Goal: Task Accomplishment & Management: Manage account settings

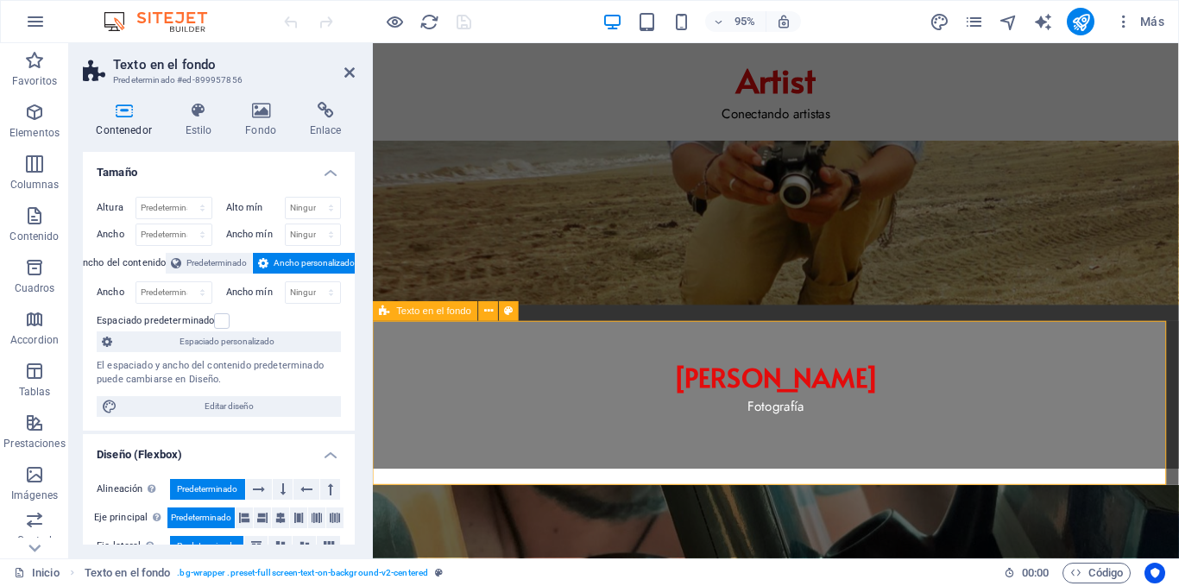
click at [263, 127] on h4 "Fondo" at bounding box center [264, 120] width 65 height 36
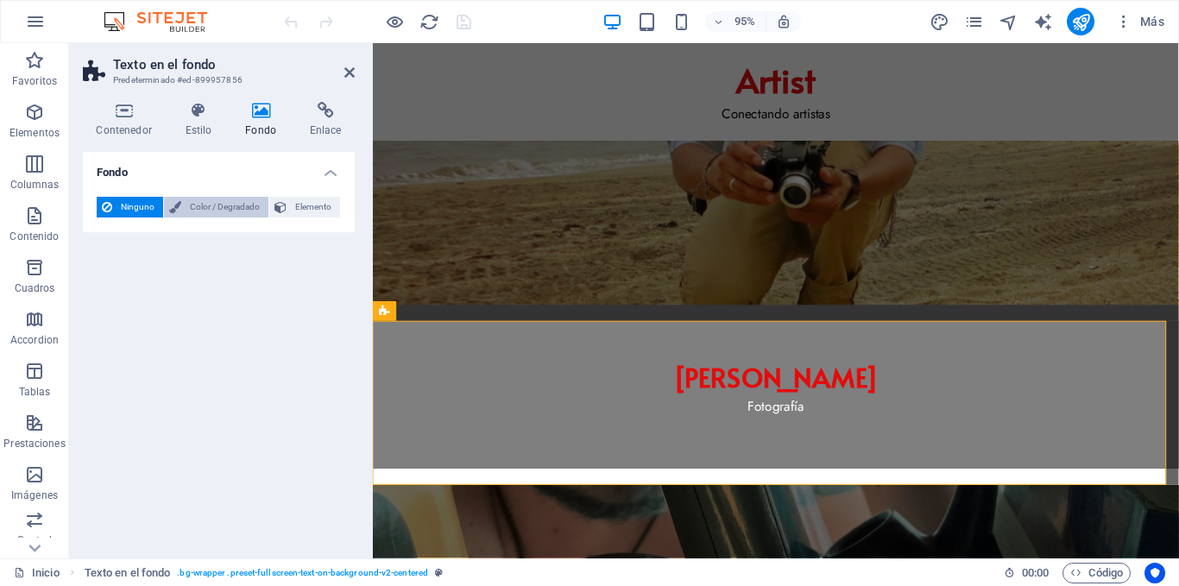
click at [219, 206] on span "Color / Degradado" at bounding box center [224, 207] width 77 height 21
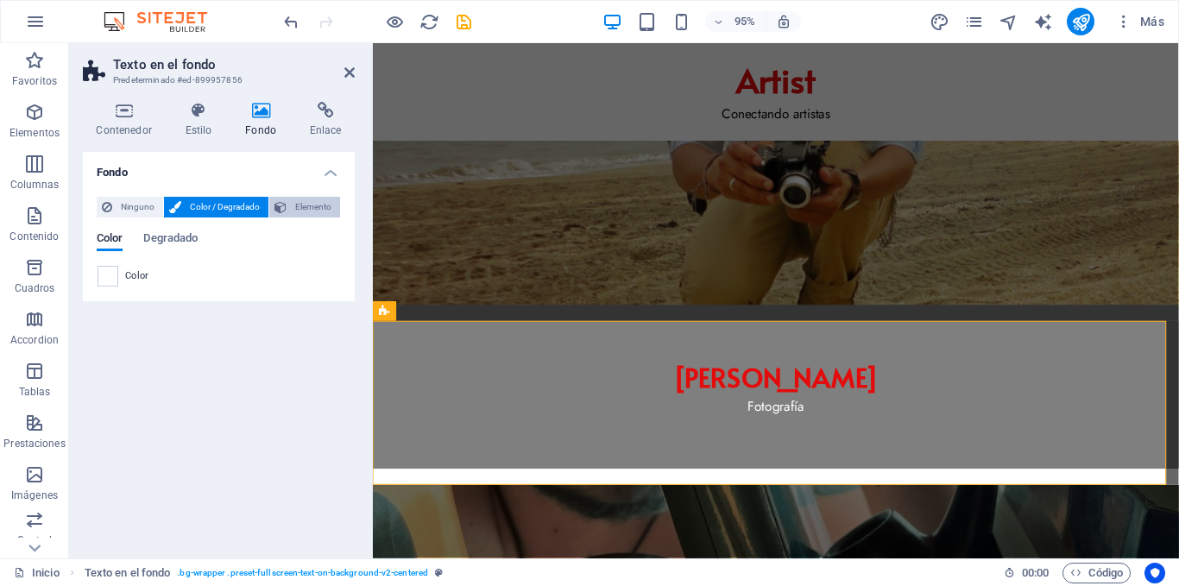
click at [288, 212] on button "Elemento" at bounding box center [304, 207] width 71 height 21
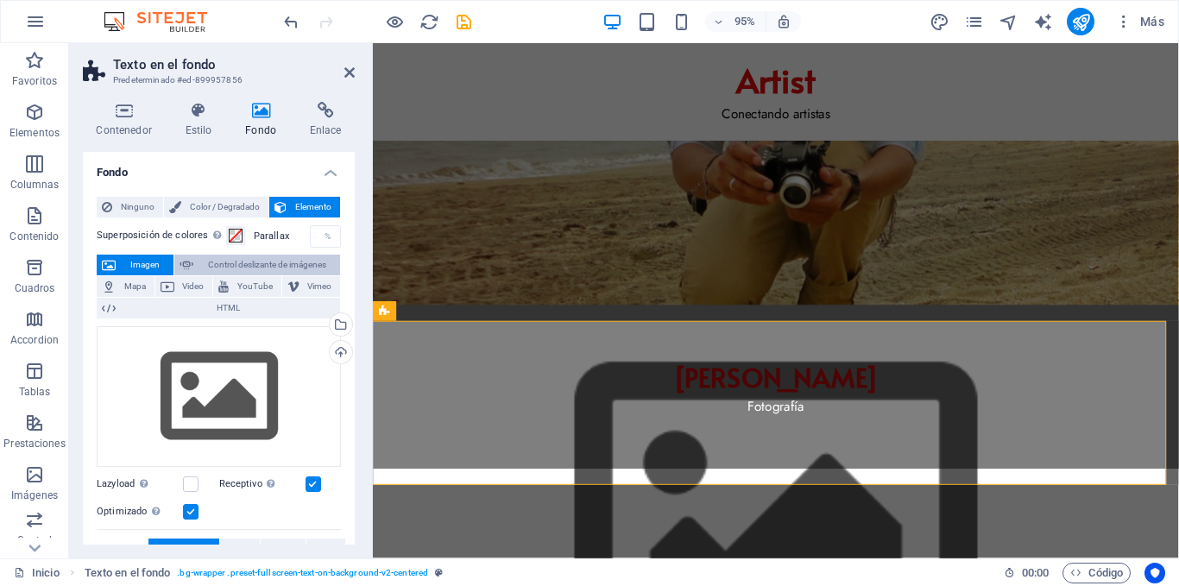
click at [274, 259] on span "Control deslizante de imágenes" at bounding box center [267, 265] width 136 height 21
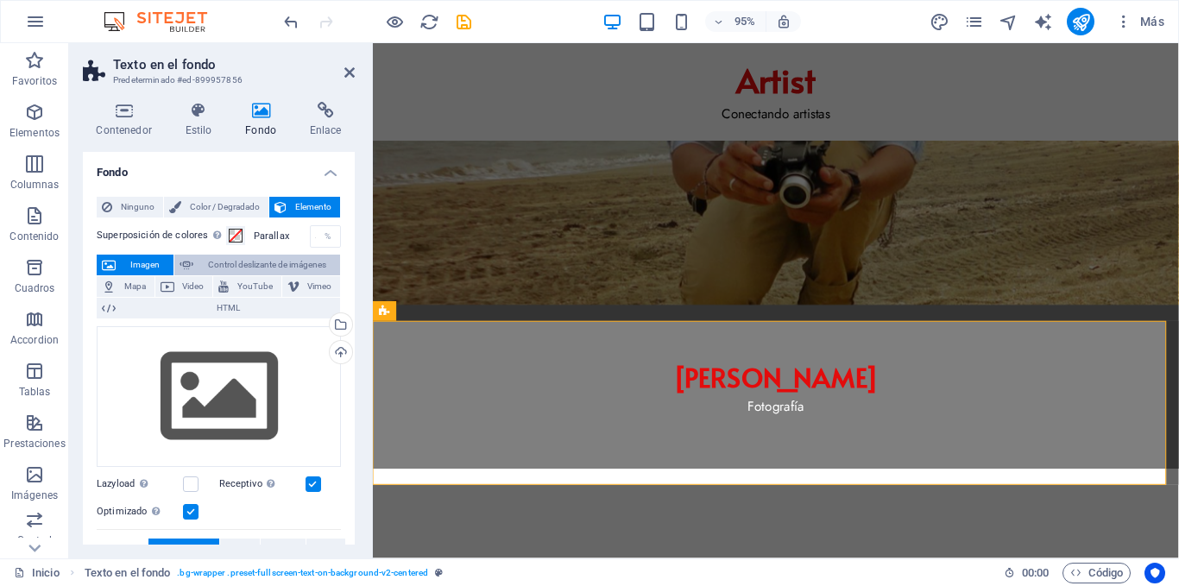
select select "ms"
select select "s"
select select "progressive"
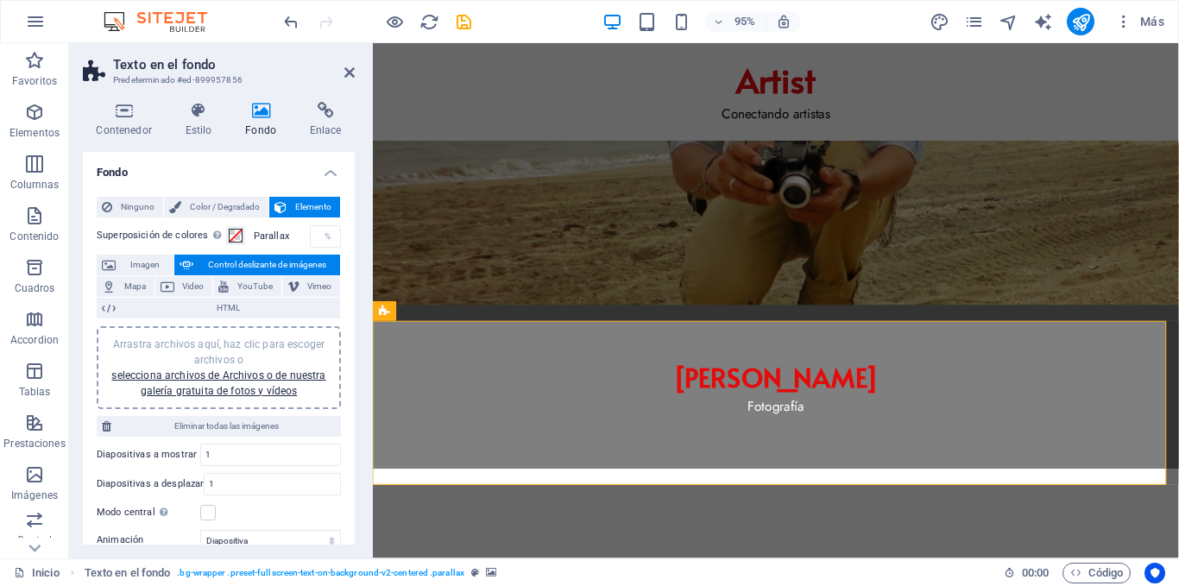
click at [268, 382] on div "Arrastra archivos aquí, haz clic para escoger archivos o selecciona archivos de…" at bounding box center [219, 368] width 224 height 62
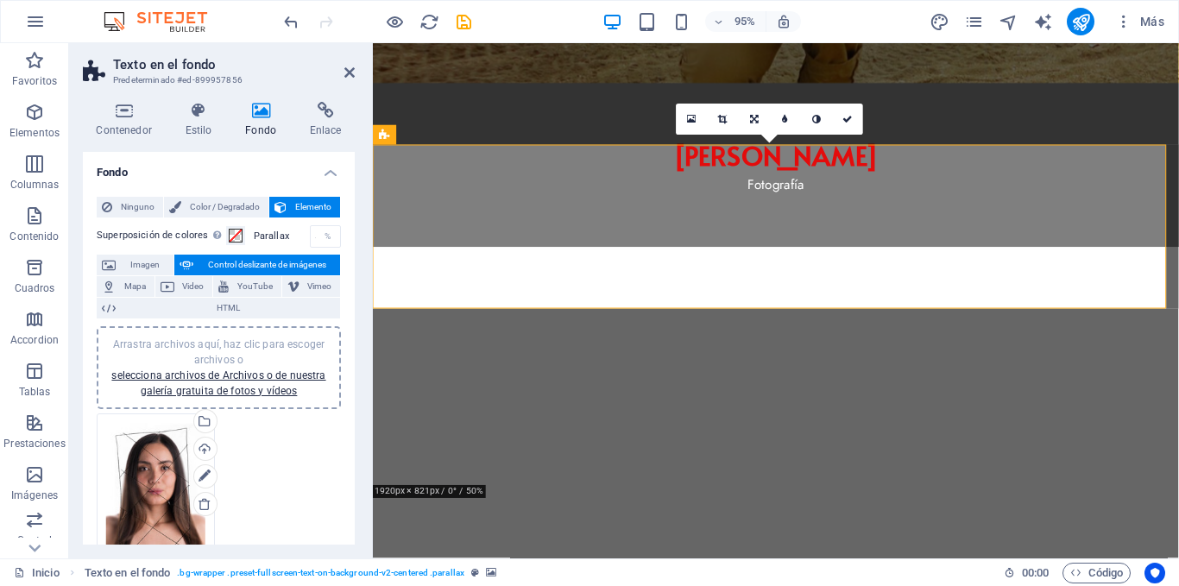
scroll to position [259, 0]
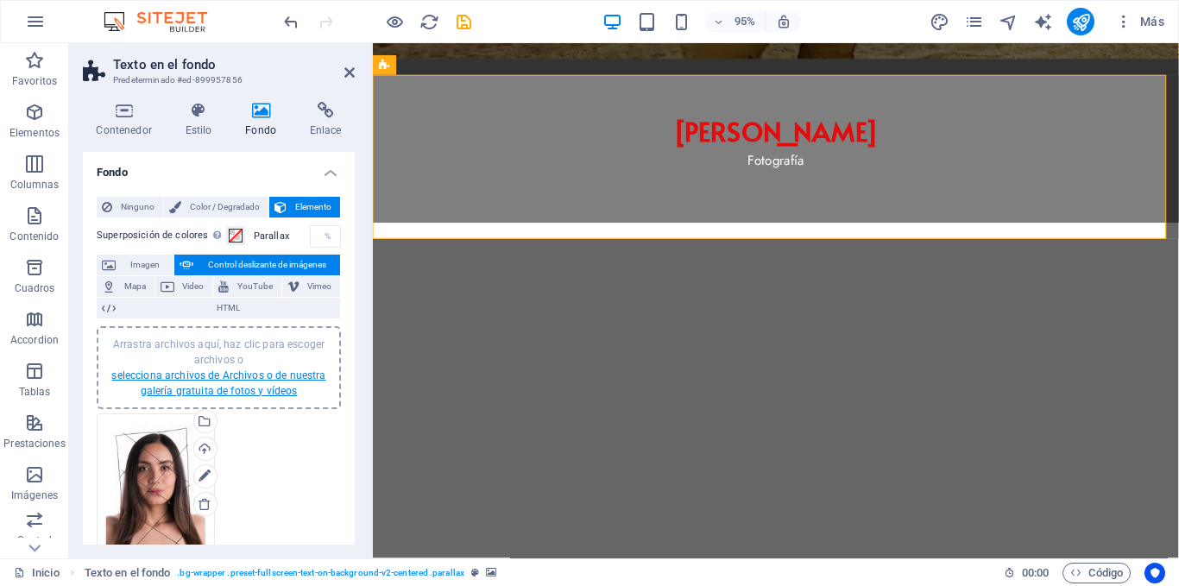
click at [250, 391] on link "selecciona archivos de Archivos o de nuestra galería gratuita de fotos y vídeos" at bounding box center [218, 384] width 214 height 28
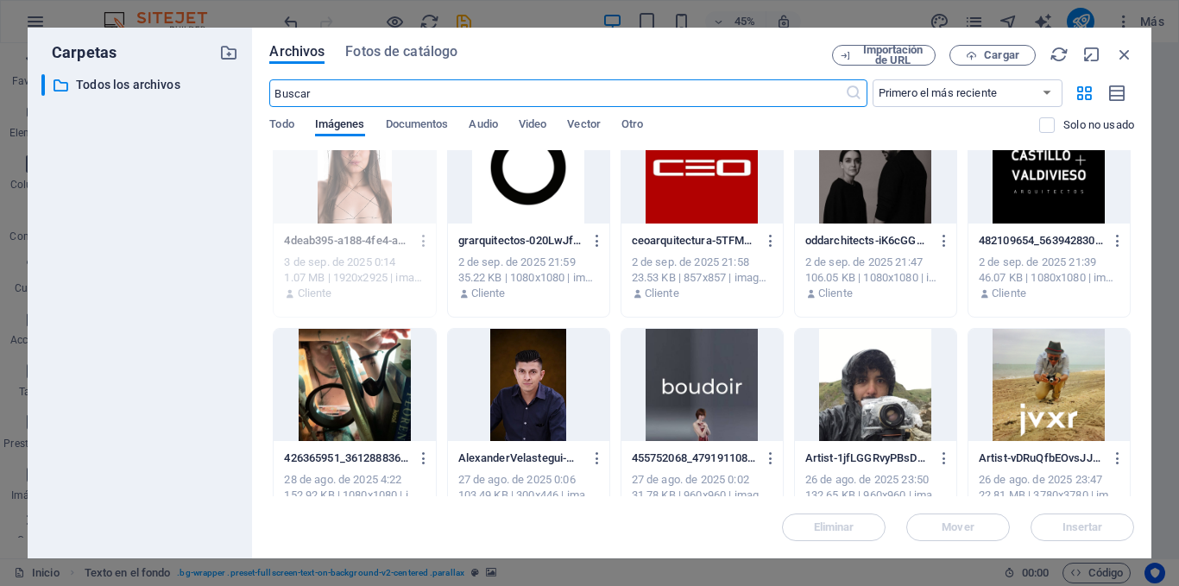
scroll to position [0, 0]
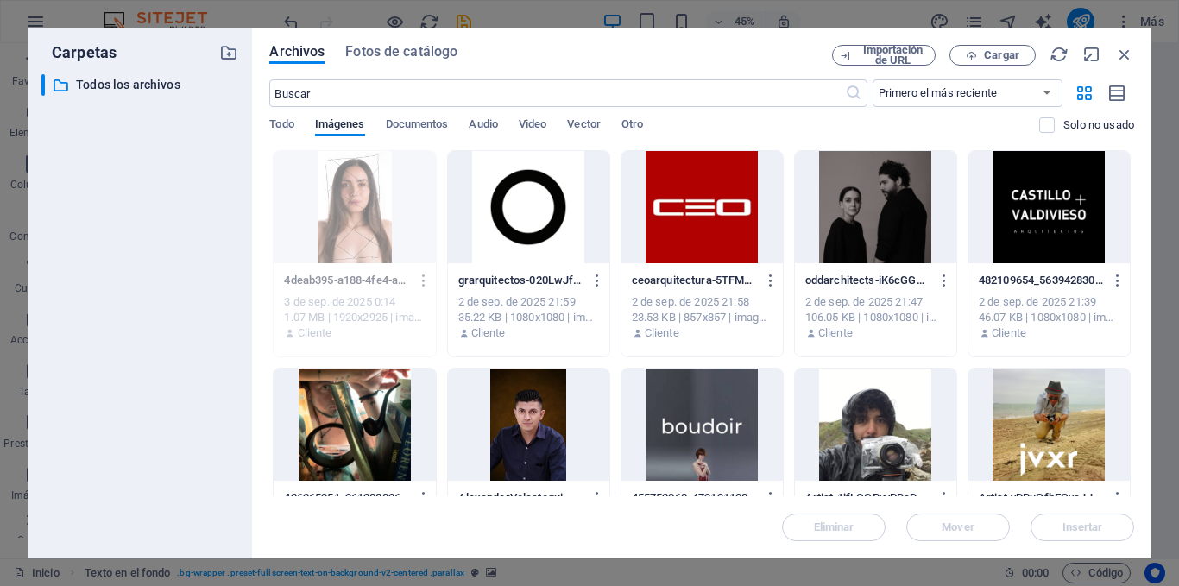
click at [793, 60] on div "Archivos Fotos de catálogo" at bounding box center [550, 54] width 563 height 19
click at [995, 56] on span "Cargar" at bounding box center [1001, 55] width 35 height 10
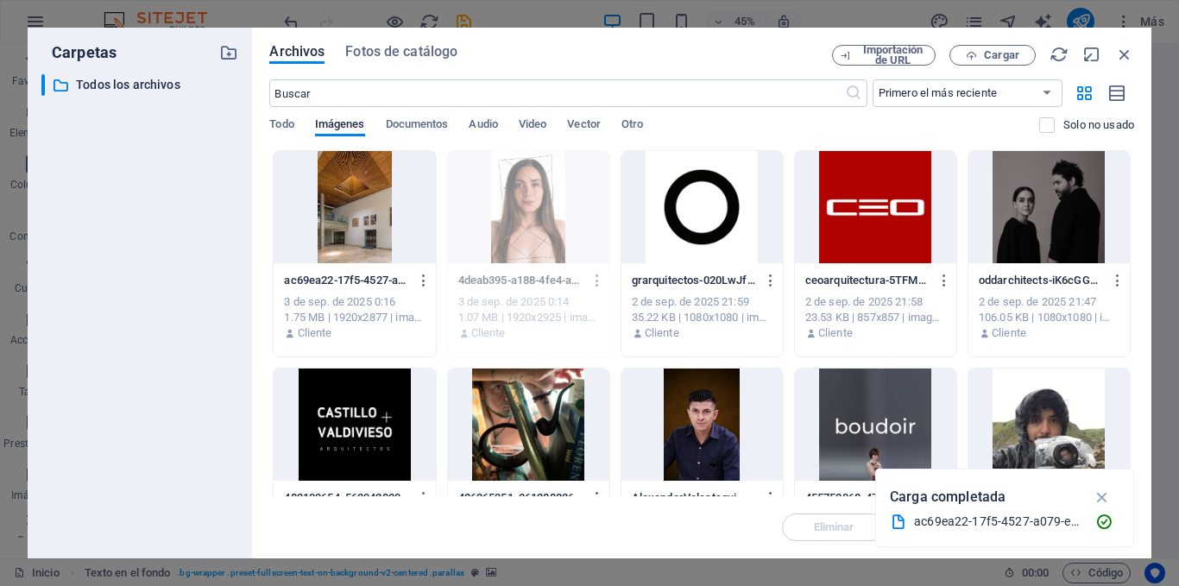
click at [328, 194] on div at bounding box center [354, 207] width 161 height 112
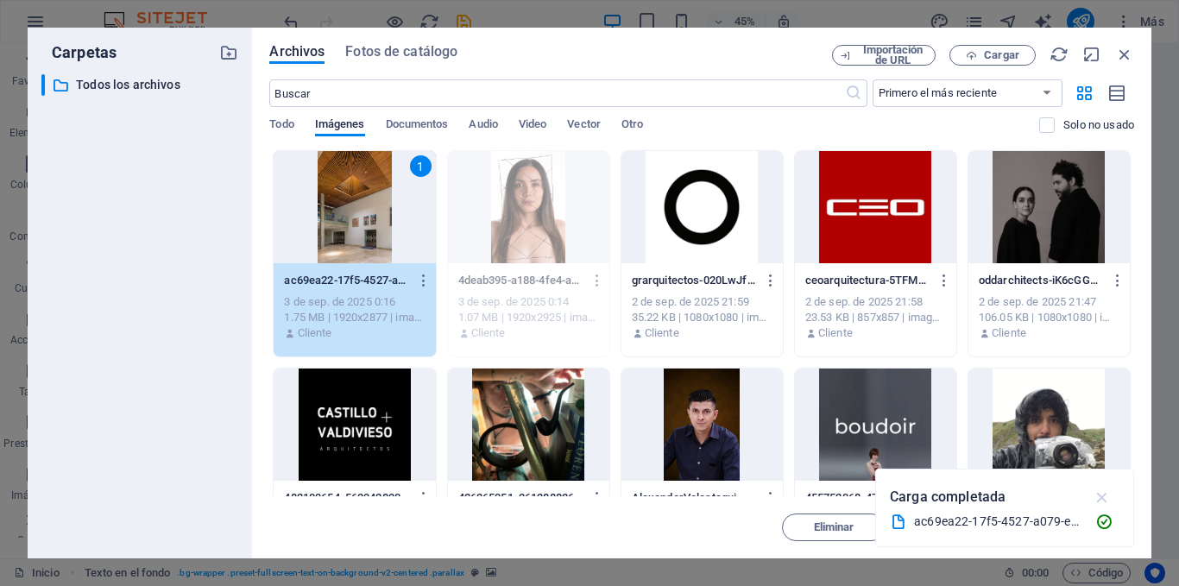
click at [1096, 500] on icon "button" at bounding box center [1103, 497] width 20 height 19
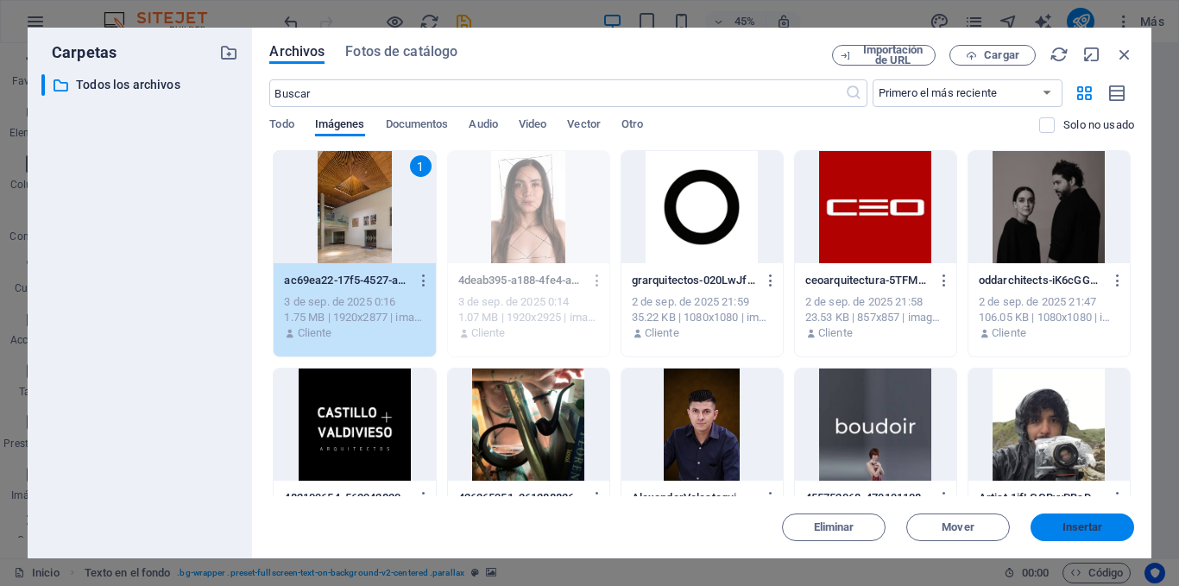
click at [1076, 518] on button "Insertar" at bounding box center [1083, 528] width 104 height 28
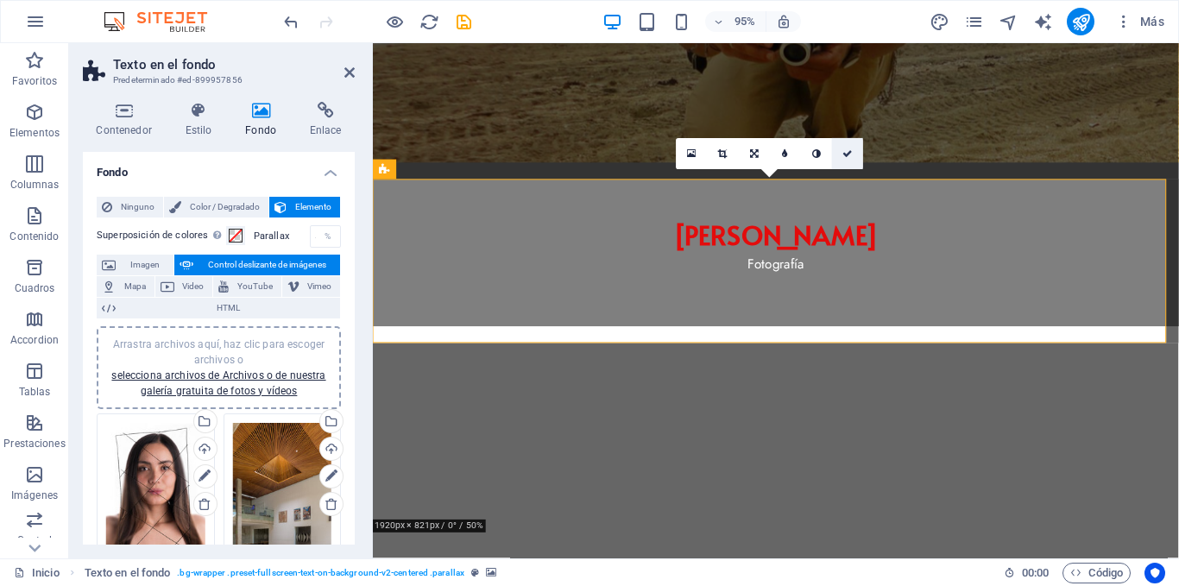
click at [844, 154] on icon at bounding box center [848, 153] width 10 height 9
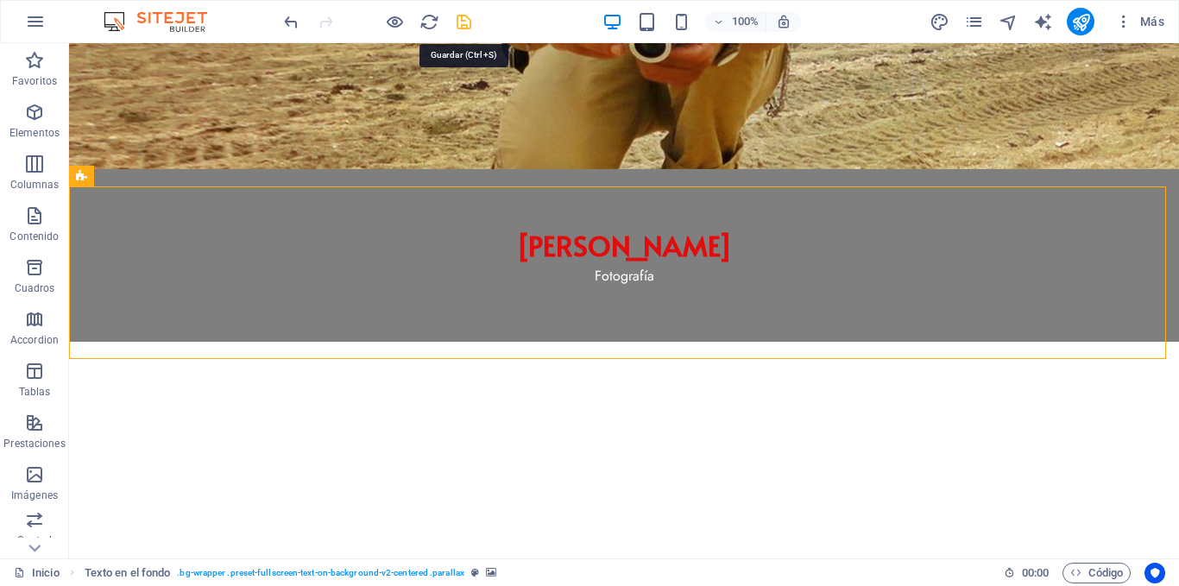
click at [468, 19] on icon "save" at bounding box center [464, 22] width 20 height 20
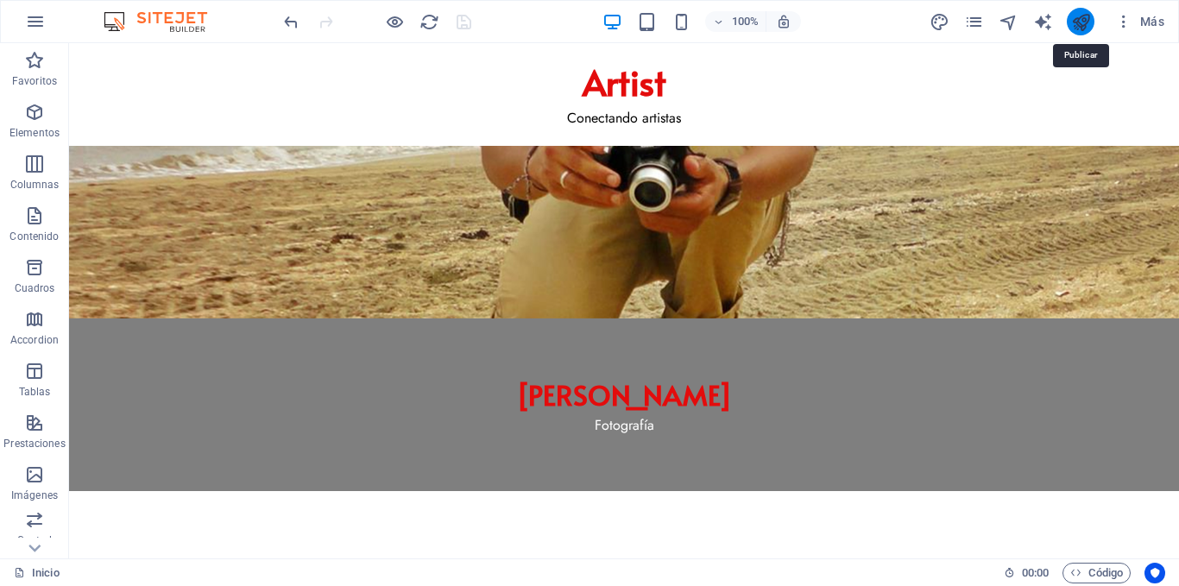
click at [1079, 22] on icon "publish" at bounding box center [1081, 22] width 20 height 20
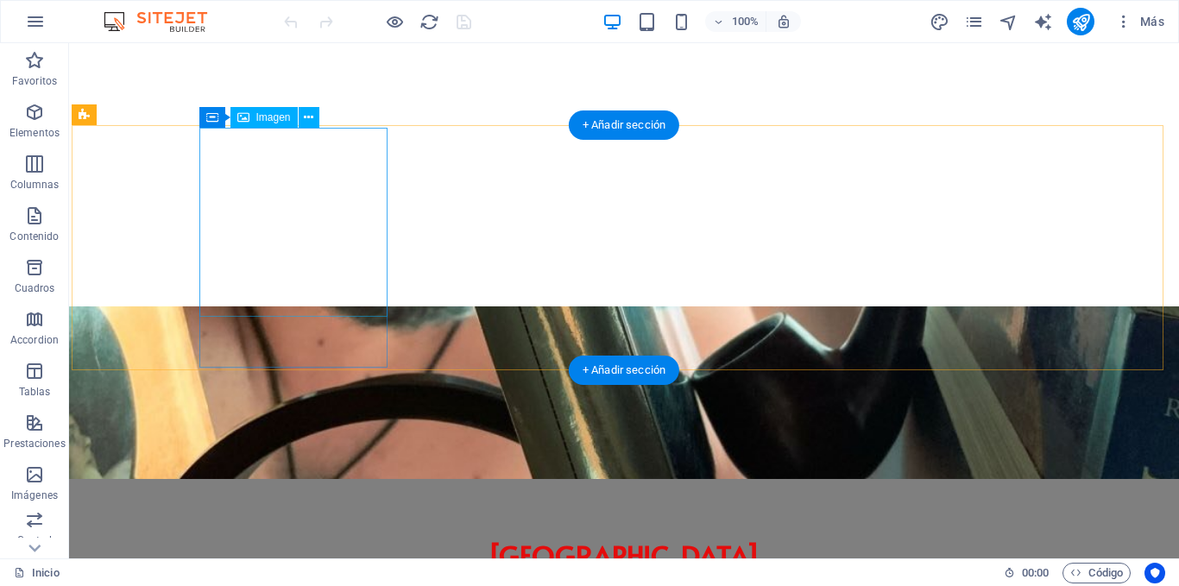
scroll to position [691, 0]
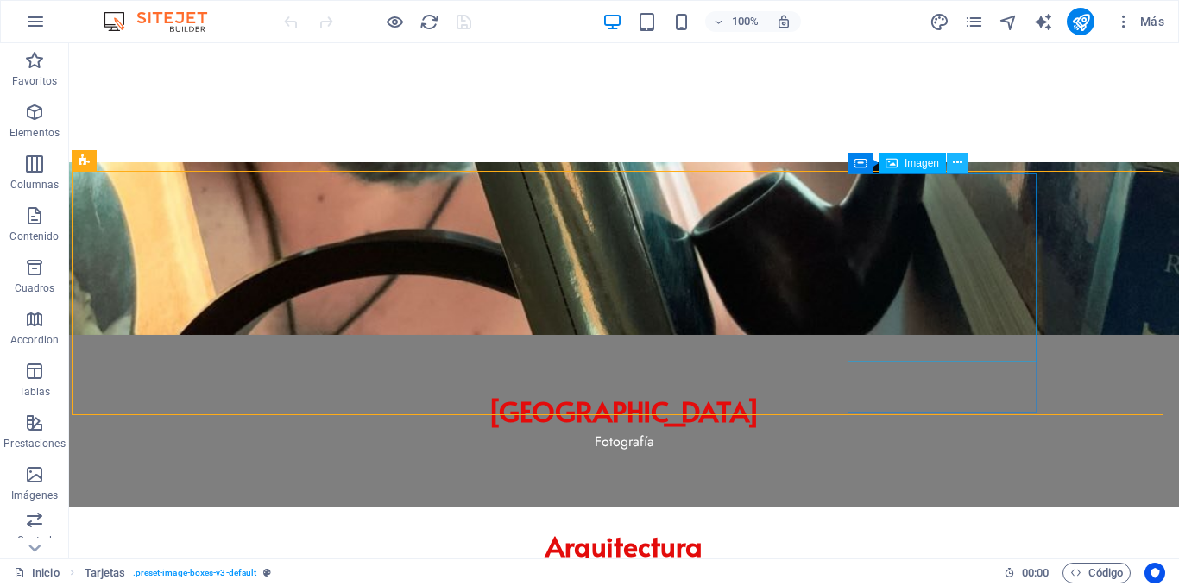
click at [953, 160] on icon at bounding box center [957, 163] width 9 height 18
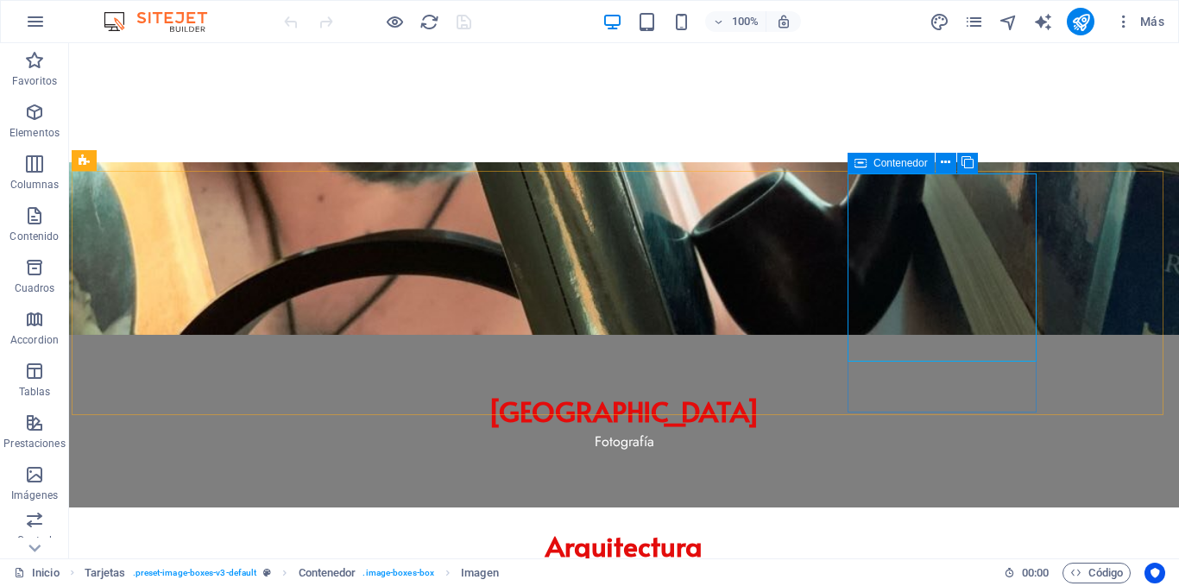
click at [858, 167] on icon at bounding box center [861, 163] width 12 height 21
click at [968, 161] on icon at bounding box center [968, 163] width 12 height 18
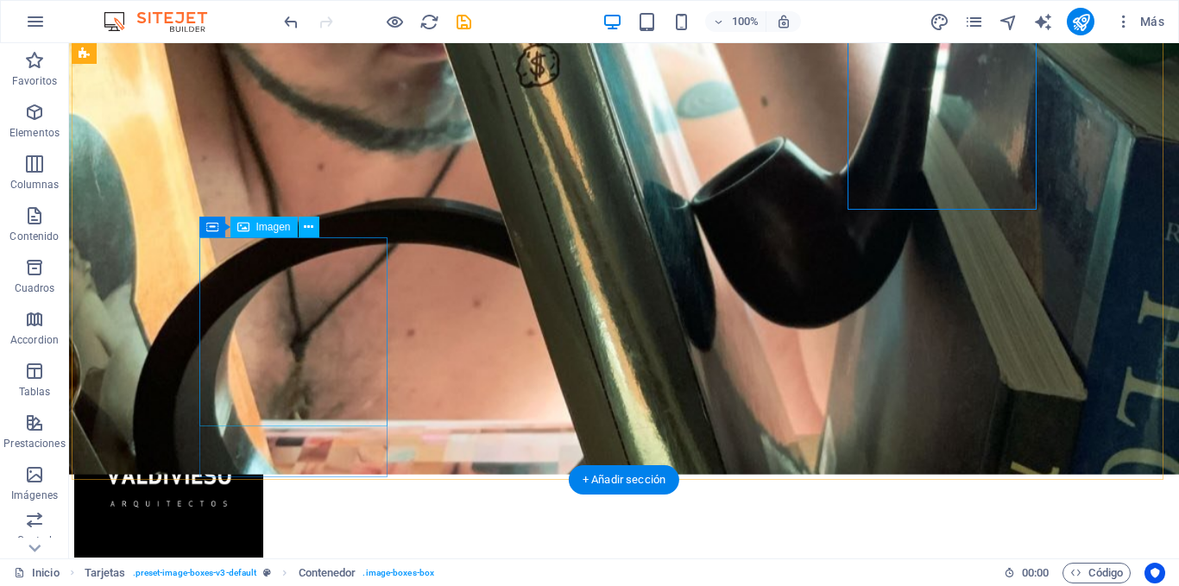
scroll to position [950, 0]
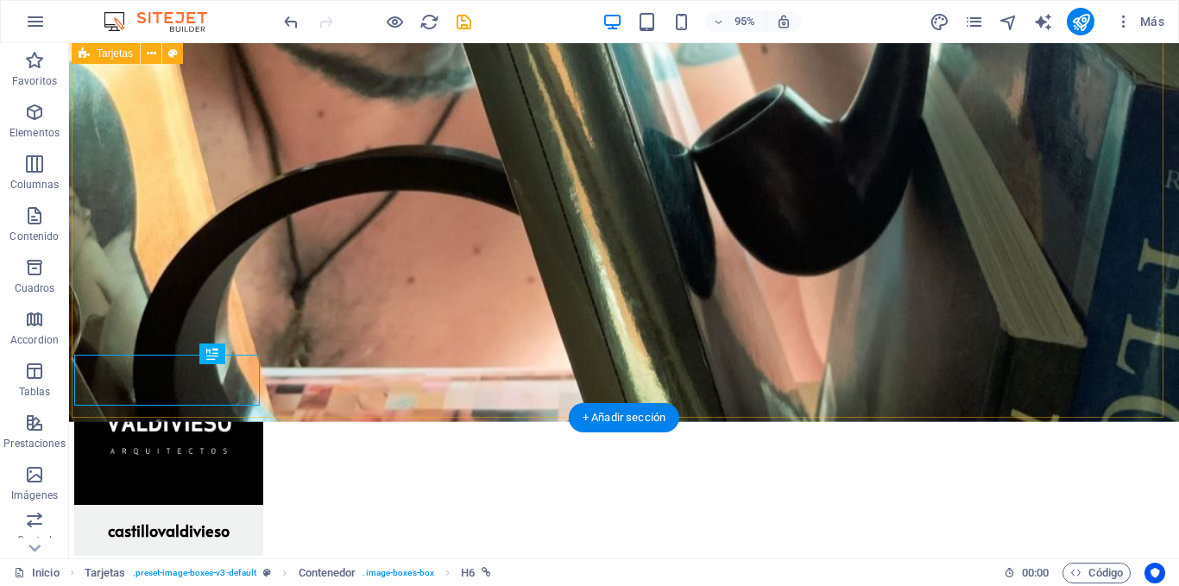
scroll to position [956, 0]
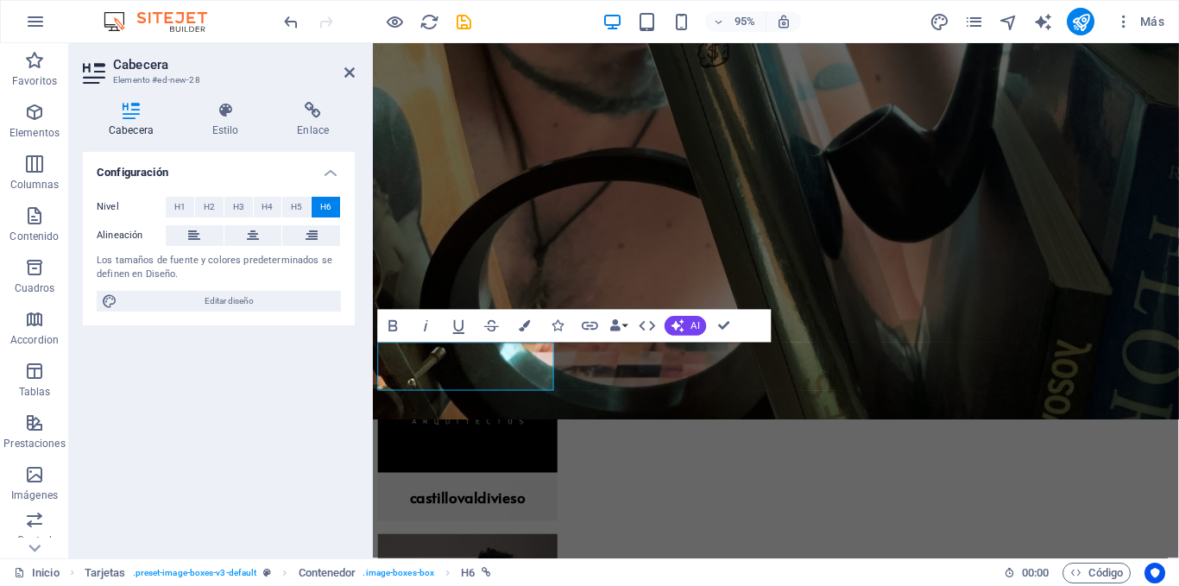
scroll to position [952, 0]
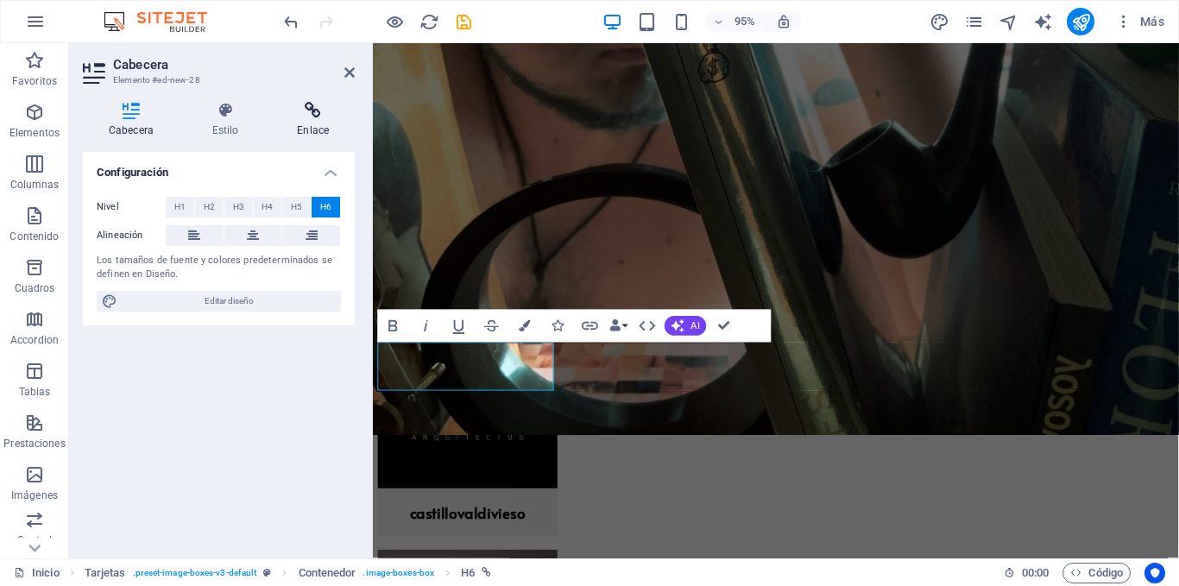
click at [312, 122] on h4 "Enlace" at bounding box center [313, 120] width 84 height 36
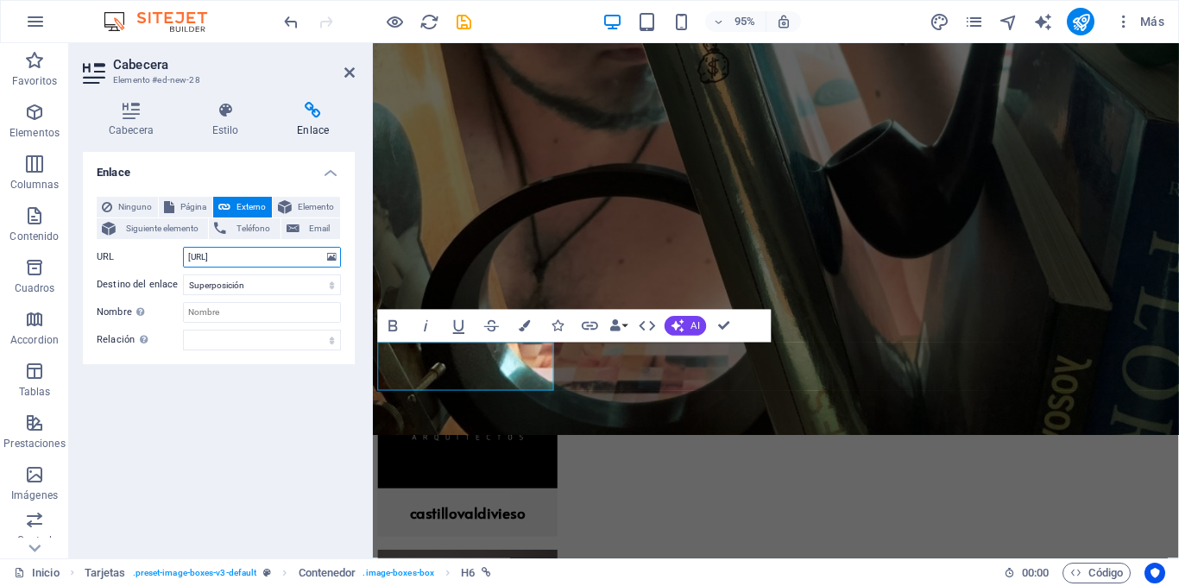
click at [254, 258] on input "https://www.mishavallejo.commishavallejoprut" at bounding box center [262, 257] width 158 height 21
drag, startPoint x: 186, startPoint y: 257, endPoint x: 332, endPoint y: 267, distance: 146.2
click at [332, 267] on div "URL https://www.mishavallejo.commishavallejoprut" at bounding box center [219, 257] width 244 height 21
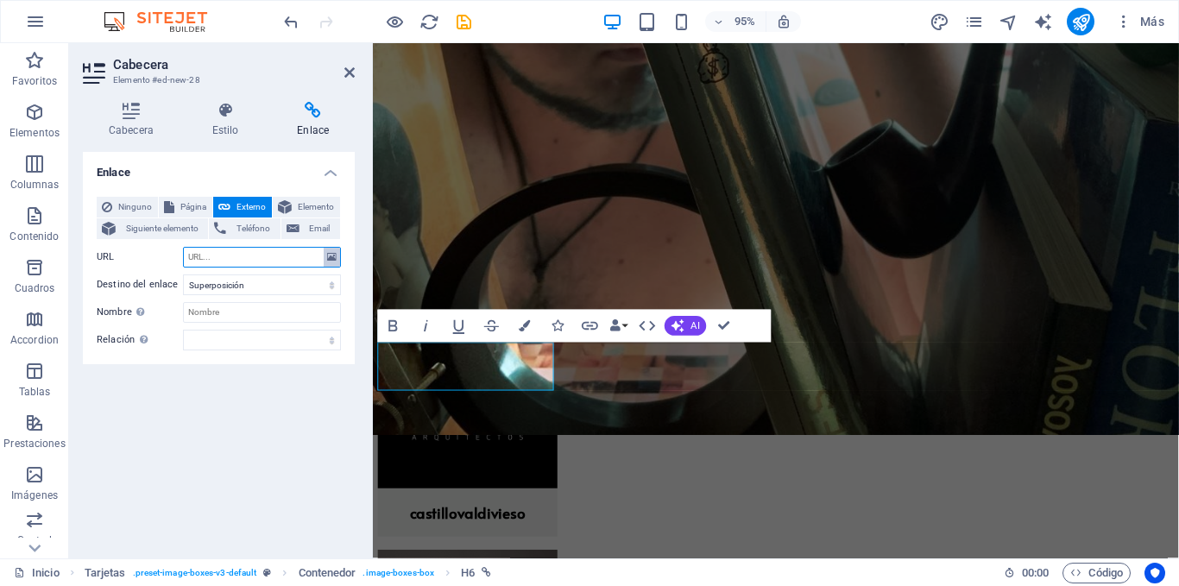
paste input "https://avisequatorialis.com/"
type input "https://avisequatorialis.com/"
click at [349, 74] on icon at bounding box center [349, 73] width 10 height 14
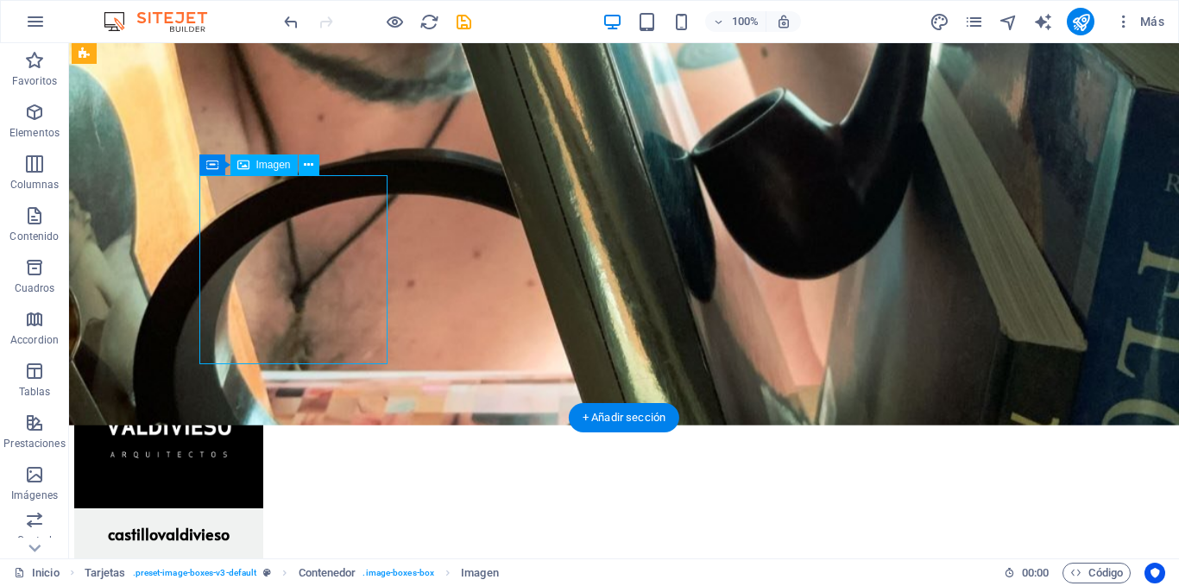
scroll to position [952, 0]
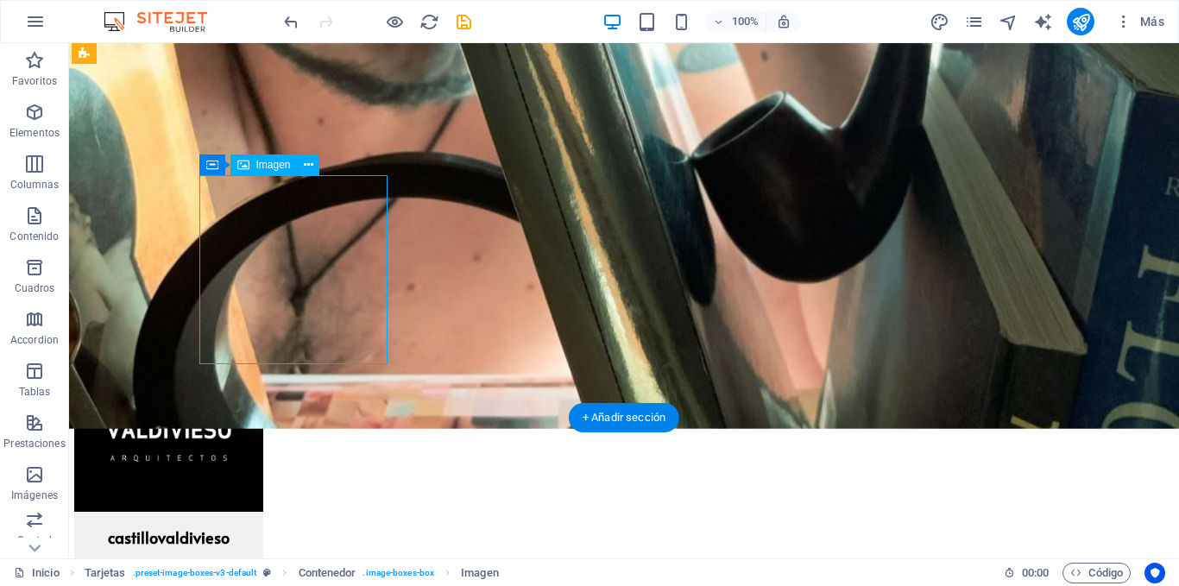
select select "%"
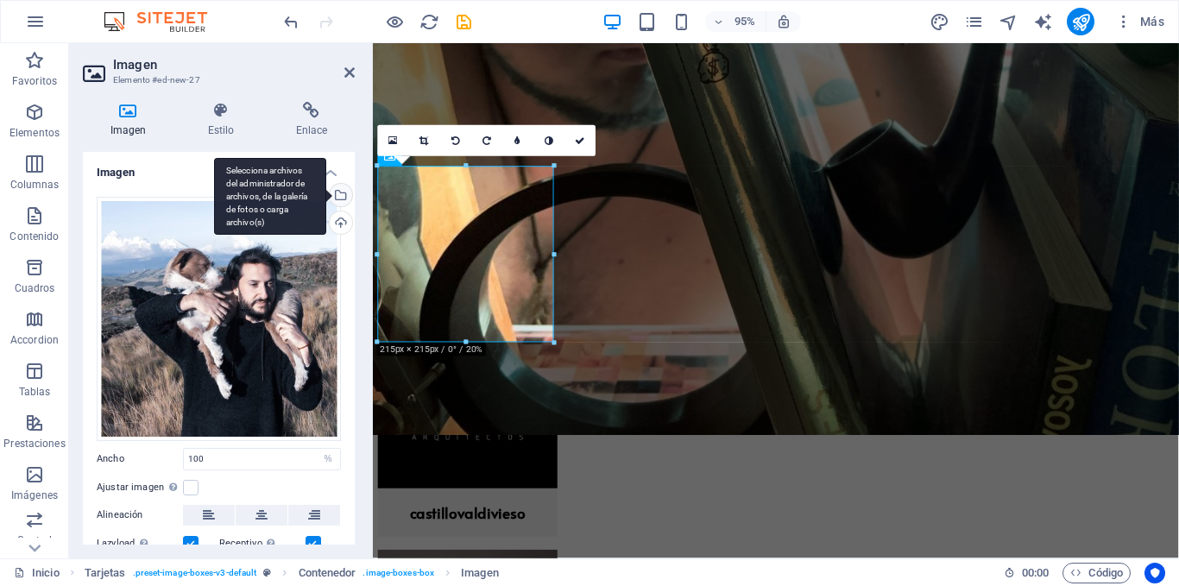
click at [326, 196] on div "Selecciona archivos del administrador de archivos, de la galería de fotos o car…" at bounding box center [270, 197] width 112 height 78
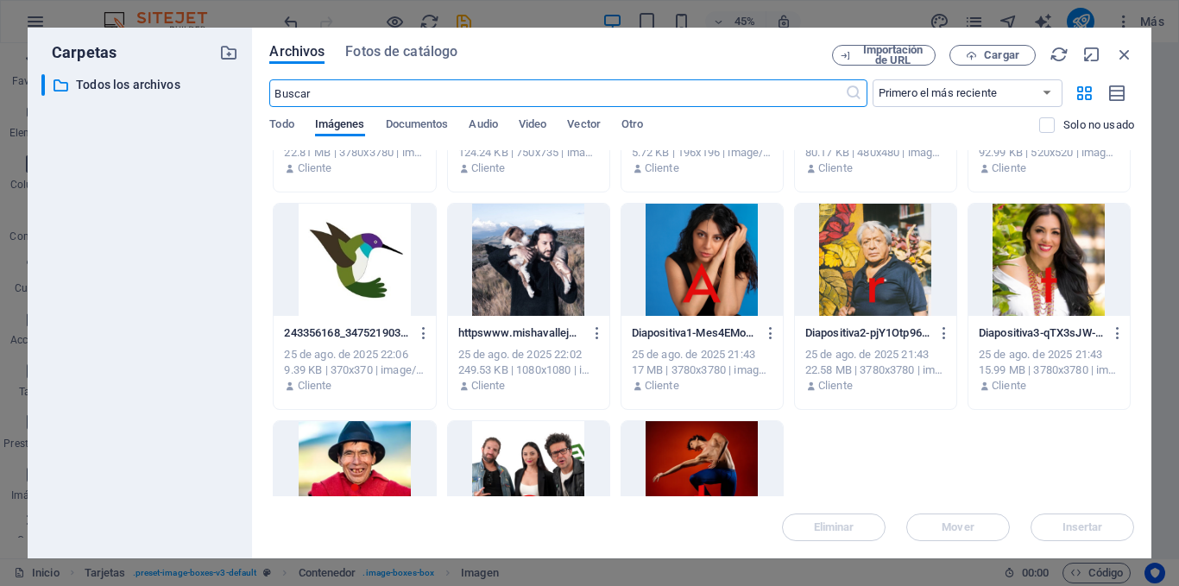
scroll to position [604, 0]
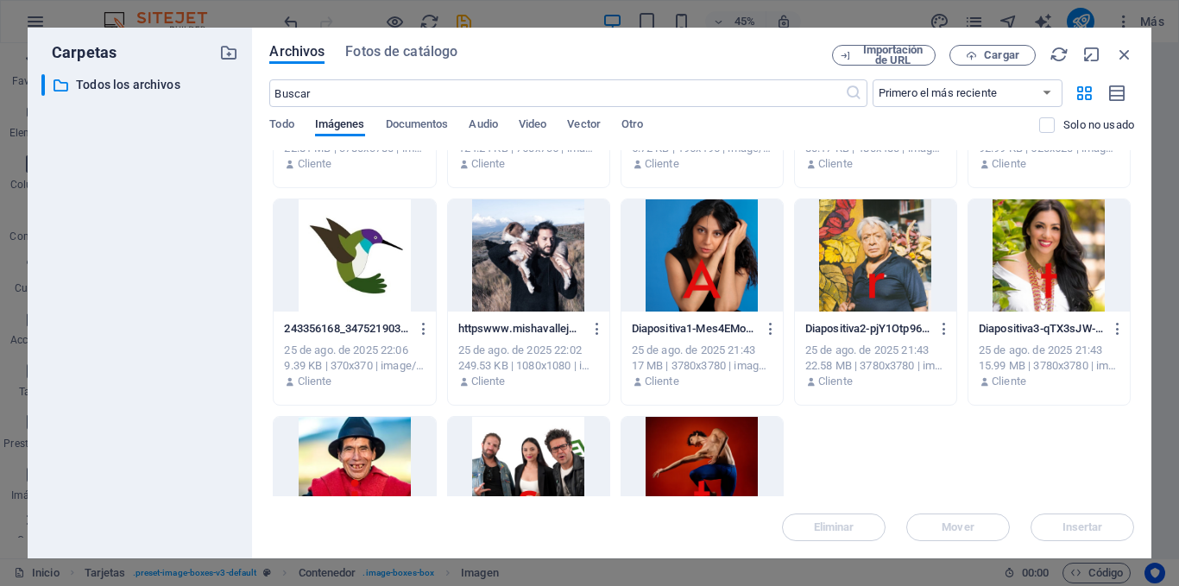
click at [378, 283] on div at bounding box center [354, 255] width 161 height 112
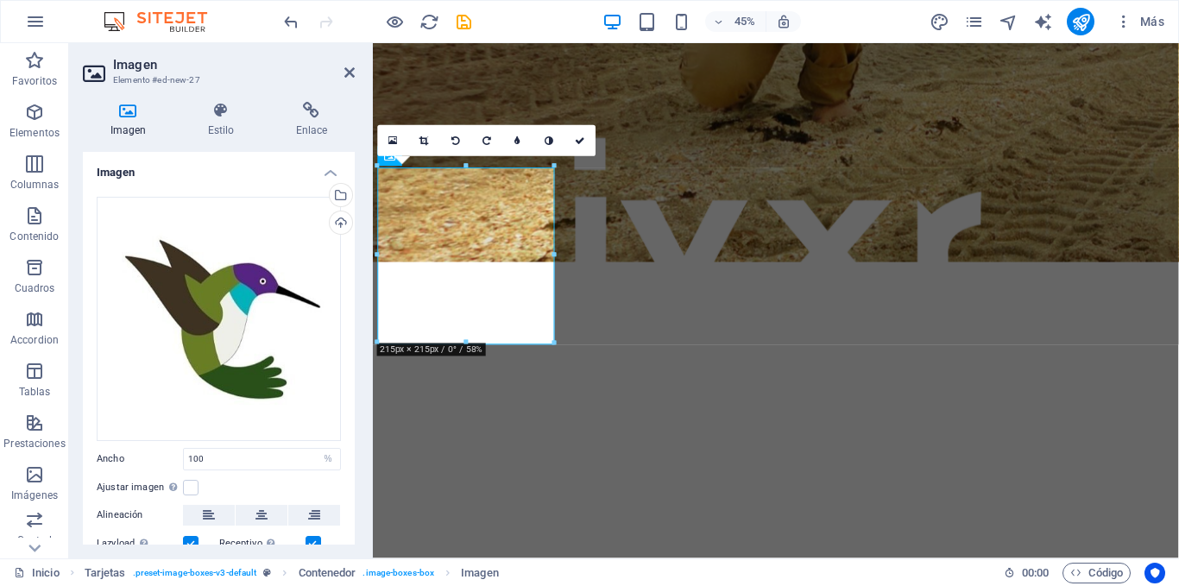
scroll to position [952, 0]
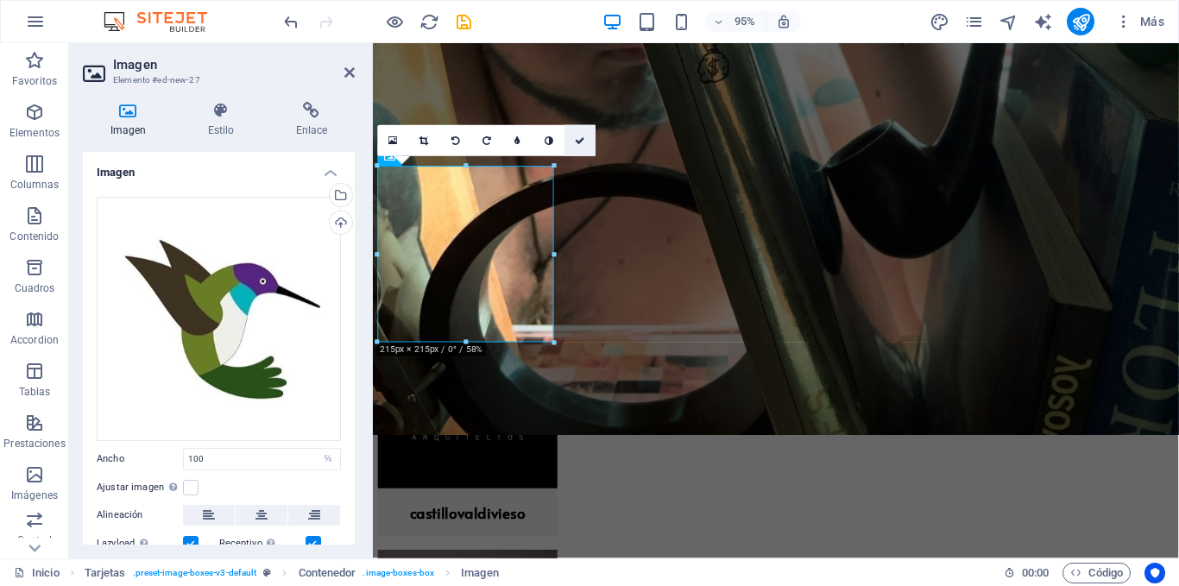
click at [580, 138] on icon at bounding box center [581, 140] width 10 height 9
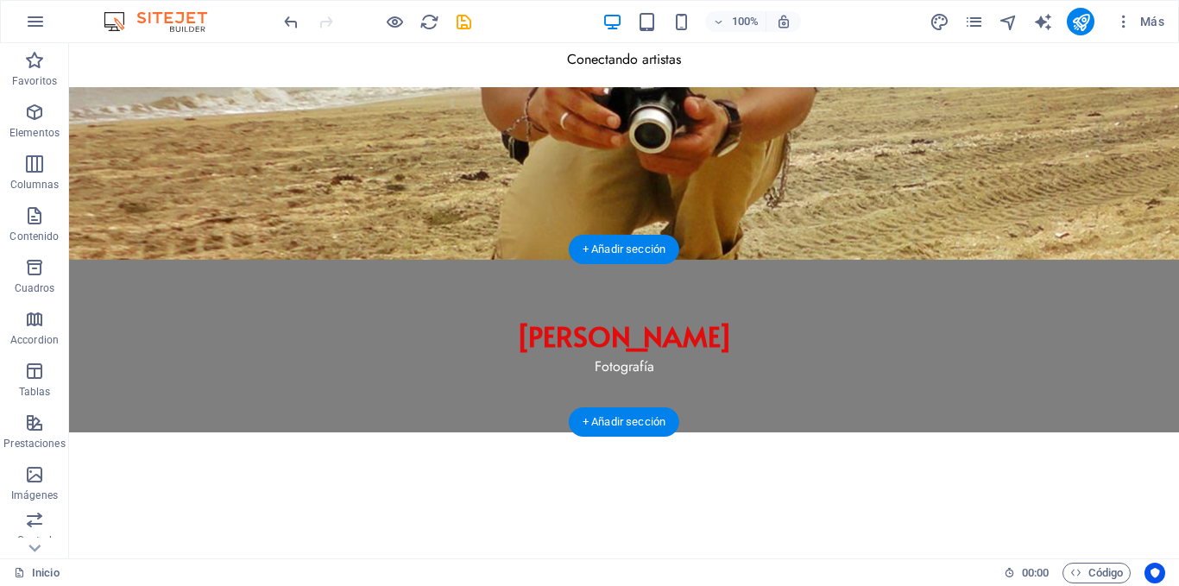
scroll to position [86, 0]
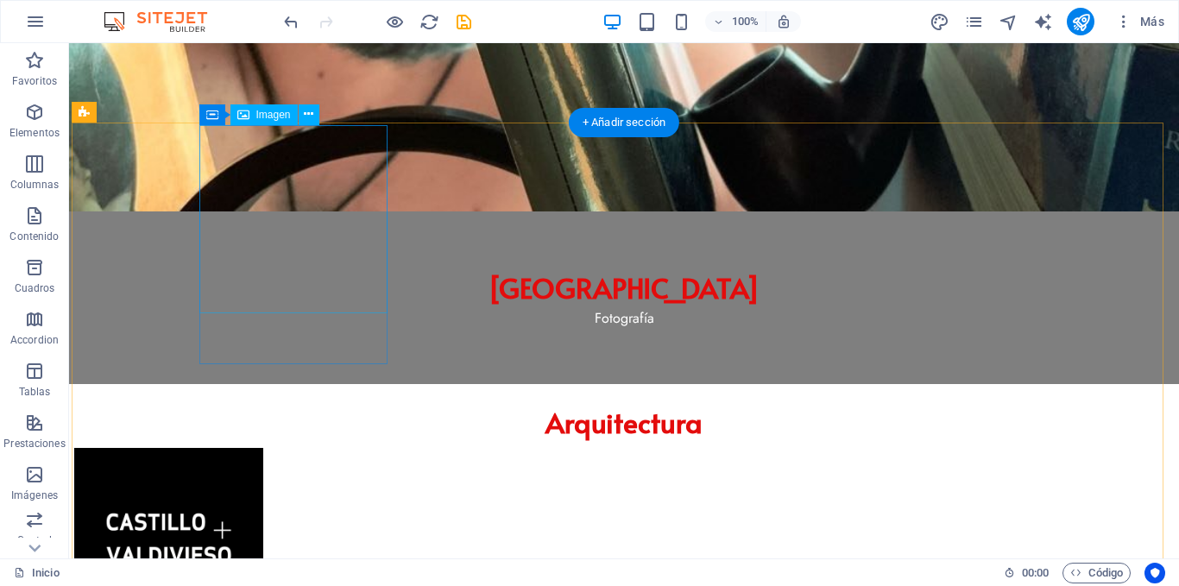
scroll to position [863, 0]
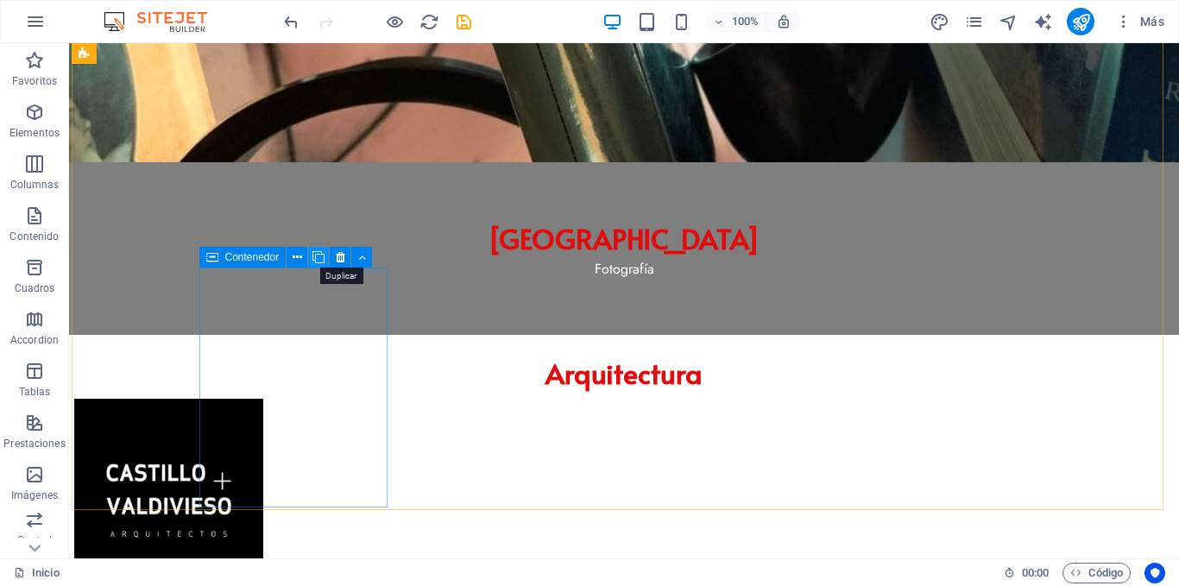
click at [319, 260] on icon at bounding box center [319, 258] width 12 height 18
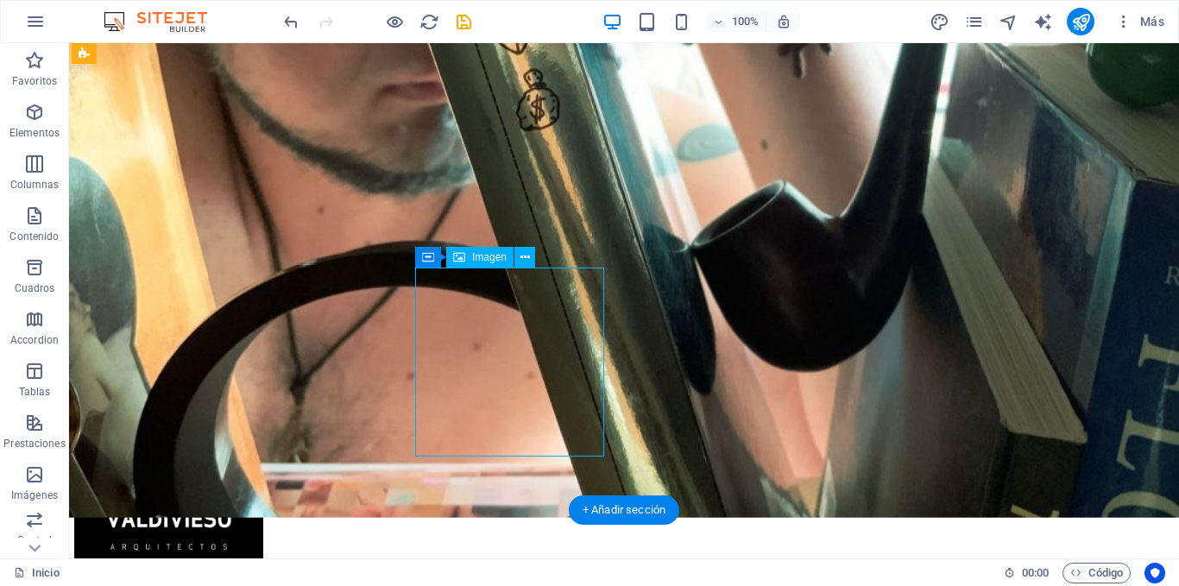
select select "%"
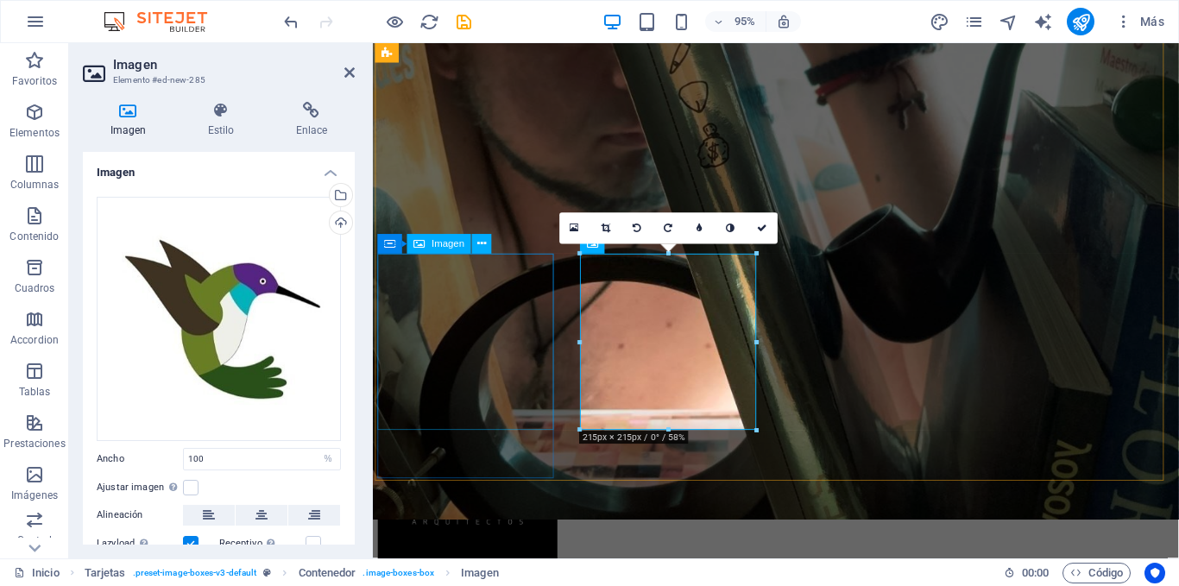
scroll to position [860, 0]
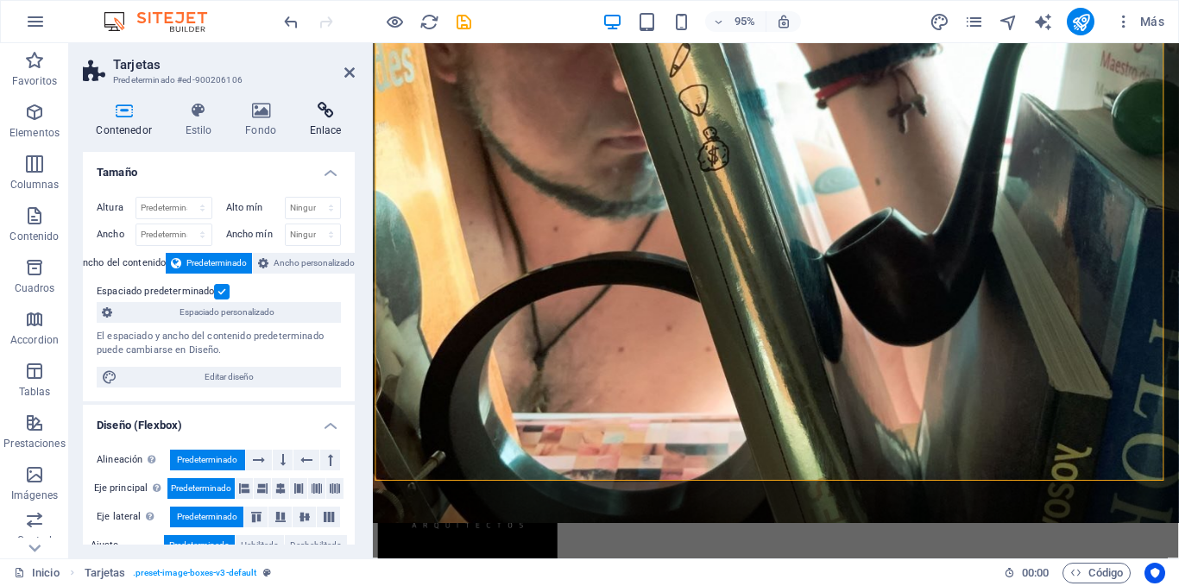
click at [339, 116] on icon at bounding box center [325, 110] width 59 height 17
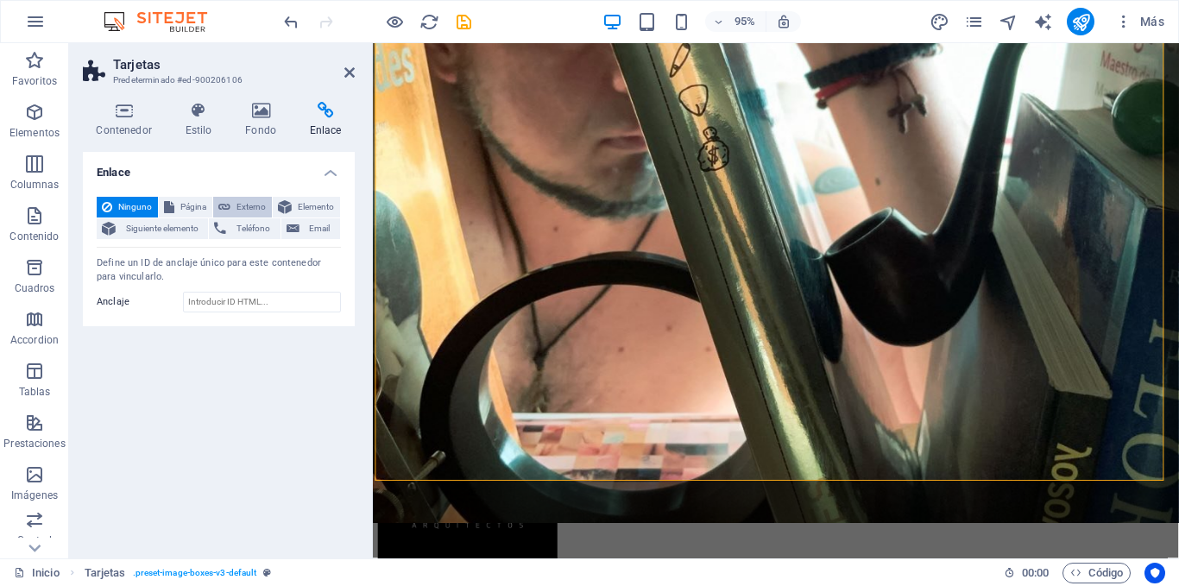
click at [247, 212] on span "Externo" at bounding box center [251, 207] width 31 height 21
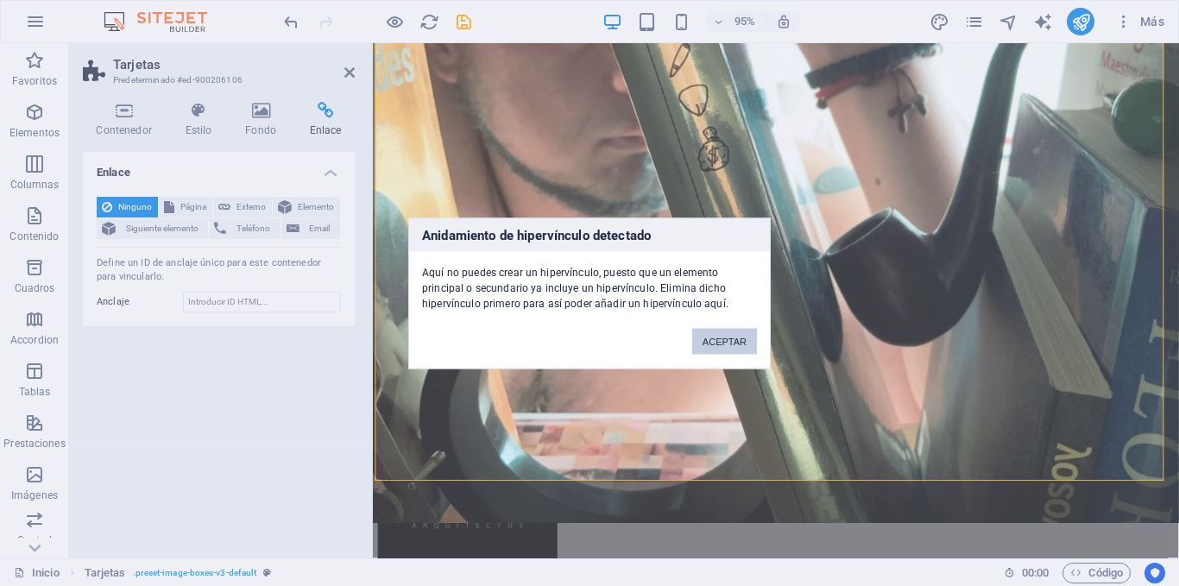
click at [727, 338] on button "ACEPTAR" at bounding box center [724, 341] width 65 height 26
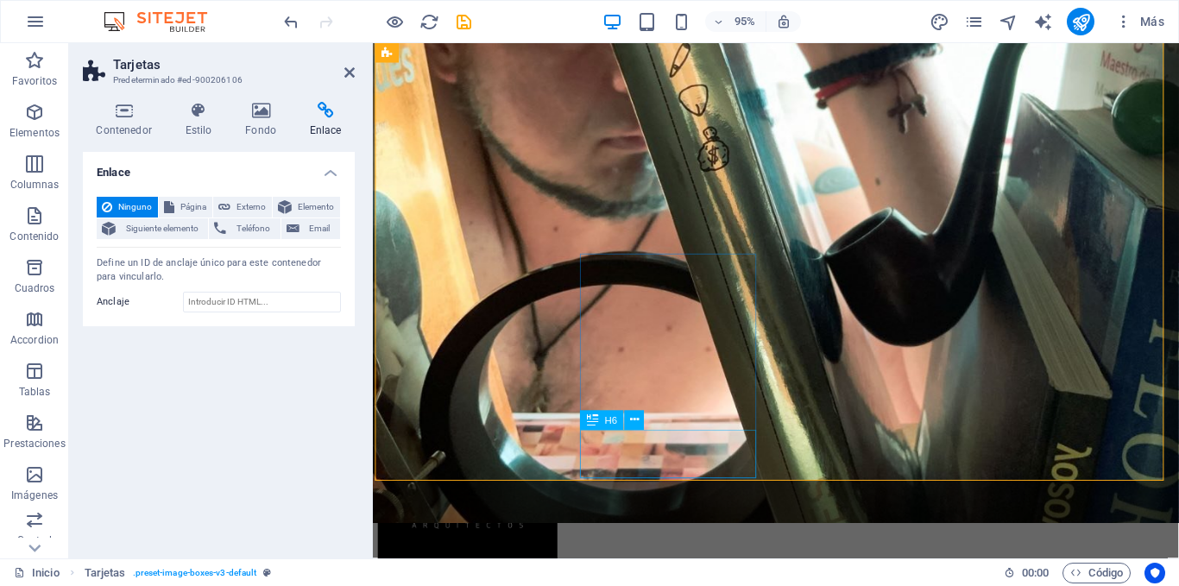
select select "overlay"
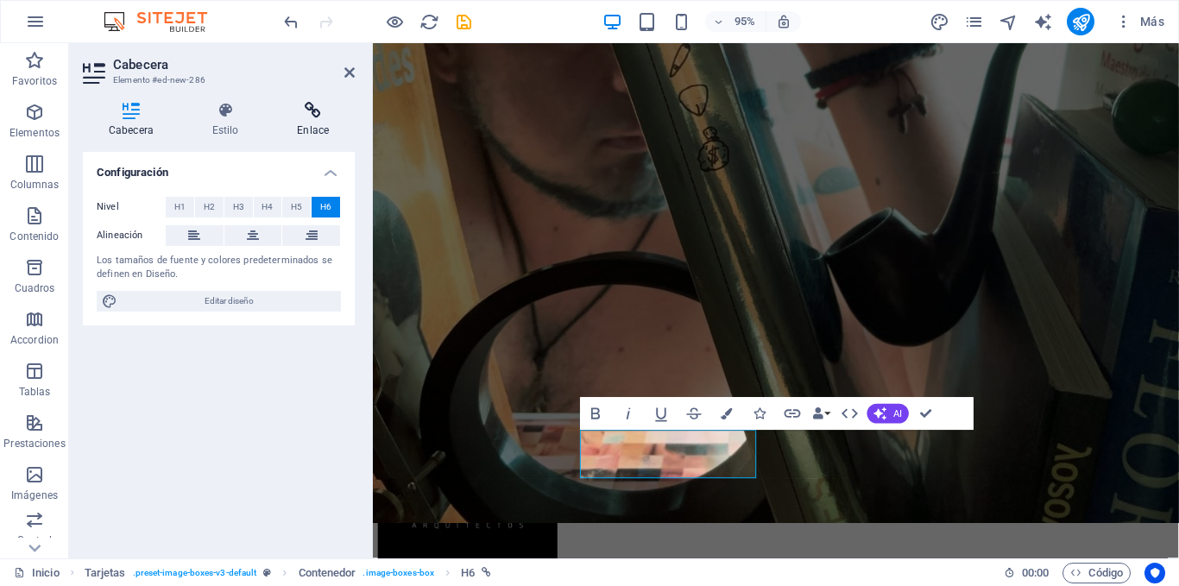
click at [314, 116] on icon at bounding box center [313, 110] width 84 height 17
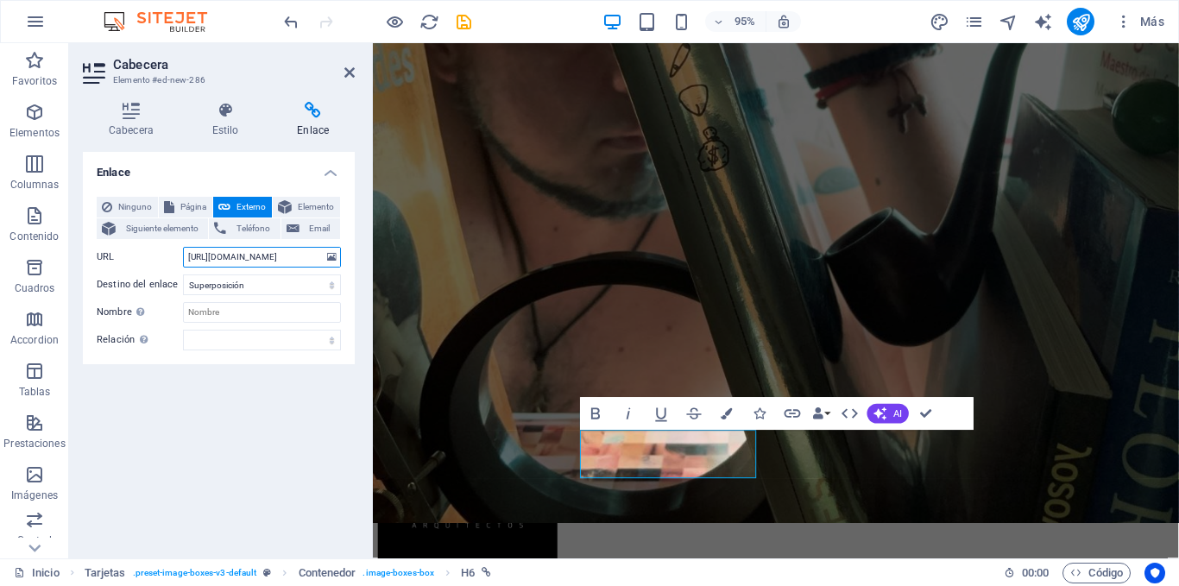
click at [274, 255] on input "https://avisequatorialis.com/" at bounding box center [262, 257] width 158 height 21
drag, startPoint x: 300, startPoint y: 257, endPoint x: 171, endPoint y: 256, distance: 129.5
click at [171, 256] on div "URL https://avisequatorialis.com/" at bounding box center [219, 257] width 244 height 21
paste input "://www.aloisspeck"
drag, startPoint x: 235, startPoint y: 257, endPoint x: 274, endPoint y: 270, distance: 41.0
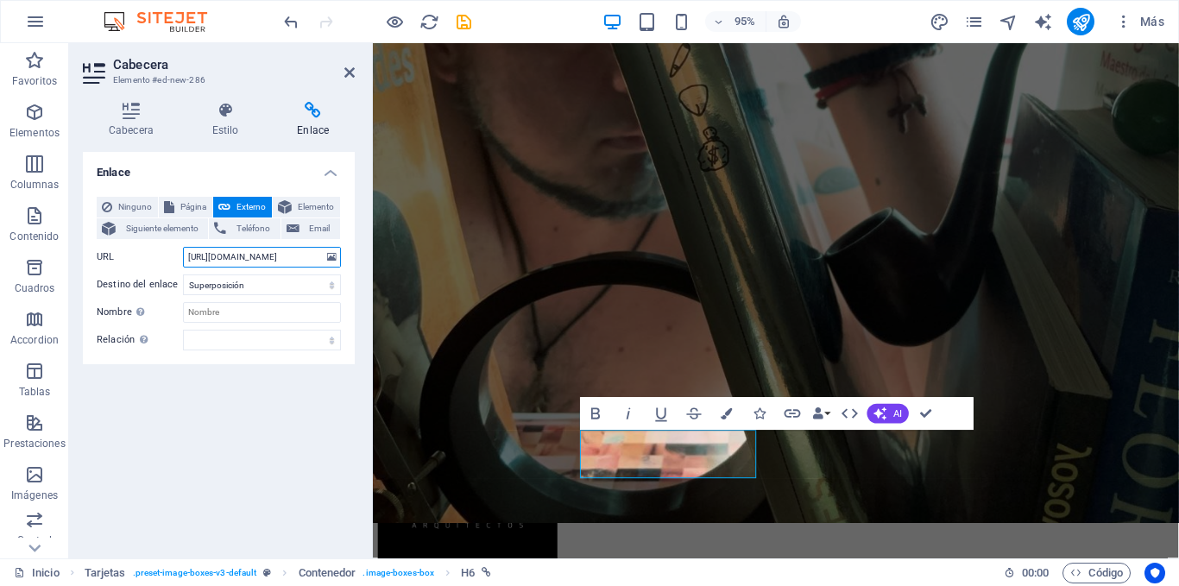
click at [274, 270] on div "Ninguno Página Externo Elemento Siguiente elemento Teléfono Email Página Inicio…" at bounding box center [219, 274] width 244 height 154
type input "http://www.aloisspeck.com/"
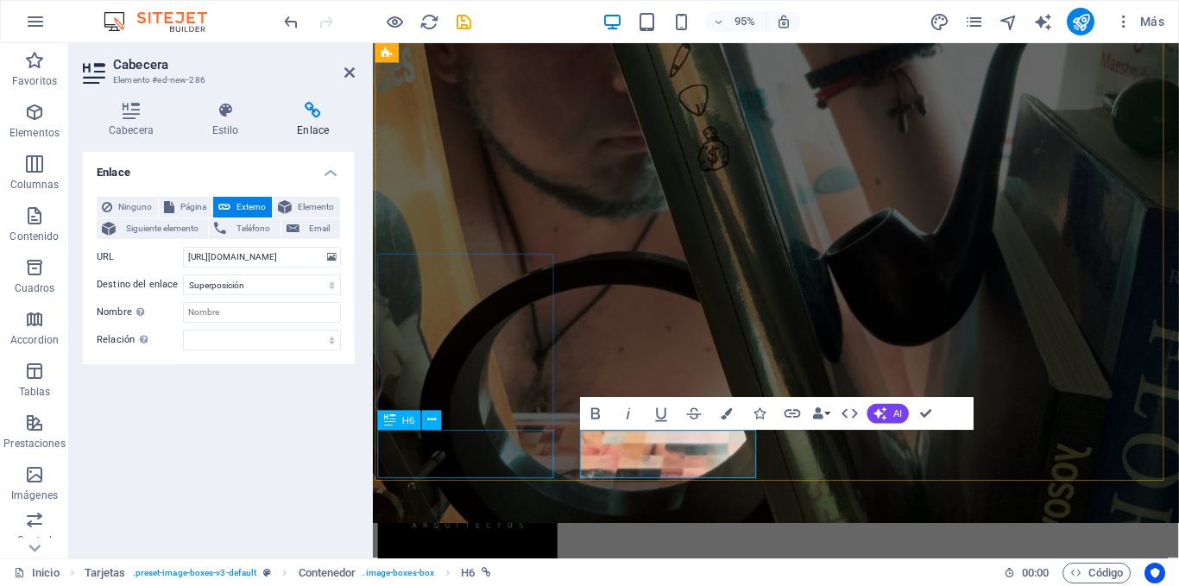
select select "overlay"
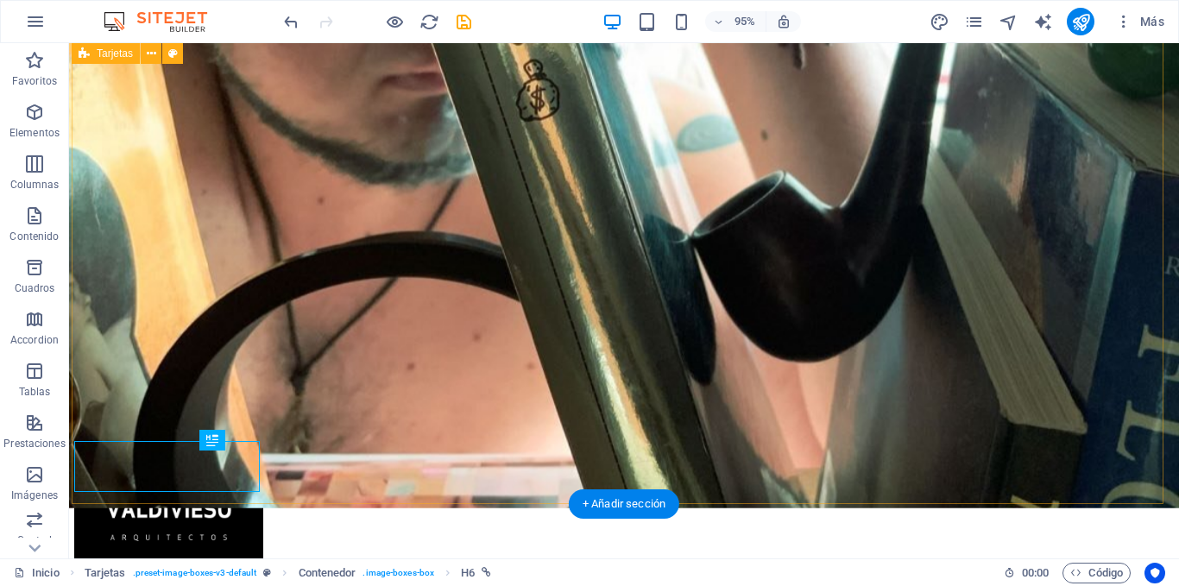
scroll to position [869, 0]
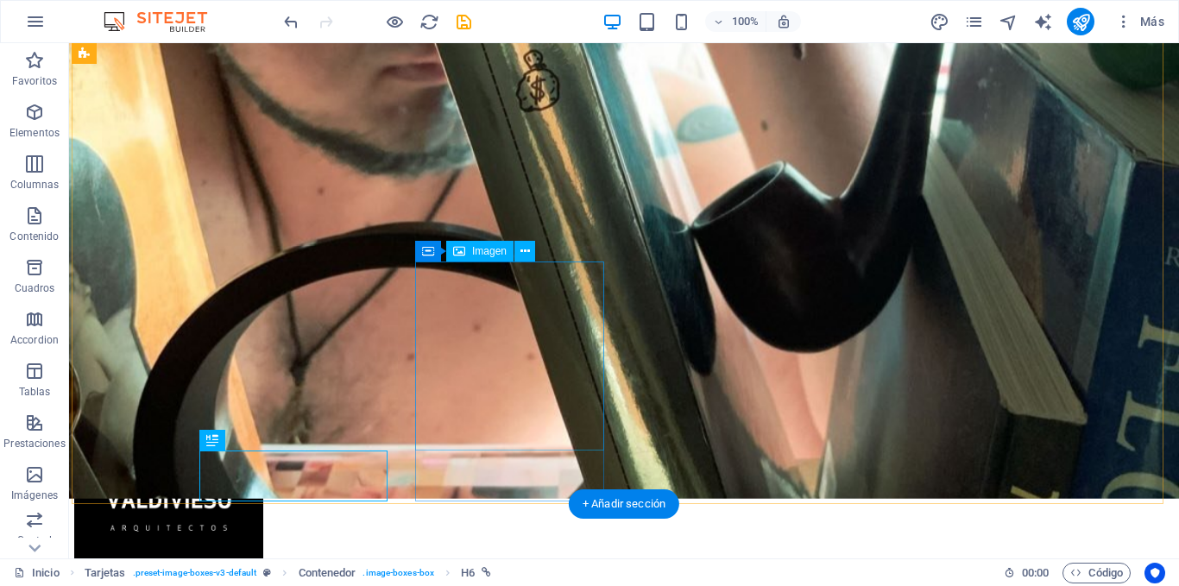
select select "%"
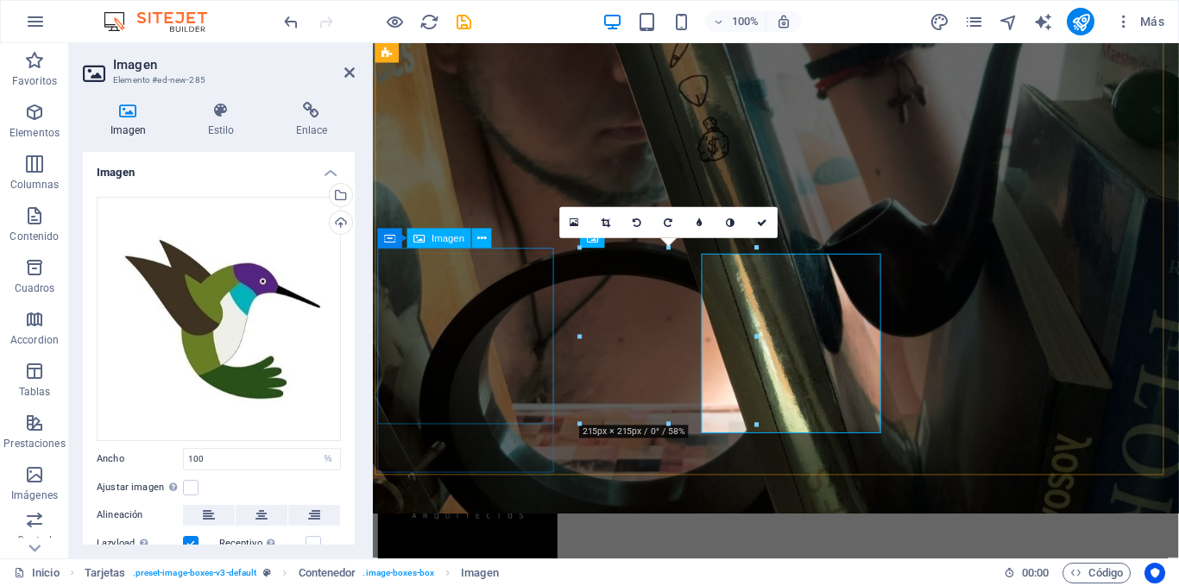
scroll to position [866, 0]
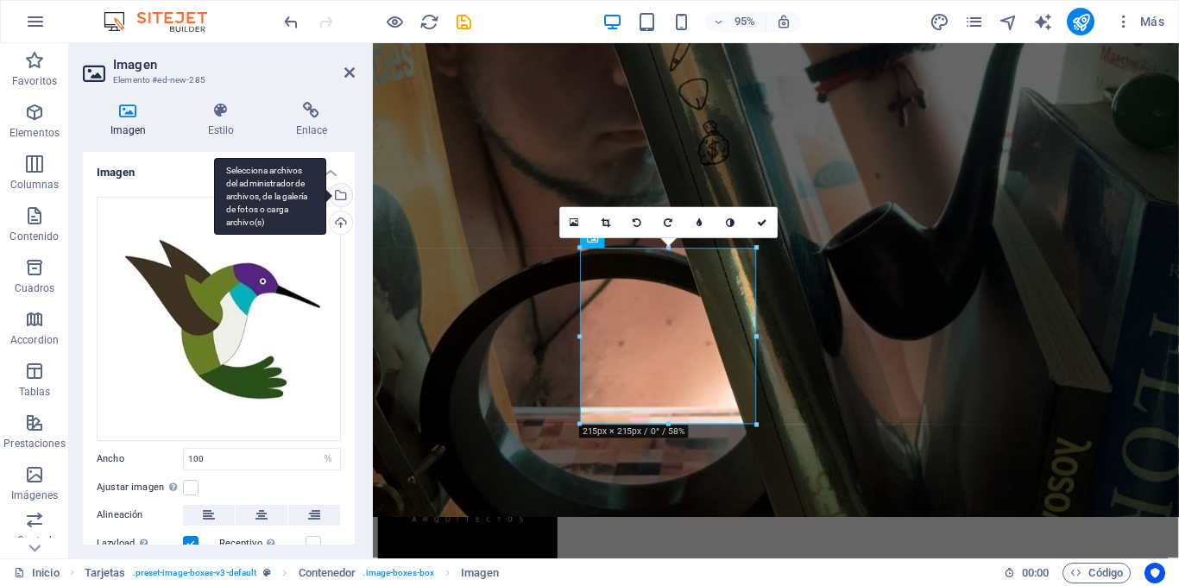
click at [336, 189] on div "Selecciona archivos del administrador de archivos, de la galería de fotos o car…" at bounding box center [339, 197] width 26 height 26
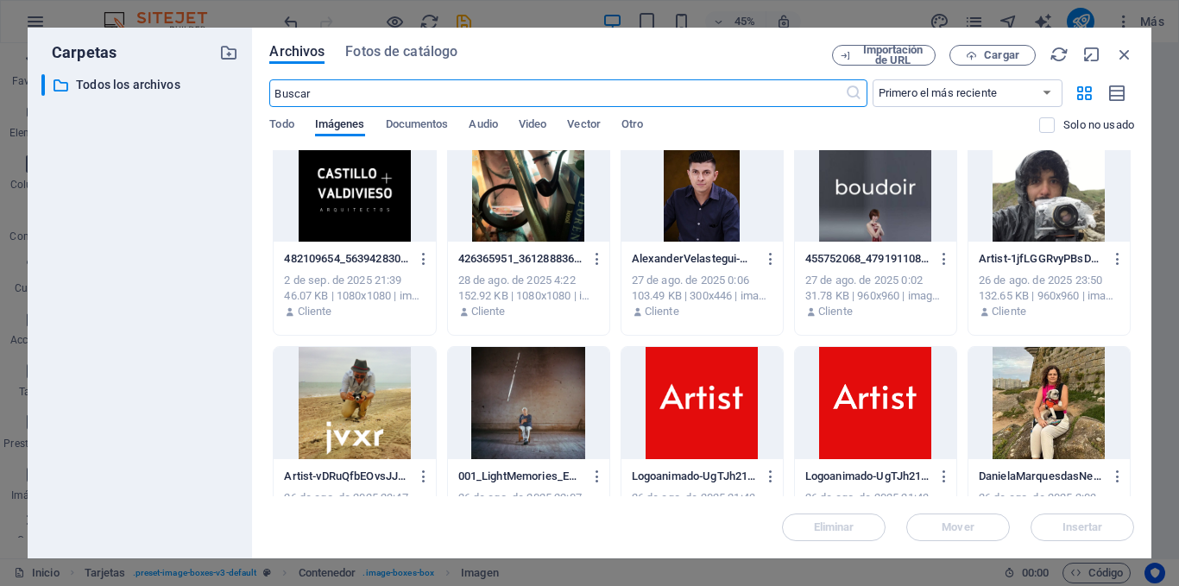
scroll to position [41, 0]
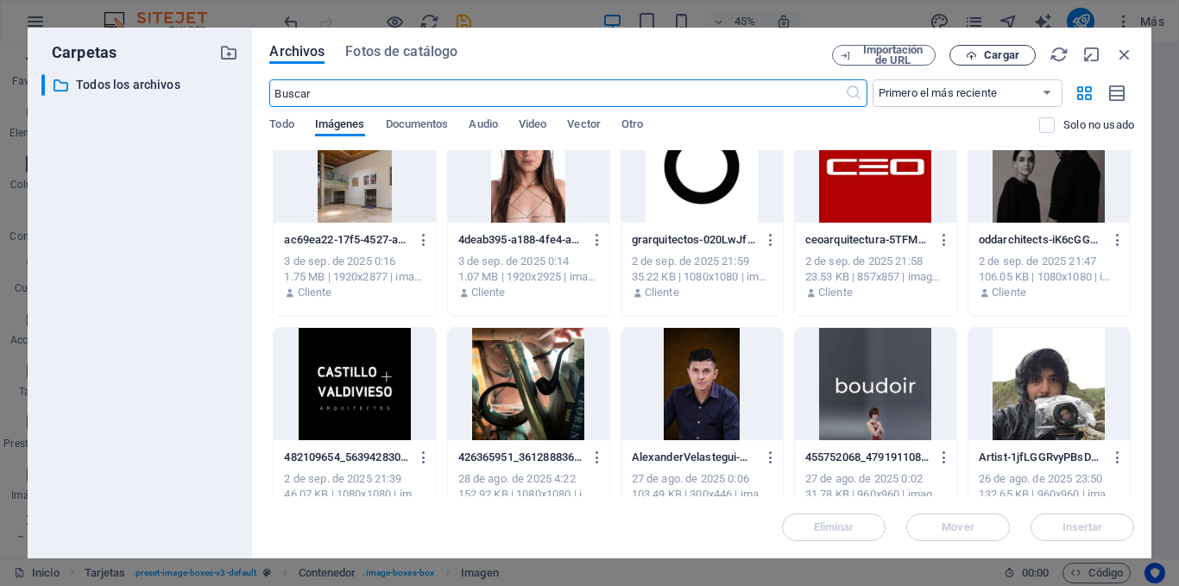
click at [995, 59] on span "Cargar" at bounding box center [1001, 55] width 35 height 10
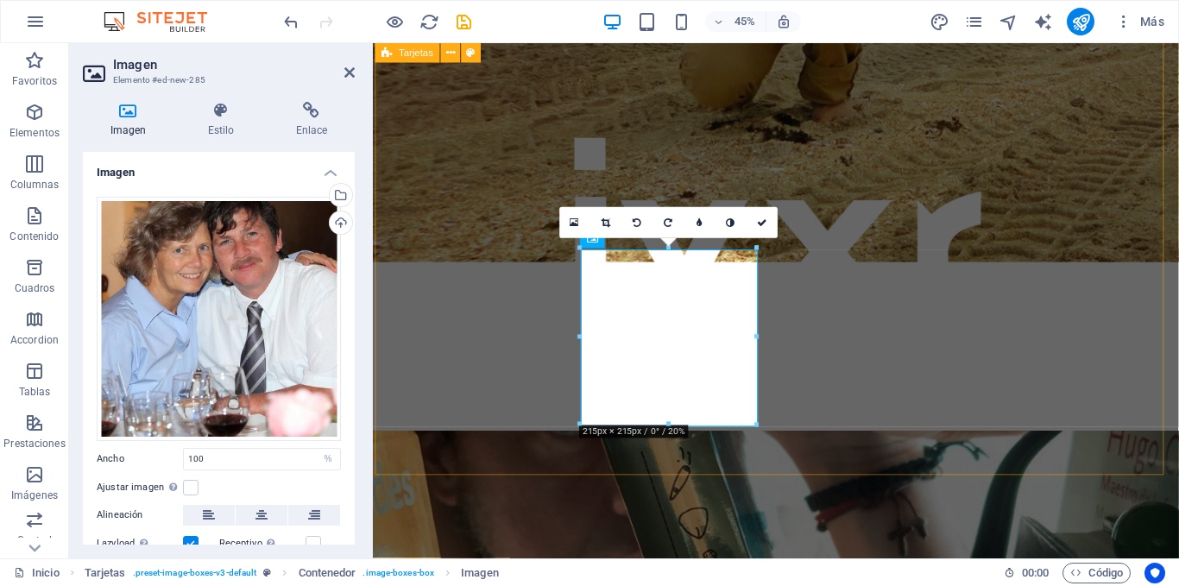
scroll to position [866, 0]
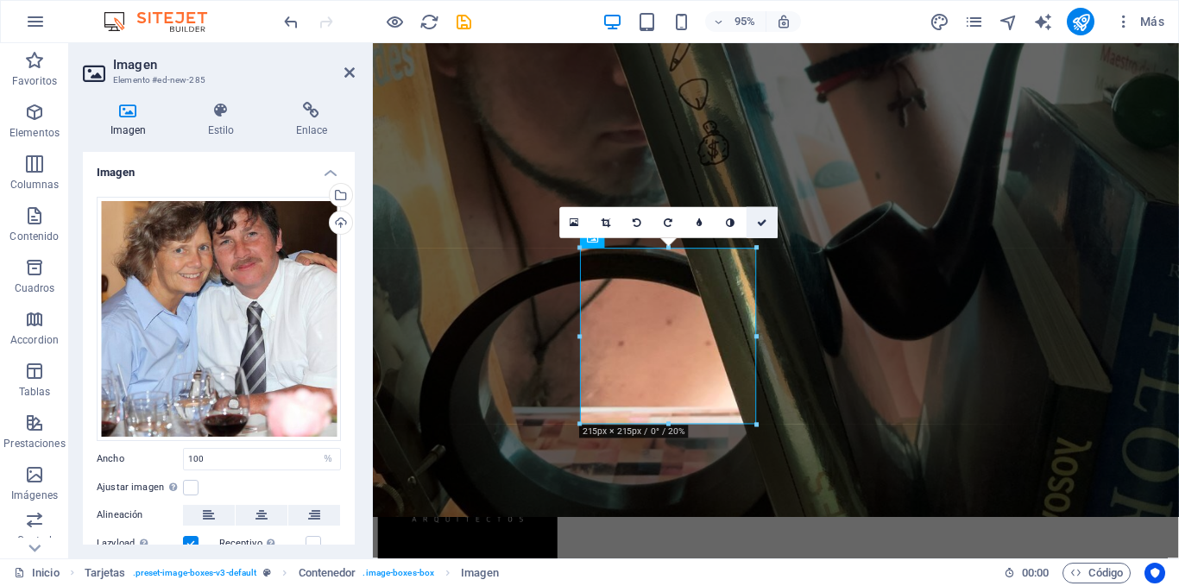
click at [758, 225] on icon at bounding box center [762, 222] width 10 height 9
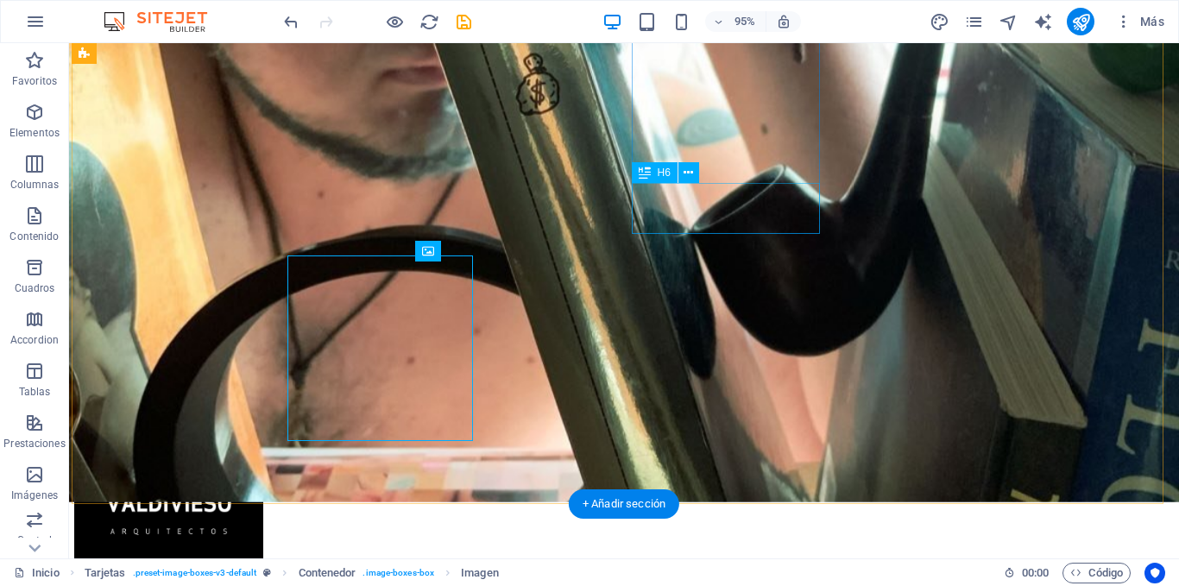
scroll to position [869, 0]
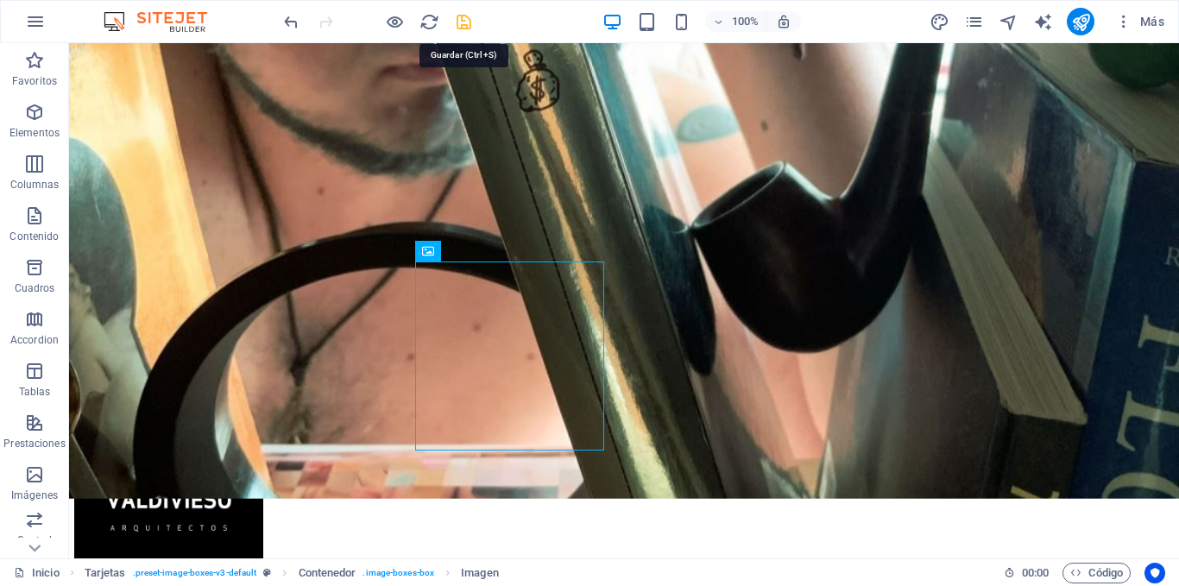
click at [470, 20] on icon "save" at bounding box center [464, 22] width 20 height 20
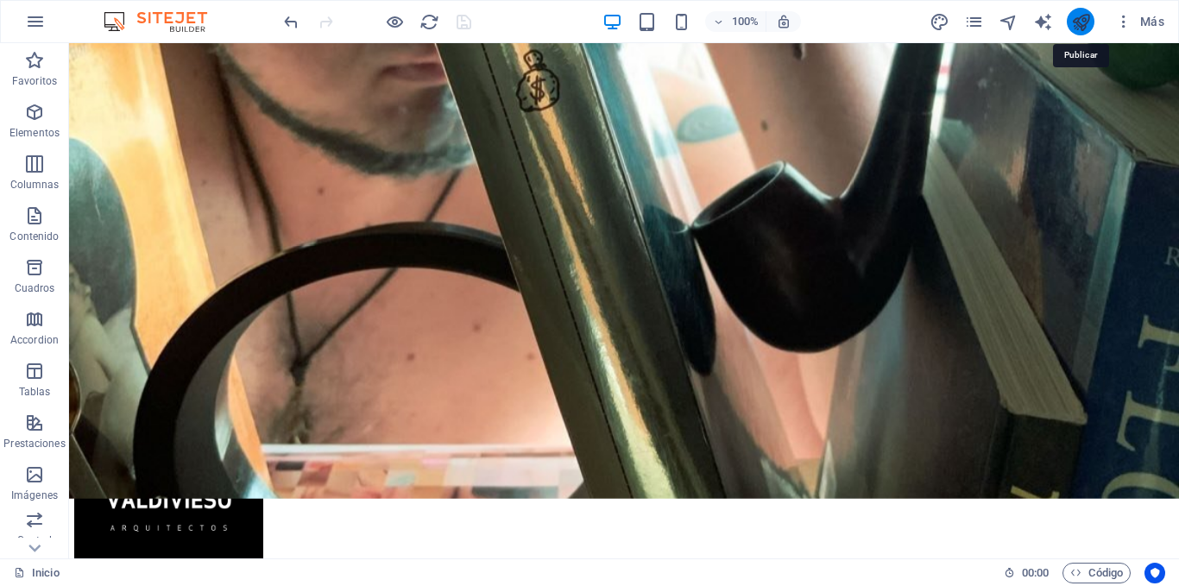
click at [1074, 21] on icon "publish" at bounding box center [1081, 22] width 20 height 20
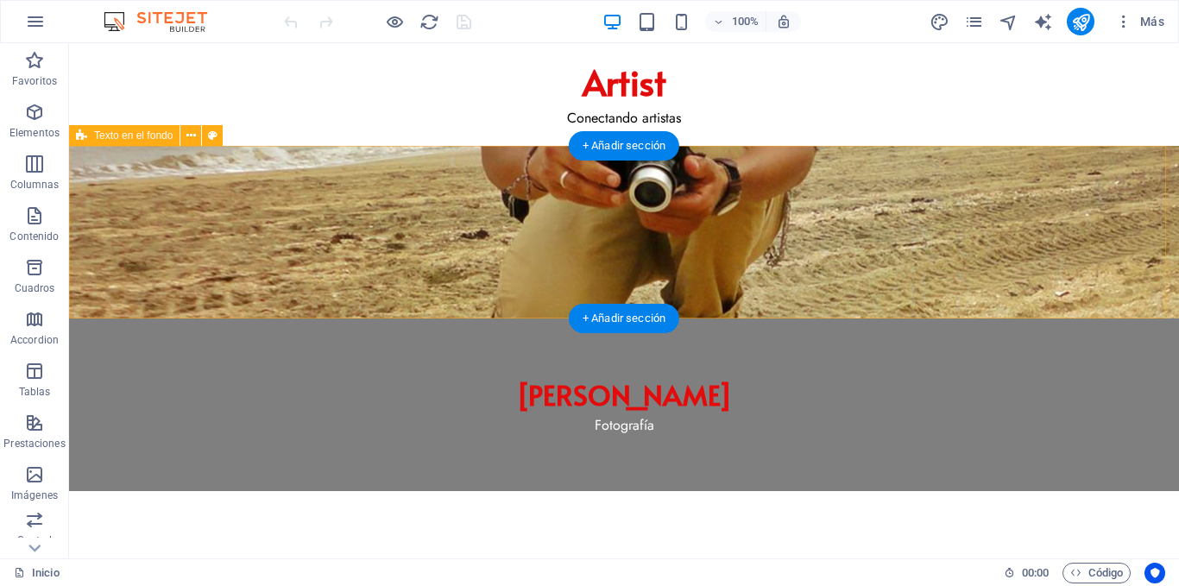
click at [132, 164] on div "Javier Castillo Fotografía" at bounding box center [624, 318] width 1110 height 345
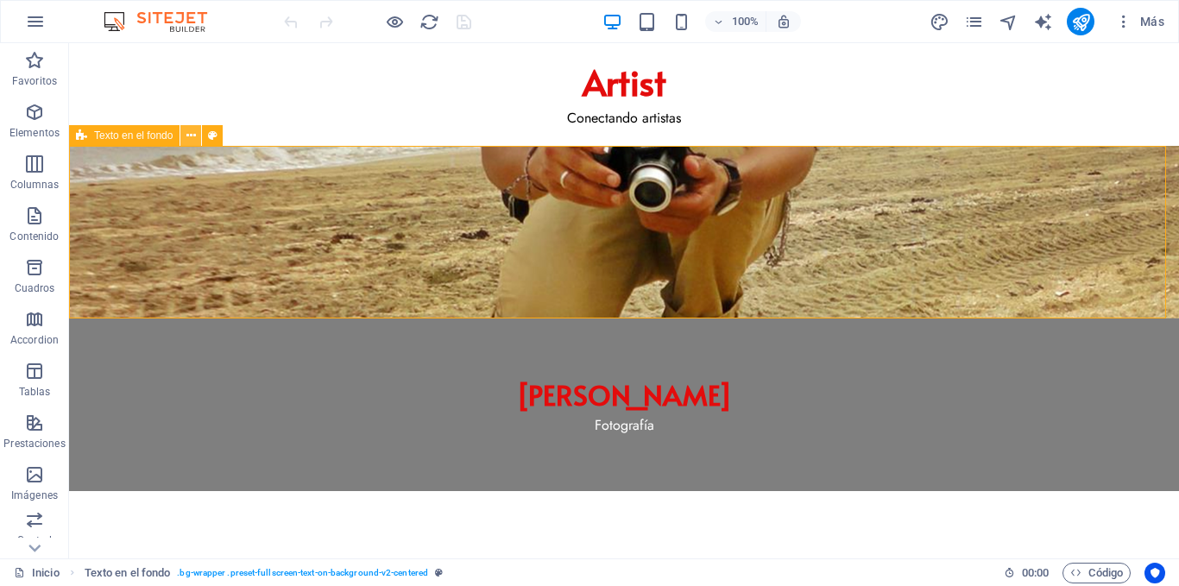
click at [186, 135] on icon at bounding box center [190, 136] width 9 height 18
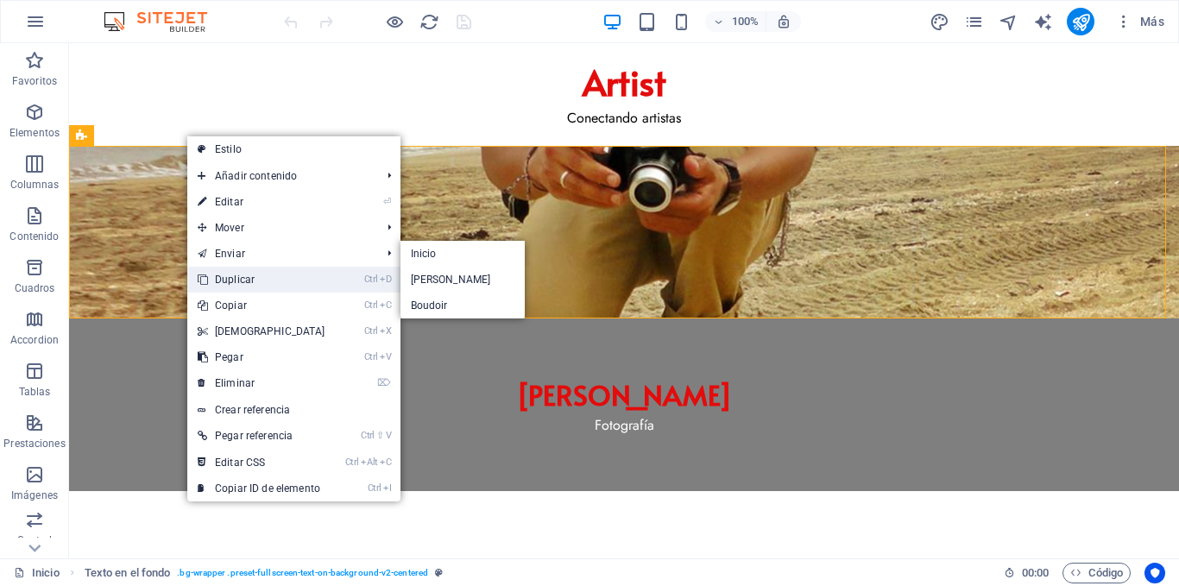
click at [259, 277] on link "Ctrl D Duplicar" at bounding box center [261, 280] width 148 height 26
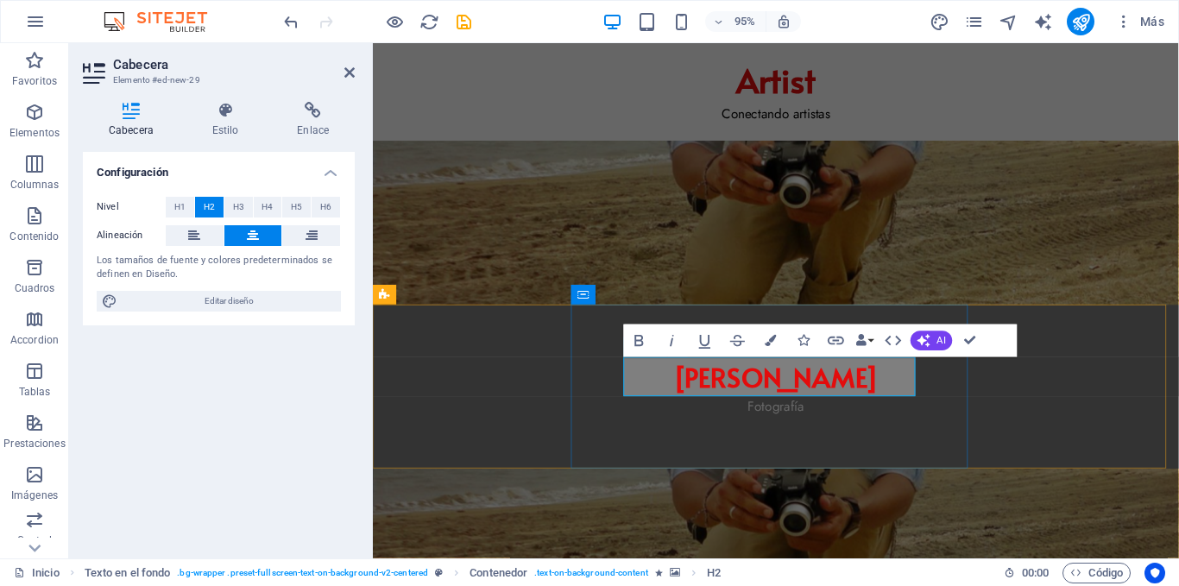
drag, startPoint x: 727, startPoint y: 385, endPoint x: 711, endPoint y: 387, distance: 15.6
drag, startPoint x: 711, startPoint y: 387, endPoint x: 688, endPoint y: 391, distance: 23.7
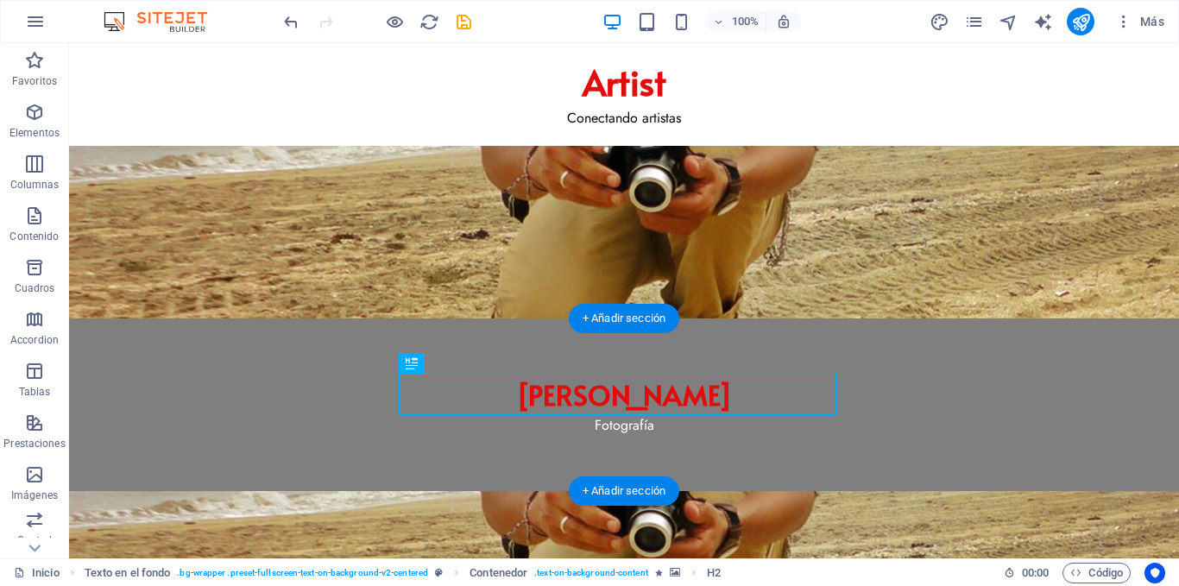
click at [826, 491] on figure at bounding box center [624, 577] width 1110 height 173
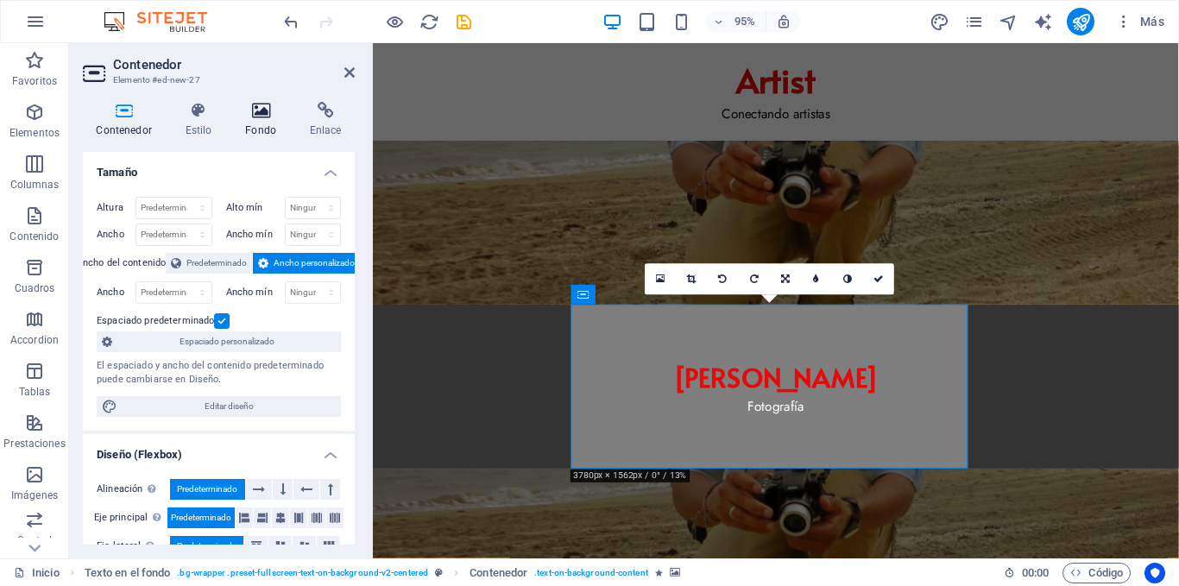
click at [252, 111] on icon at bounding box center [261, 110] width 58 height 17
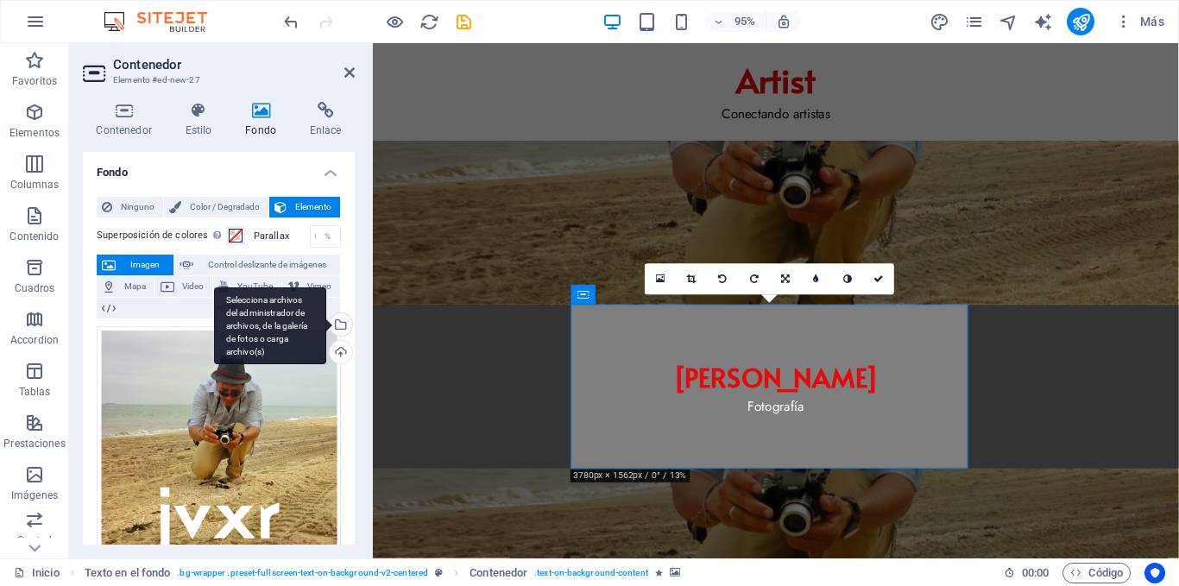
click at [337, 320] on div "Selecciona archivos del administrador de archivos, de la galería de fotos o car…" at bounding box center [339, 326] width 26 height 26
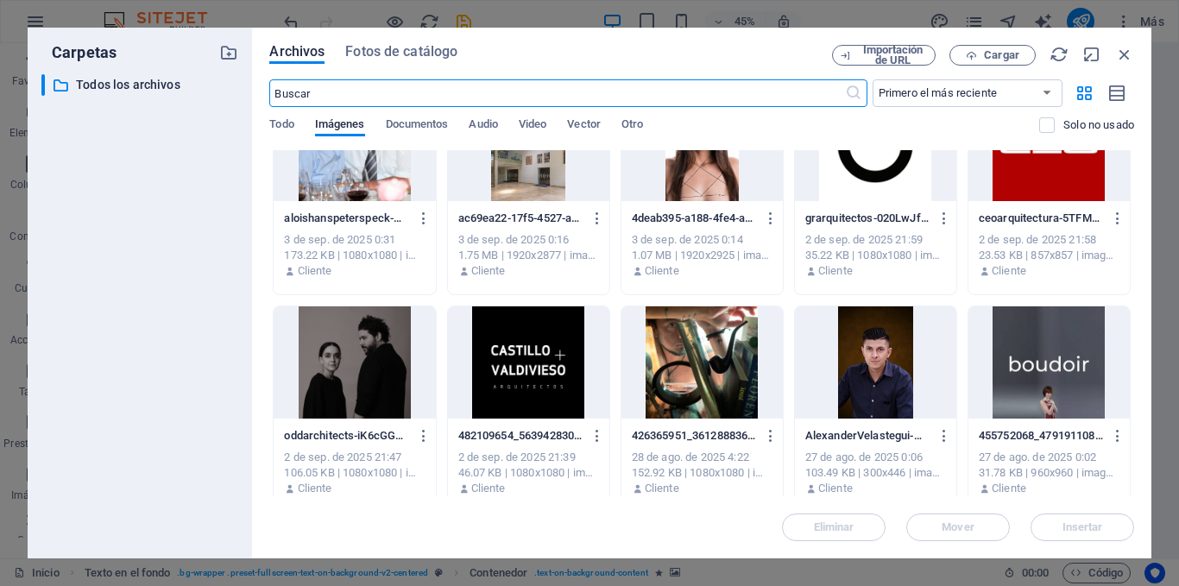
scroll to position [86, 0]
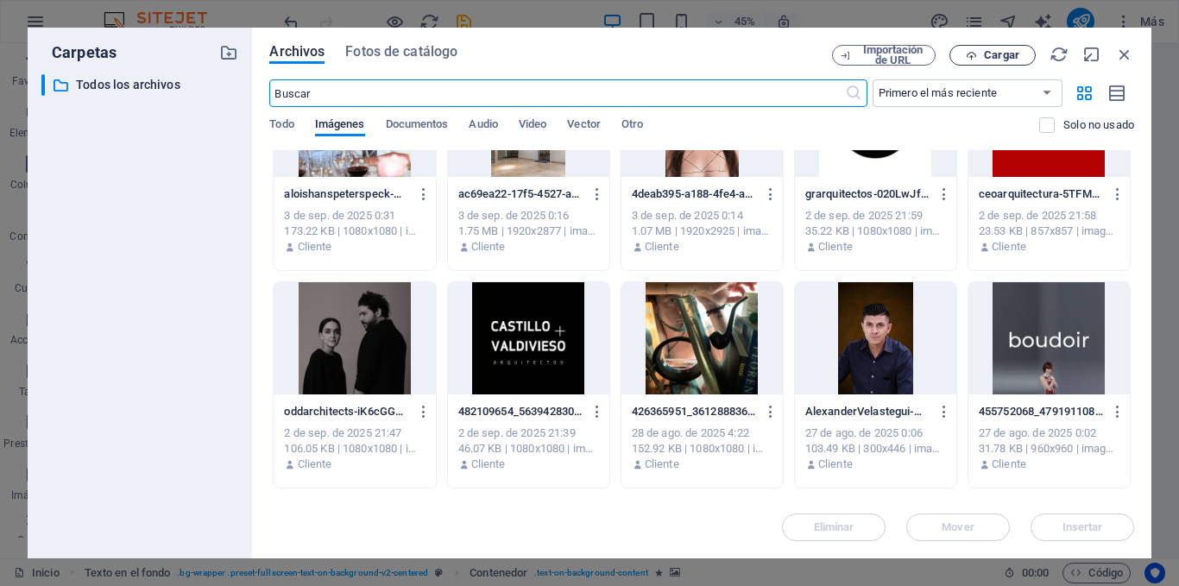
click at [1003, 56] on span "Cargar" at bounding box center [1001, 55] width 35 height 10
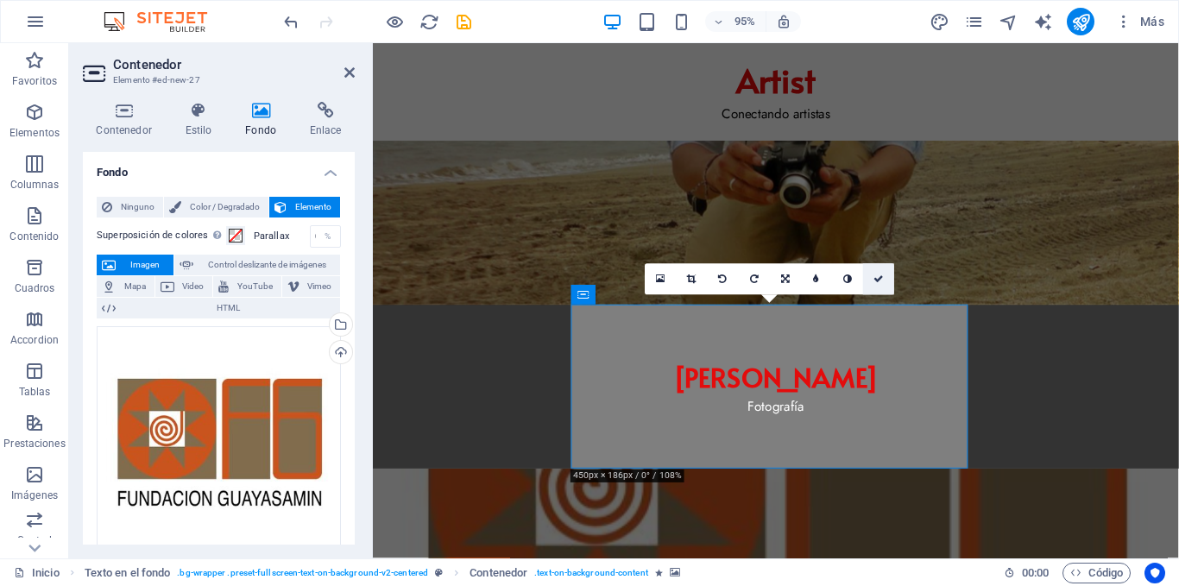
click at [874, 287] on link at bounding box center [878, 279] width 31 height 31
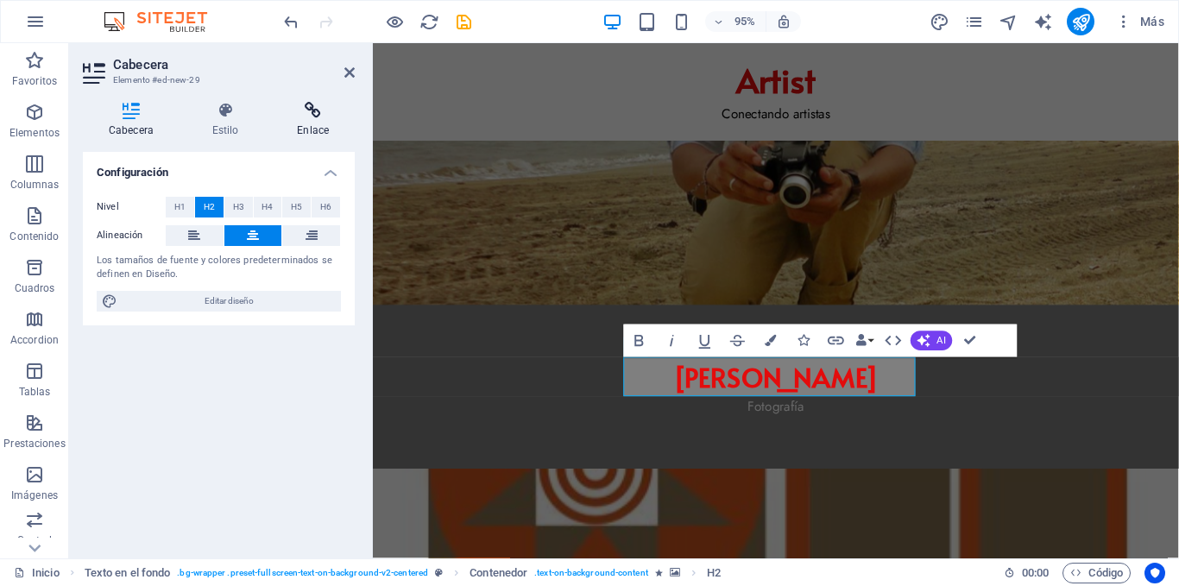
click at [310, 128] on h4 "Enlace" at bounding box center [313, 120] width 84 height 36
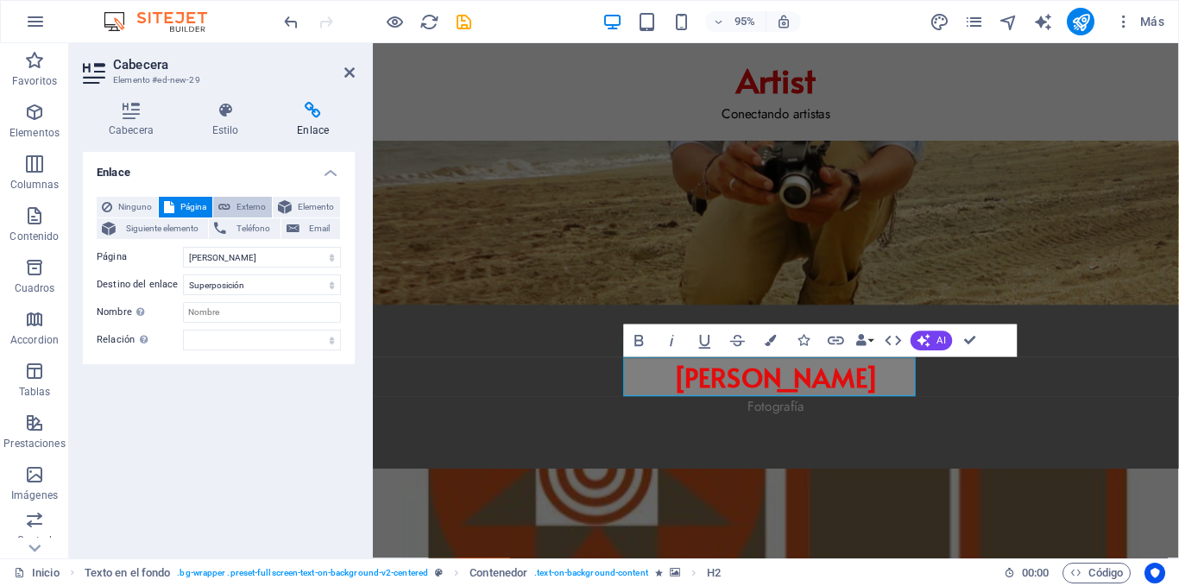
click at [254, 207] on span "Externo" at bounding box center [251, 207] width 31 height 21
select select "blank"
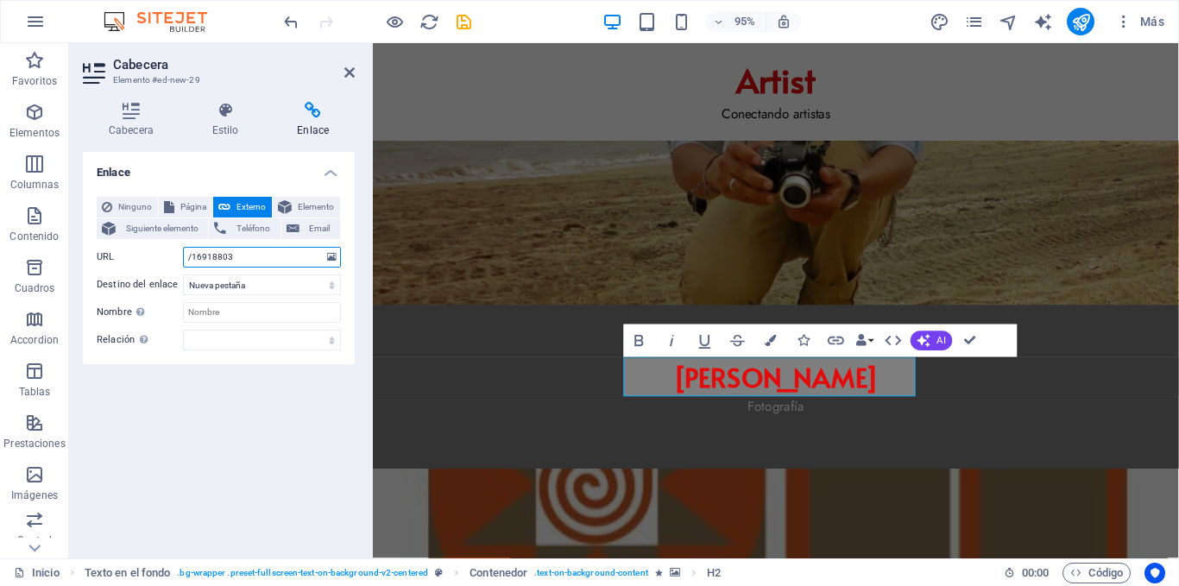
drag, startPoint x: 258, startPoint y: 263, endPoint x: 181, endPoint y: 261, distance: 76.9
click at [181, 261] on div "URL /16918803" at bounding box center [219, 257] width 244 height 21
paste input "https://guayasamin.org.ec/"
type input "https://guayasamin.org.ec/"
click at [226, 285] on select "Nueva pestaña Misma pestaña Superposición" at bounding box center [262, 285] width 158 height 21
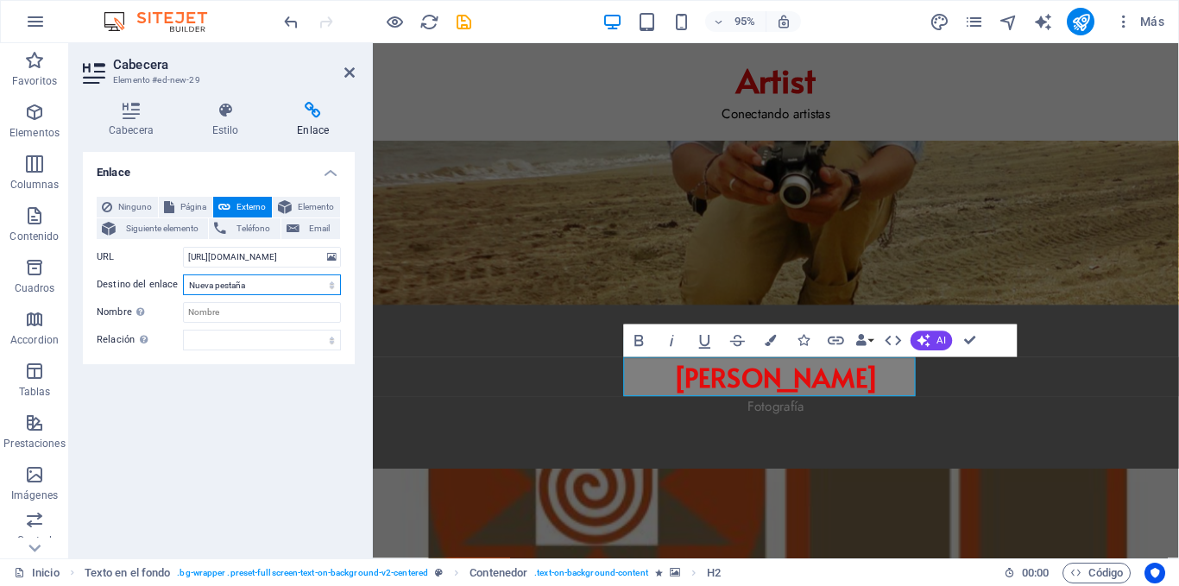
select select "overlay"
click at [183, 275] on select "Nueva pestaña Misma pestaña Superposición" at bounding box center [262, 285] width 158 height 21
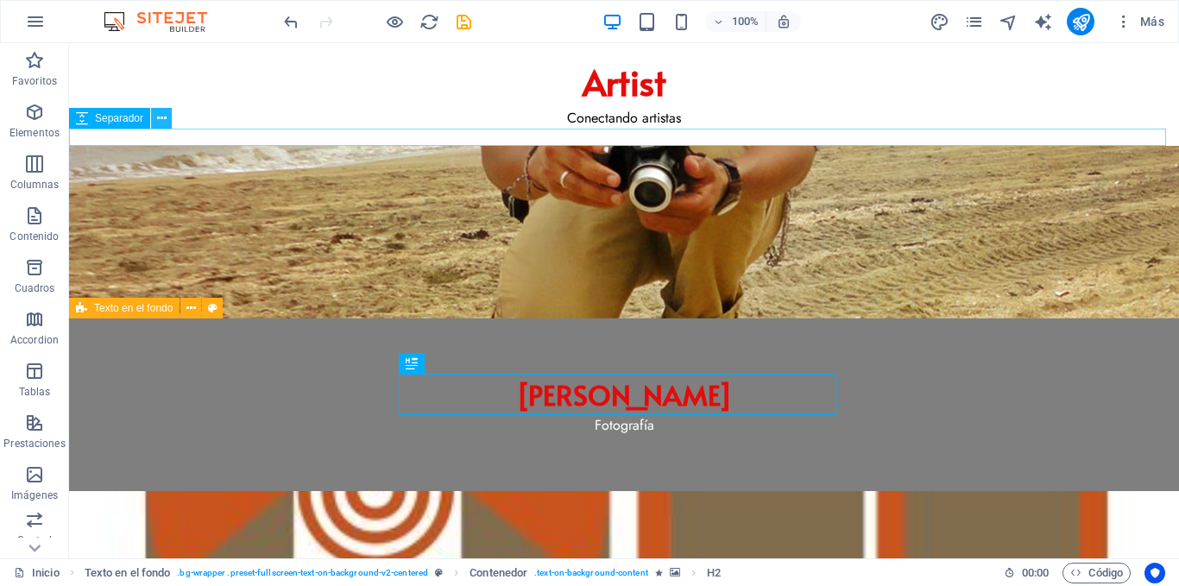
click at [155, 120] on button at bounding box center [161, 118] width 21 height 21
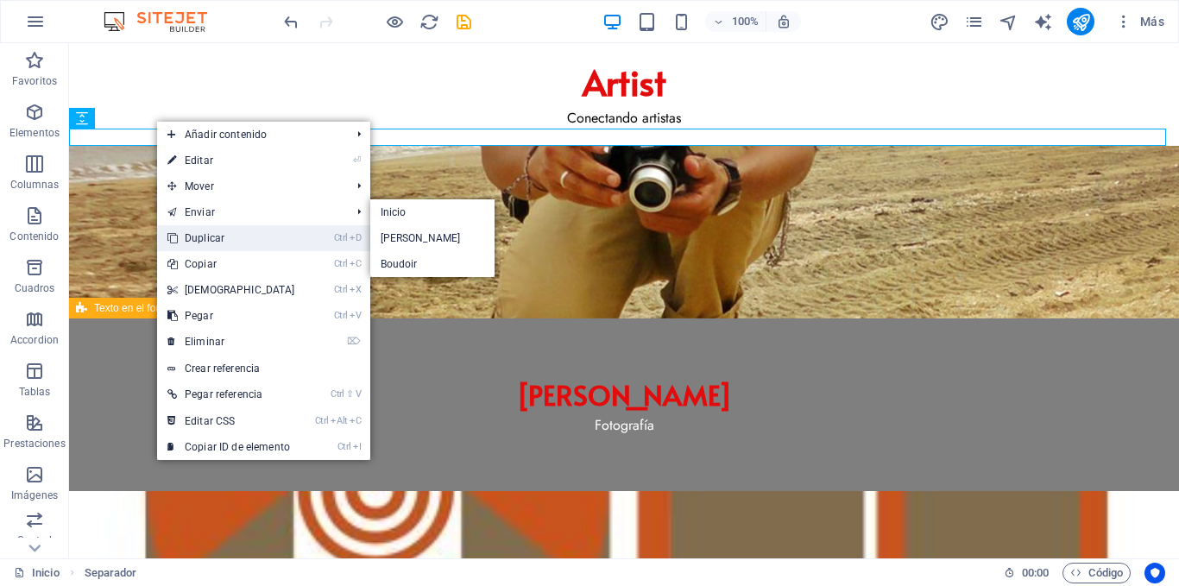
click at [214, 232] on link "Ctrl D Duplicar" at bounding box center [231, 238] width 148 height 26
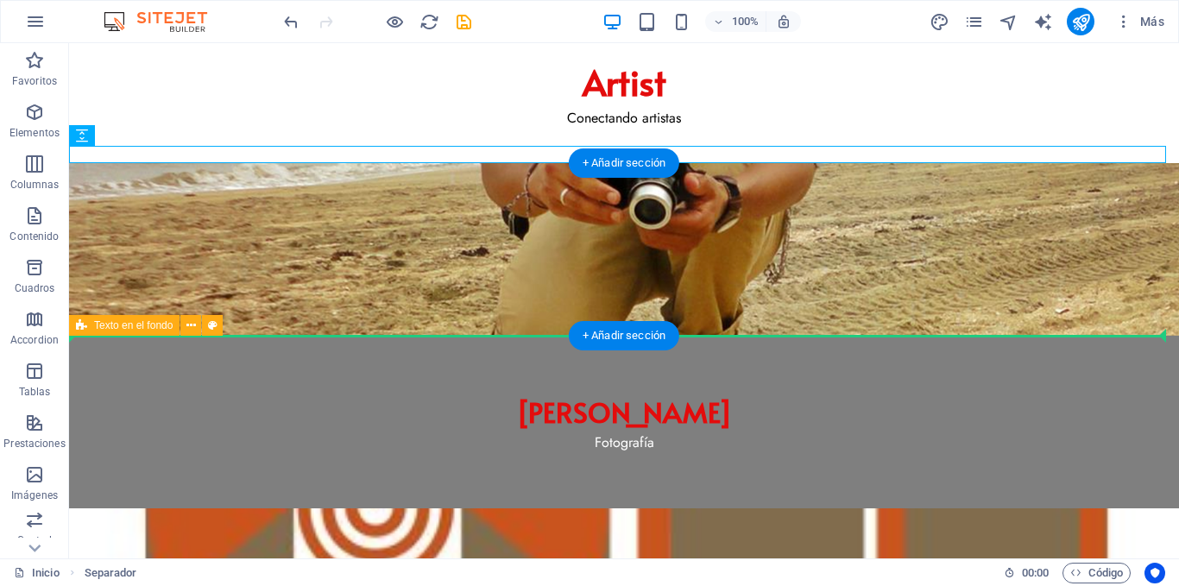
drag, startPoint x: 166, startPoint y: 180, endPoint x: 135, endPoint y: 306, distance: 129.8
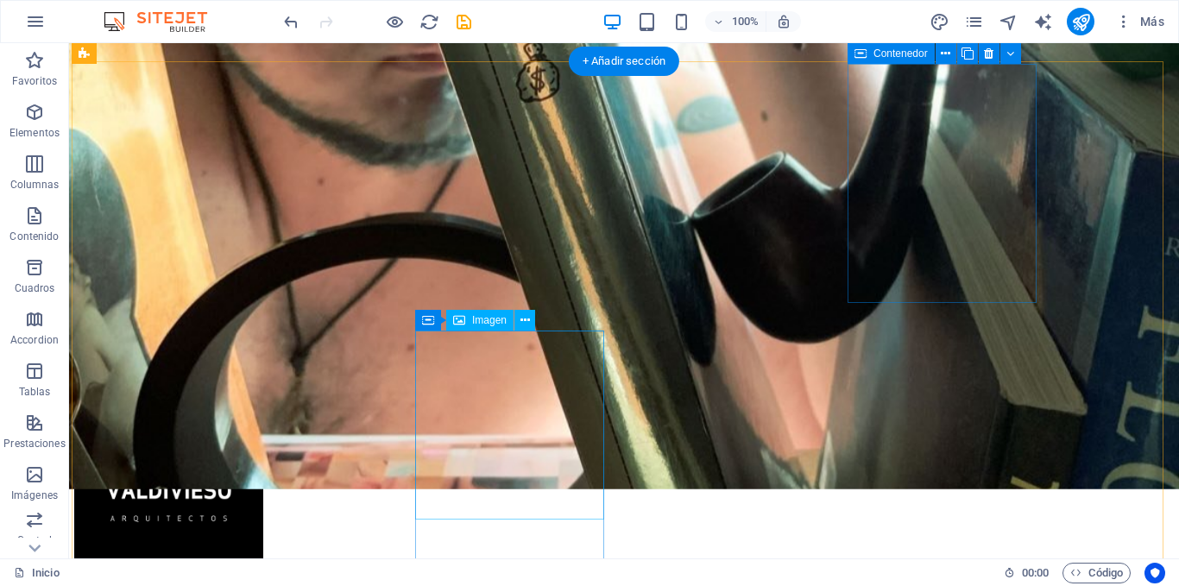
scroll to position [810, 0]
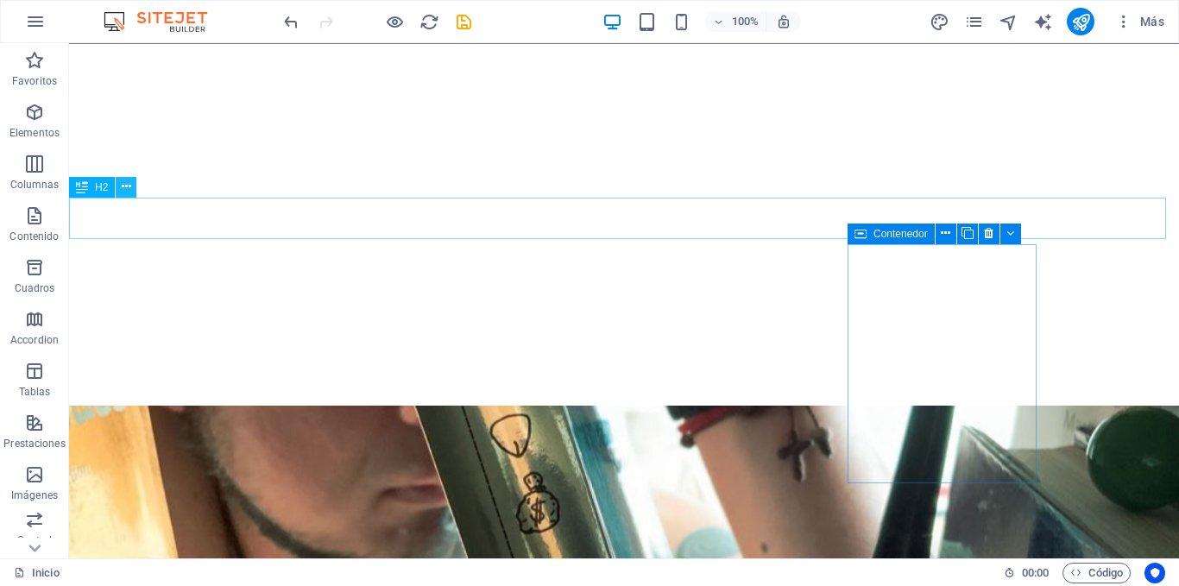
click at [123, 190] on icon at bounding box center [126, 187] width 9 height 18
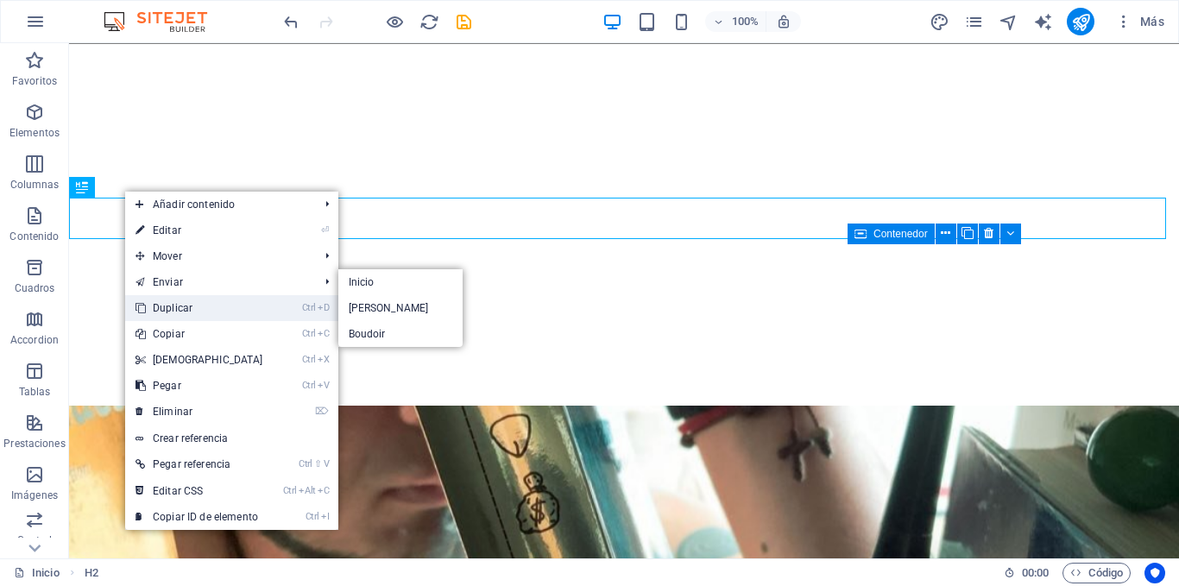
click at [193, 306] on link "Ctrl D Duplicar" at bounding box center [199, 308] width 148 height 26
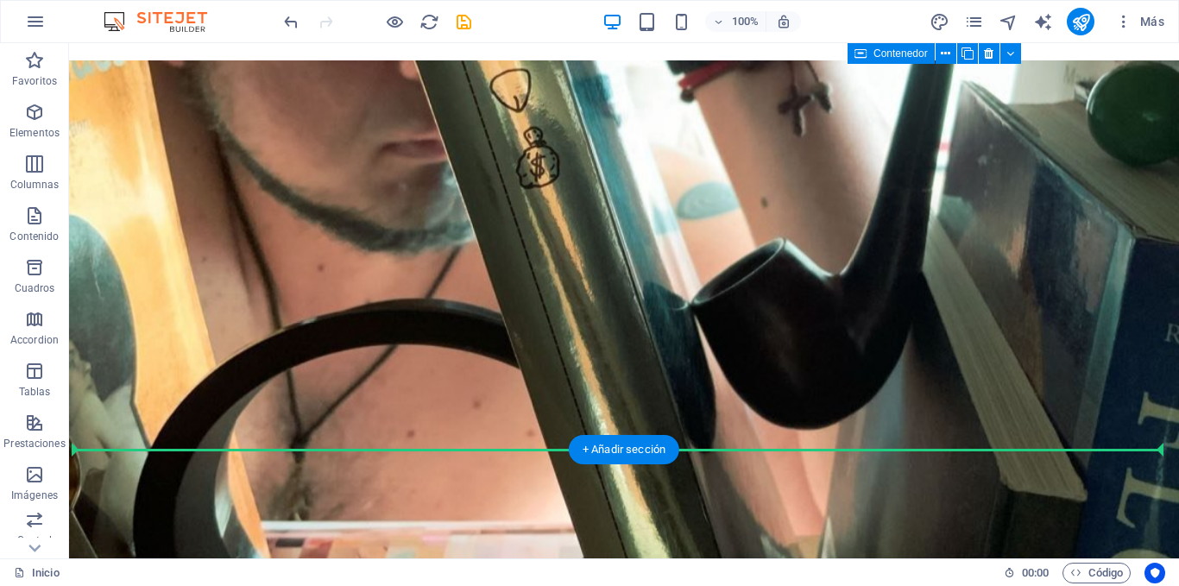
drag, startPoint x: 169, startPoint y: 272, endPoint x: 160, endPoint y: 401, distance: 129.0
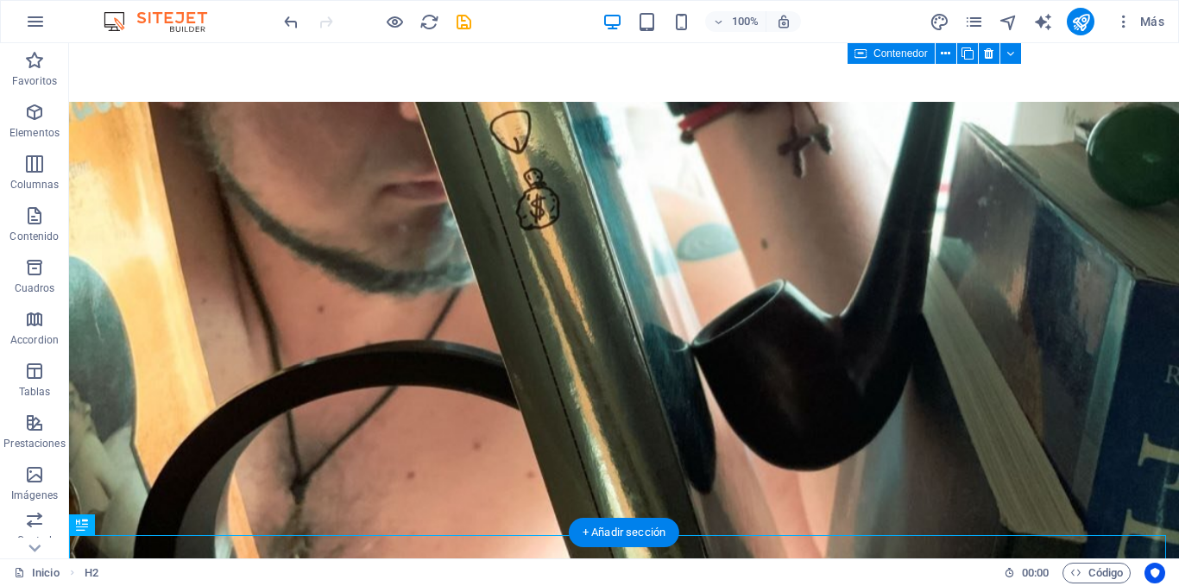
scroll to position [855, 0]
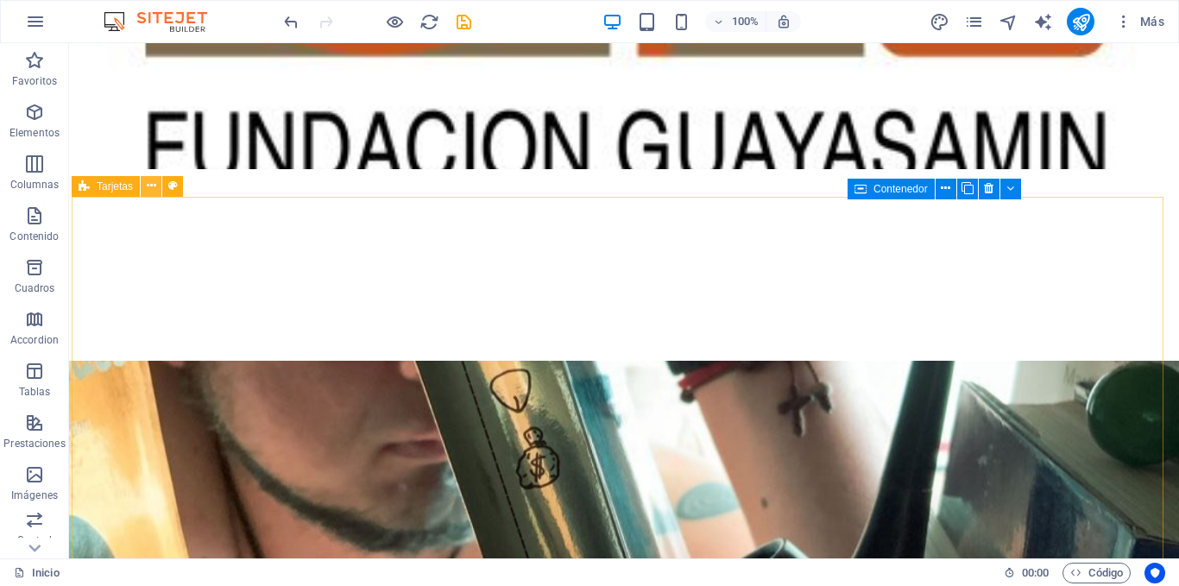
click at [145, 184] on button at bounding box center [151, 186] width 21 height 21
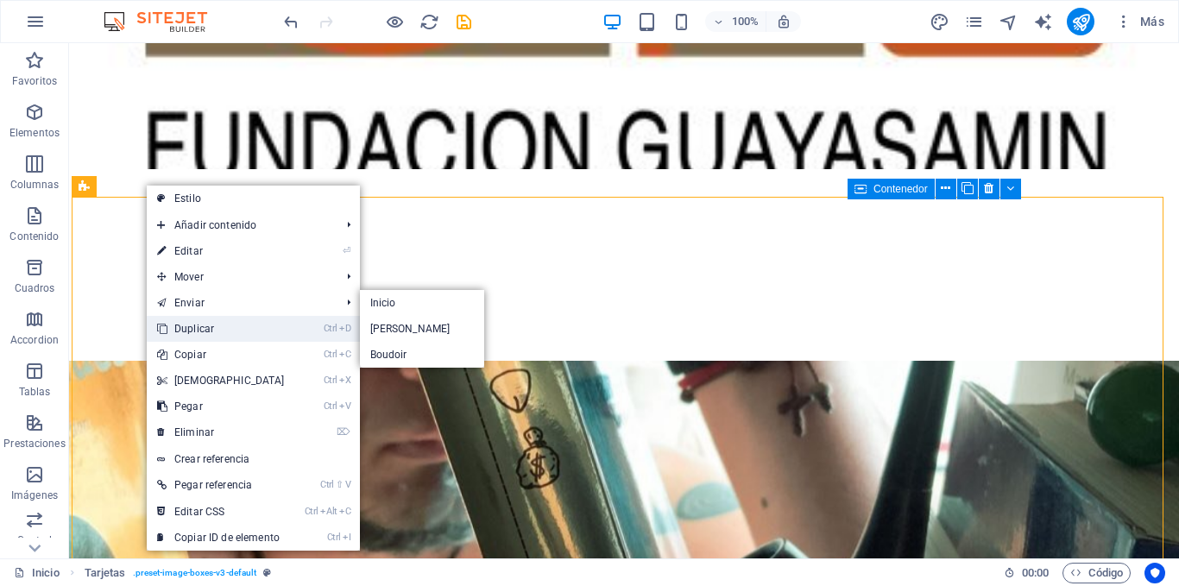
click at [269, 329] on link "Ctrl D Duplicar" at bounding box center [221, 329] width 148 height 26
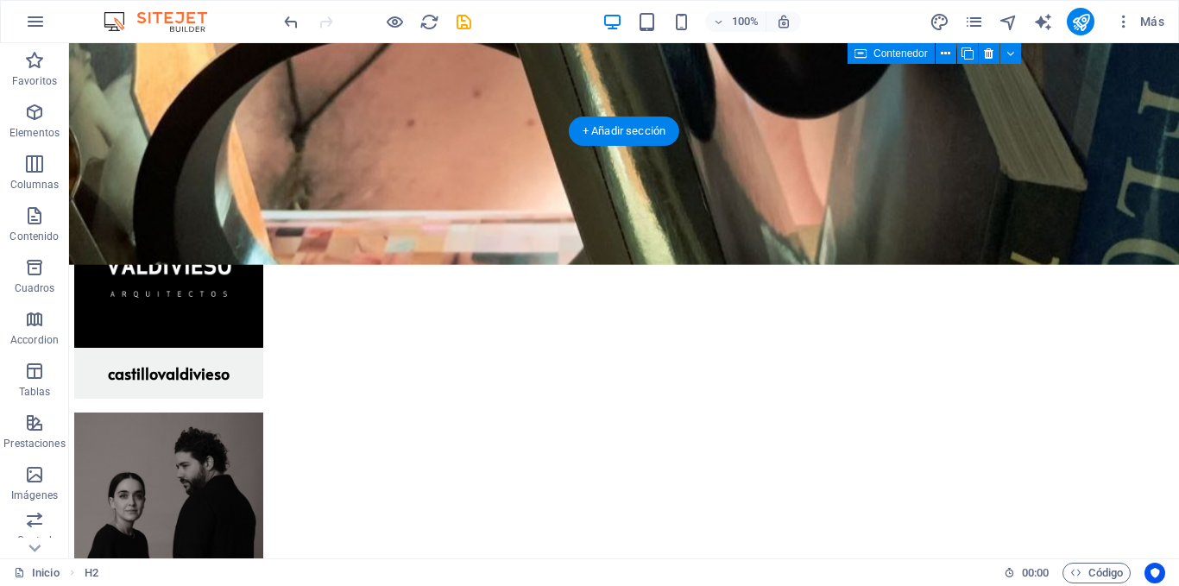
scroll to position [1435, 0]
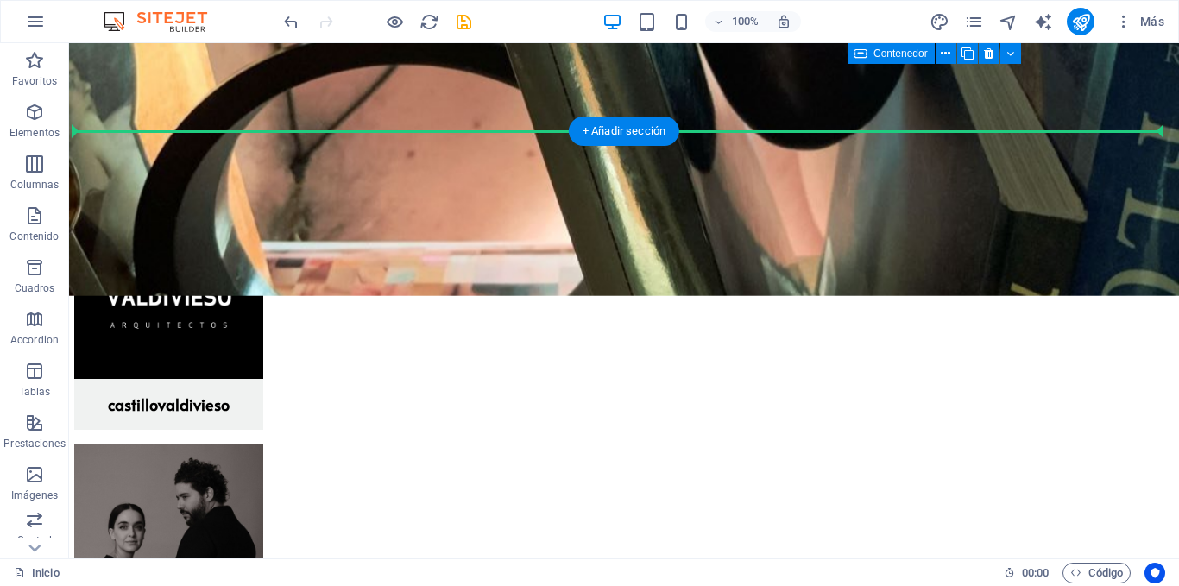
drag, startPoint x: 175, startPoint y: 421, endPoint x: 120, endPoint y: 161, distance: 266.5
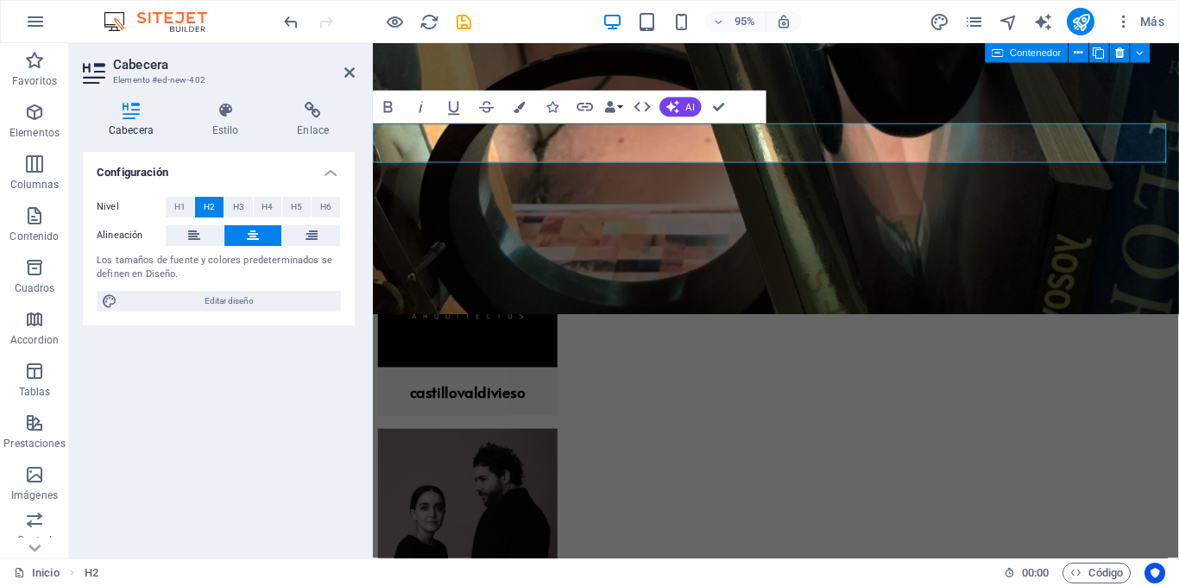
scroll to position [1438, 0]
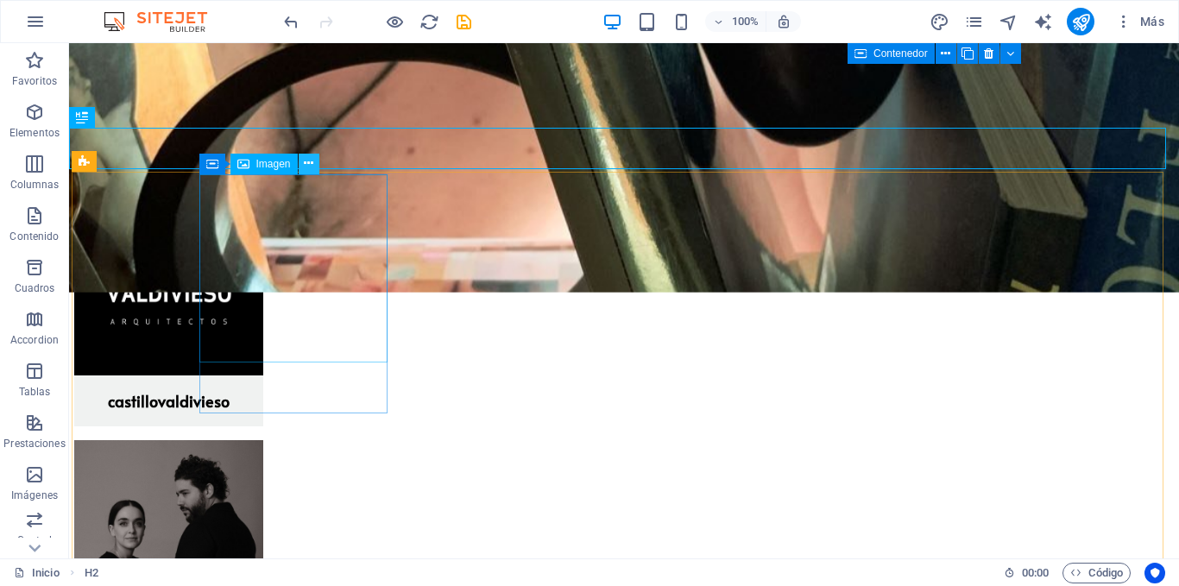
click at [306, 166] on icon at bounding box center [308, 164] width 9 height 18
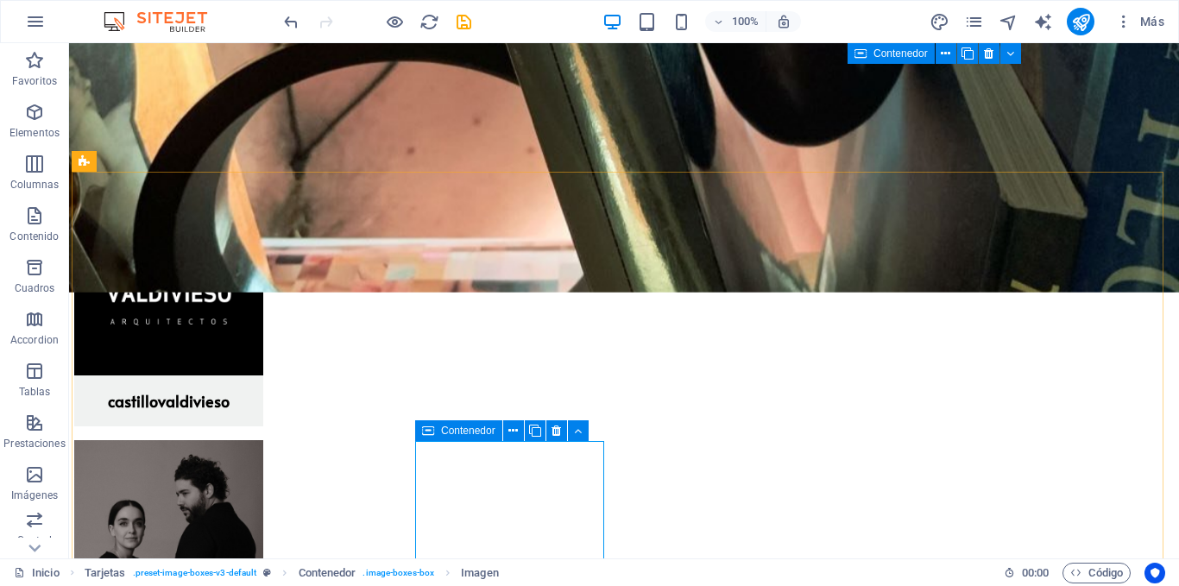
click at [425, 432] on icon at bounding box center [428, 430] width 12 height 21
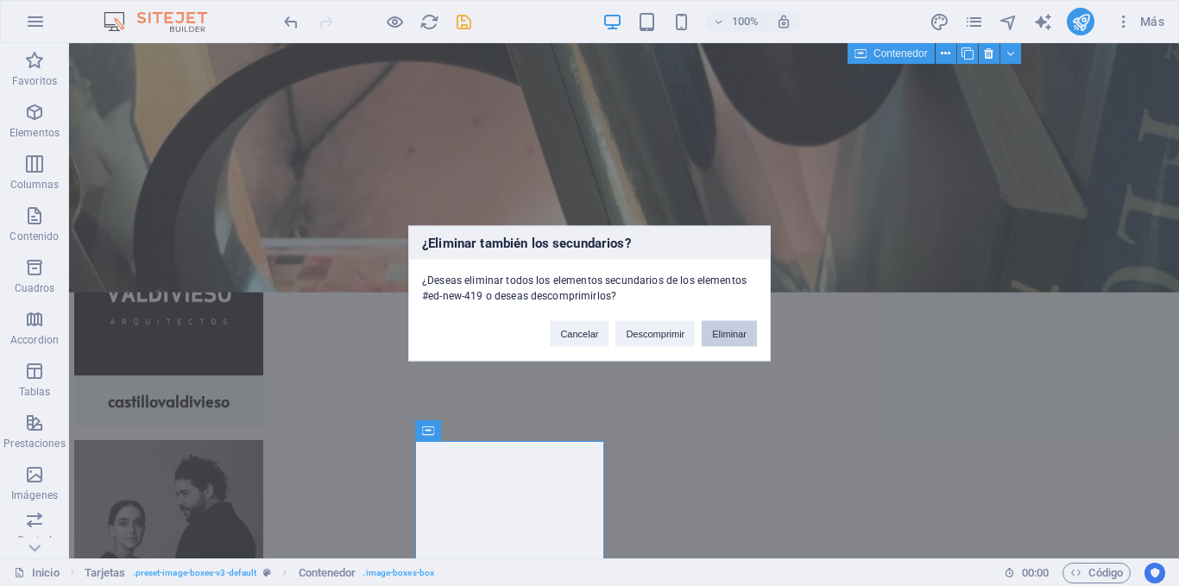
click at [725, 334] on button "Eliminar" at bounding box center [729, 333] width 55 height 26
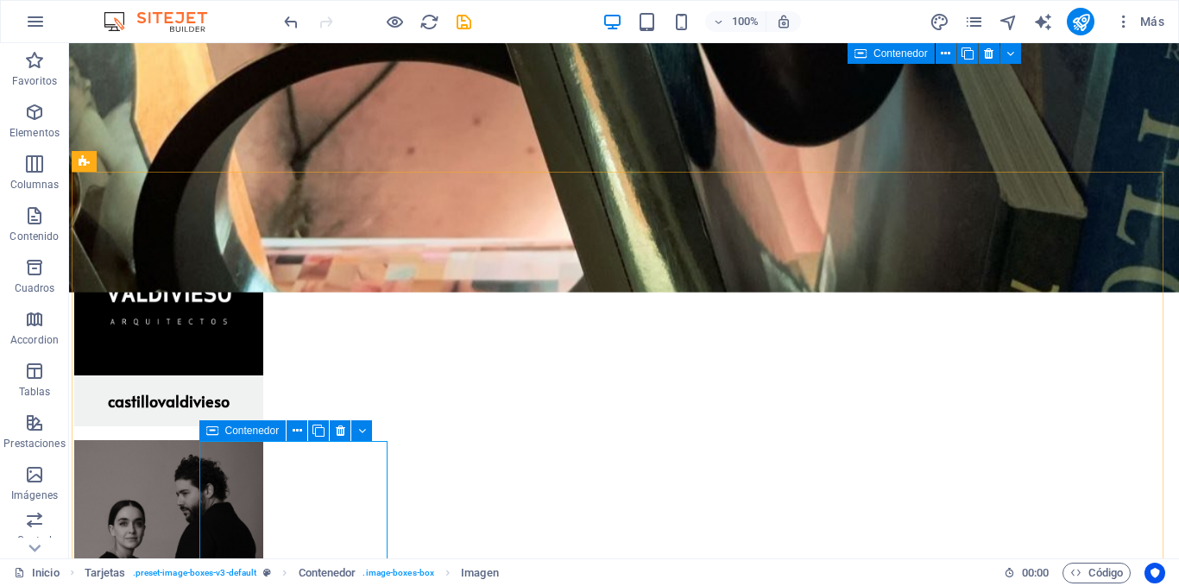
click at [214, 432] on icon at bounding box center [212, 430] width 12 height 21
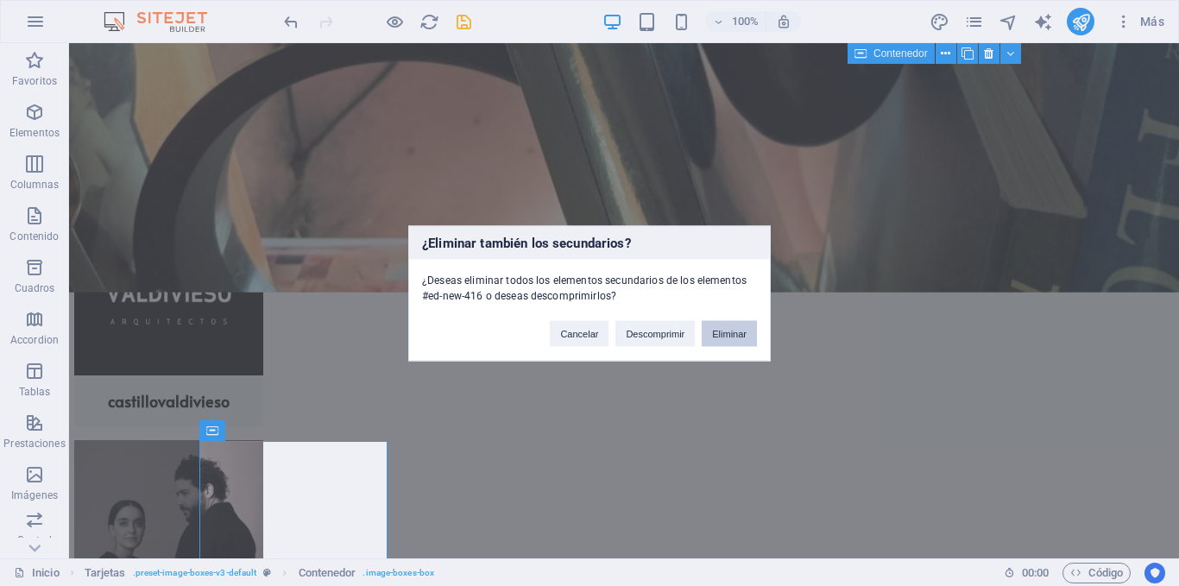
click at [723, 329] on button "Eliminar" at bounding box center [729, 333] width 55 height 26
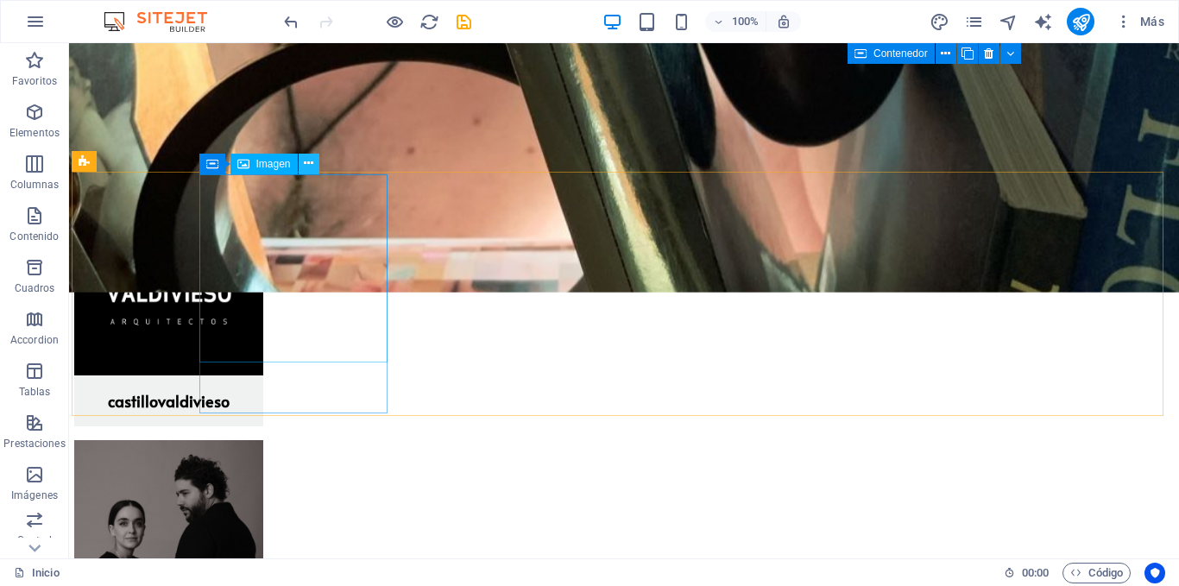
click at [310, 164] on icon at bounding box center [308, 164] width 9 height 18
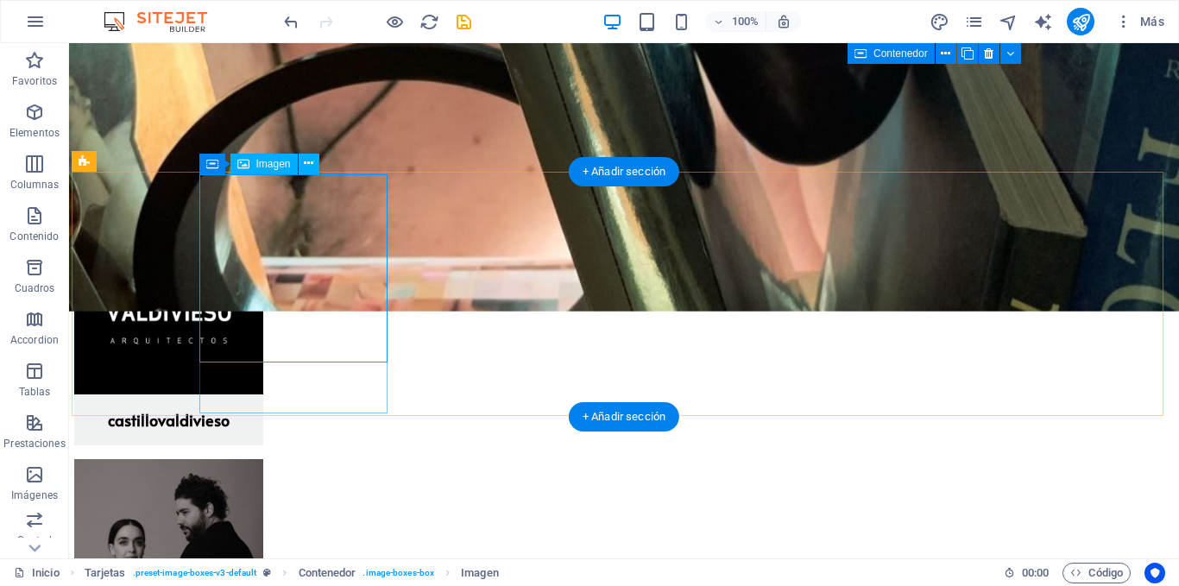
select select "%"
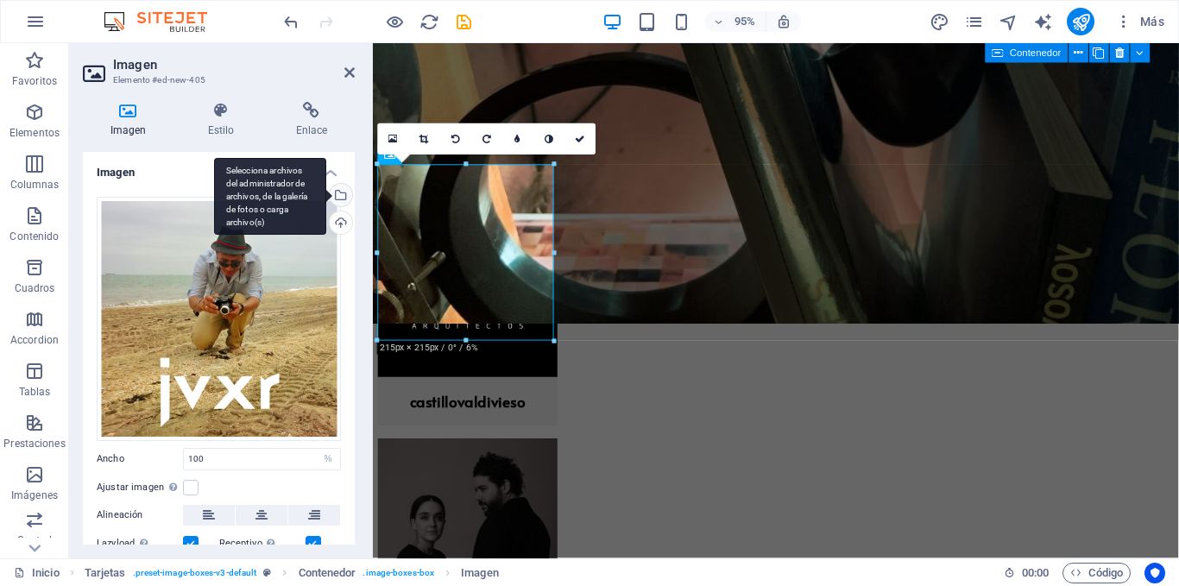
click at [326, 193] on div "Selecciona archivos del administrador de archivos, de la galería de fotos o car…" at bounding box center [270, 197] width 112 height 78
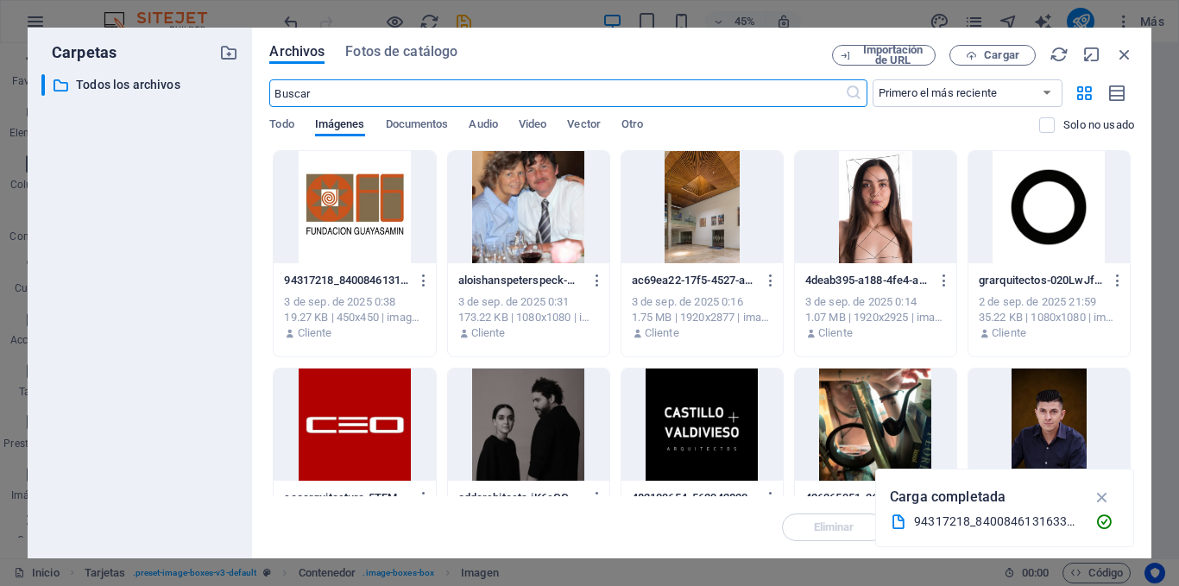
scroll to position [894, 0]
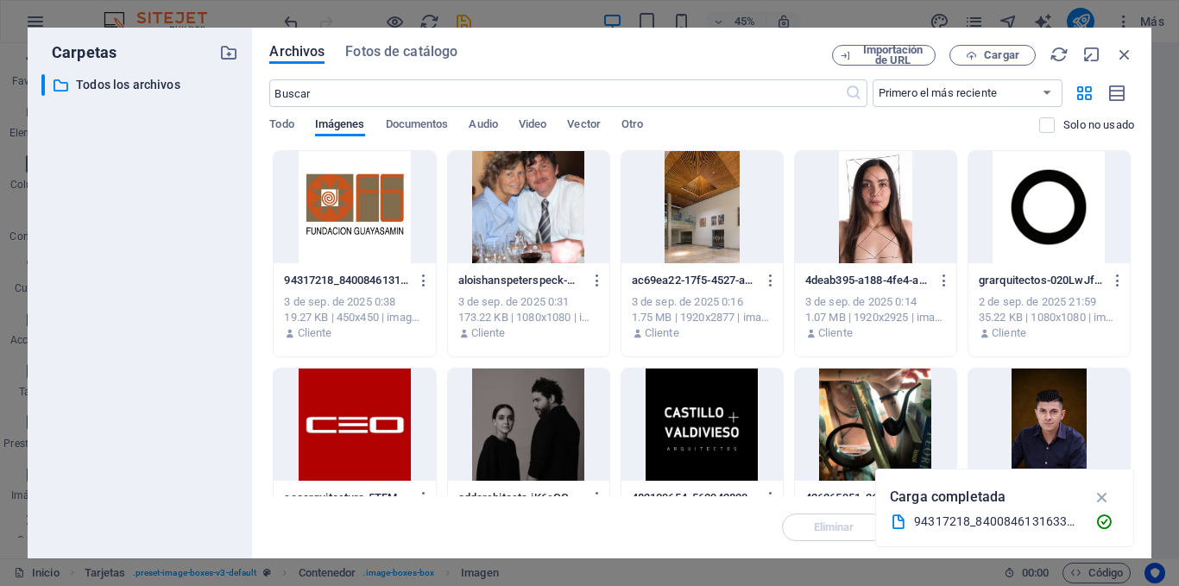
click at [390, 219] on div at bounding box center [354, 207] width 161 height 112
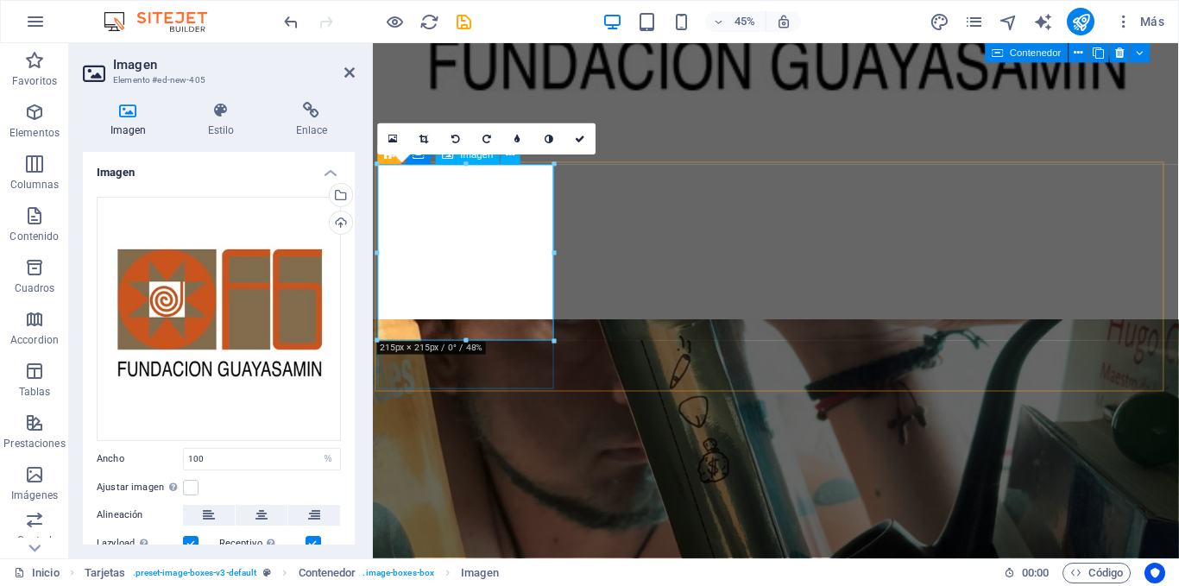
scroll to position [1432, 0]
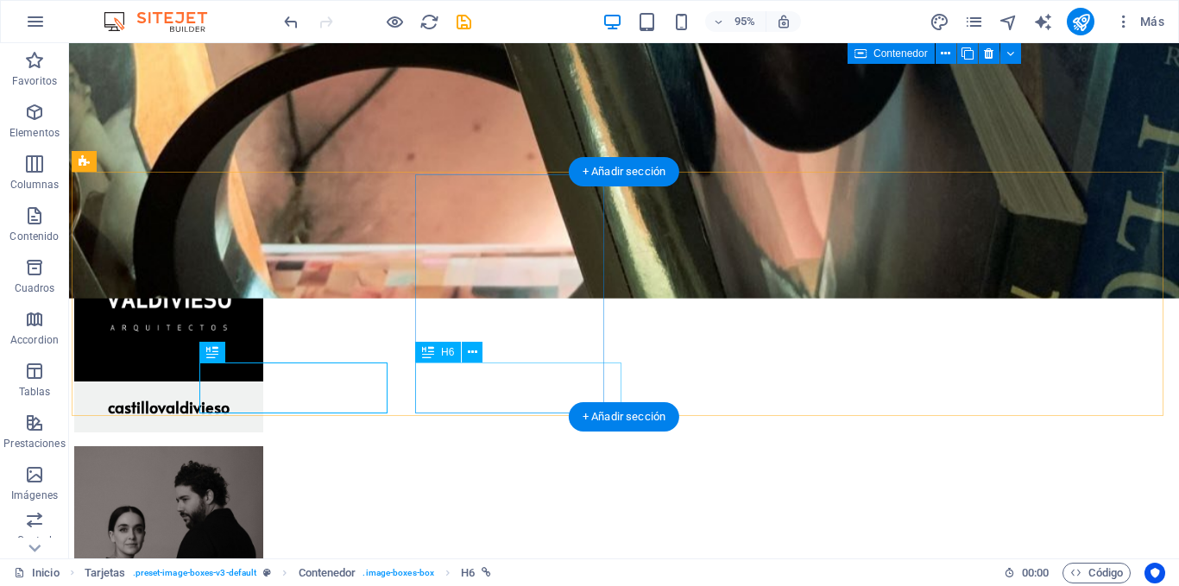
scroll to position [1438, 0]
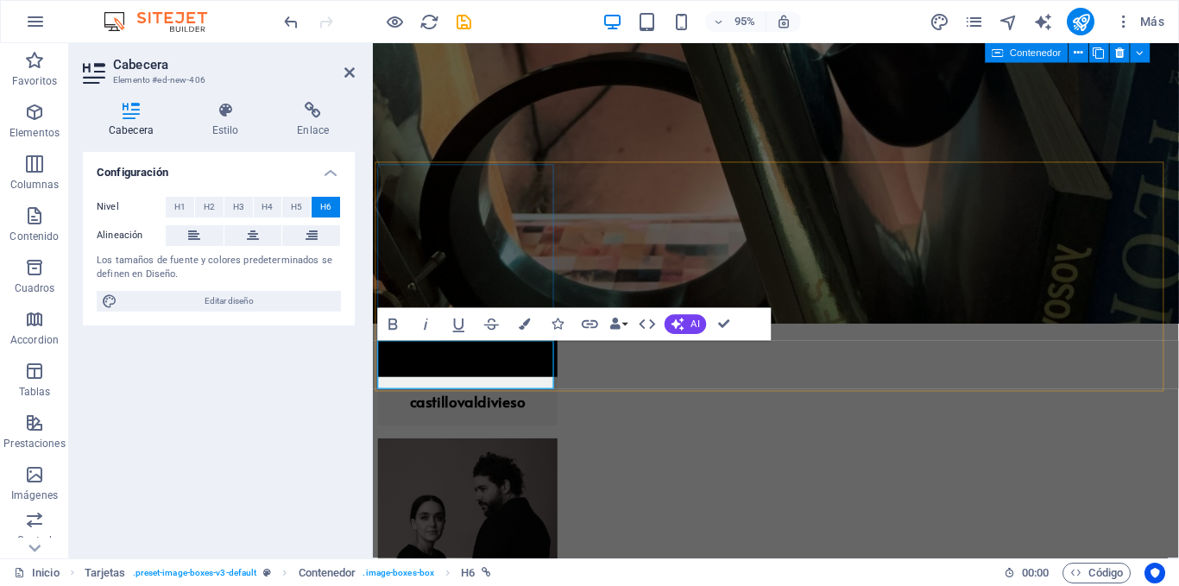
click at [310, 128] on h4 "Enlace" at bounding box center [313, 120] width 84 height 36
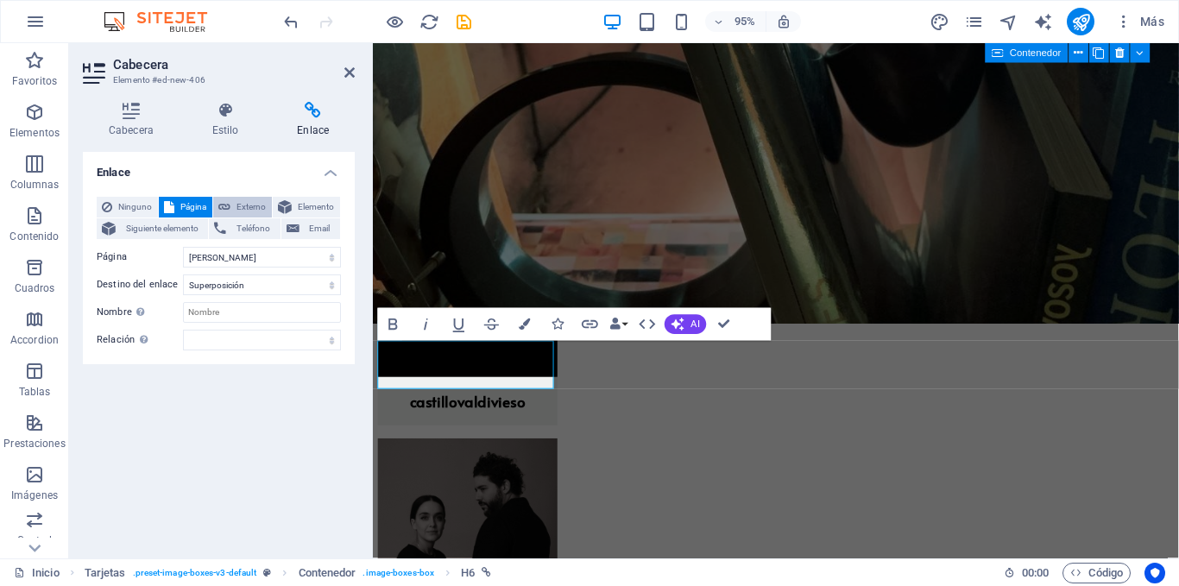
click at [249, 205] on span "Externo" at bounding box center [251, 207] width 31 height 21
select select "blank"
drag, startPoint x: 253, startPoint y: 259, endPoint x: 170, endPoint y: 258, distance: 82.9
click at [170, 258] on div "URL /16918803" at bounding box center [219, 257] width 244 height 21
paste input "Oswaldo Guayasamín"
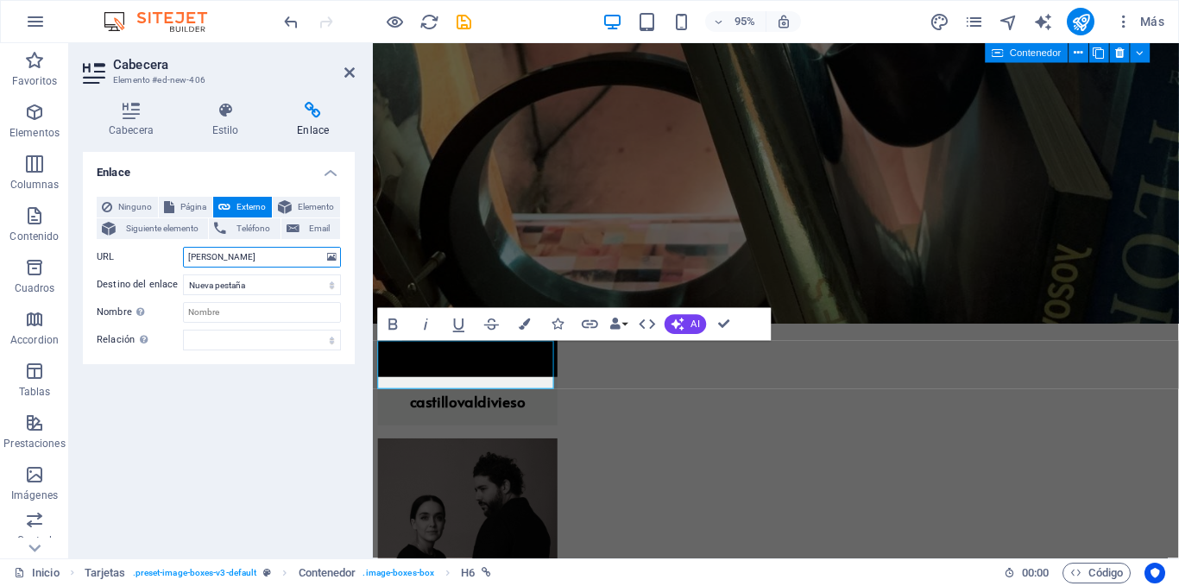
drag, startPoint x: 277, startPoint y: 256, endPoint x: 148, endPoint y: 255, distance: 128.6
click at [148, 255] on div "URL Oswaldo Guayasamín" at bounding box center [219, 257] width 244 height 21
paste input "https://guayasamin.org.ec/"
type input "https://guayasamin.org.ec/"
click at [259, 285] on select "Nueva pestaña Misma pestaña Superposición" at bounding box center [262, 285] width 158 height 21
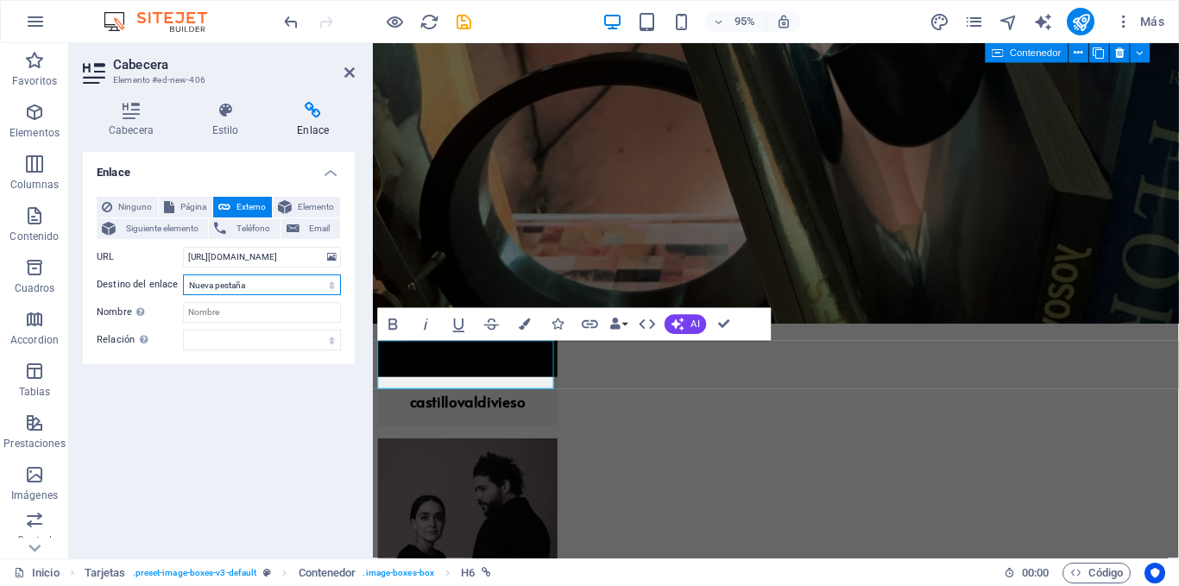
select select "overlay"
click at [183, 275] on select "Nueva pestaña Misma pestaña Superposición" at bounding box center [262, 285] width 158 height 21
click at [348, 73] on icon at bounding box center [349, 73] width 10 height 14
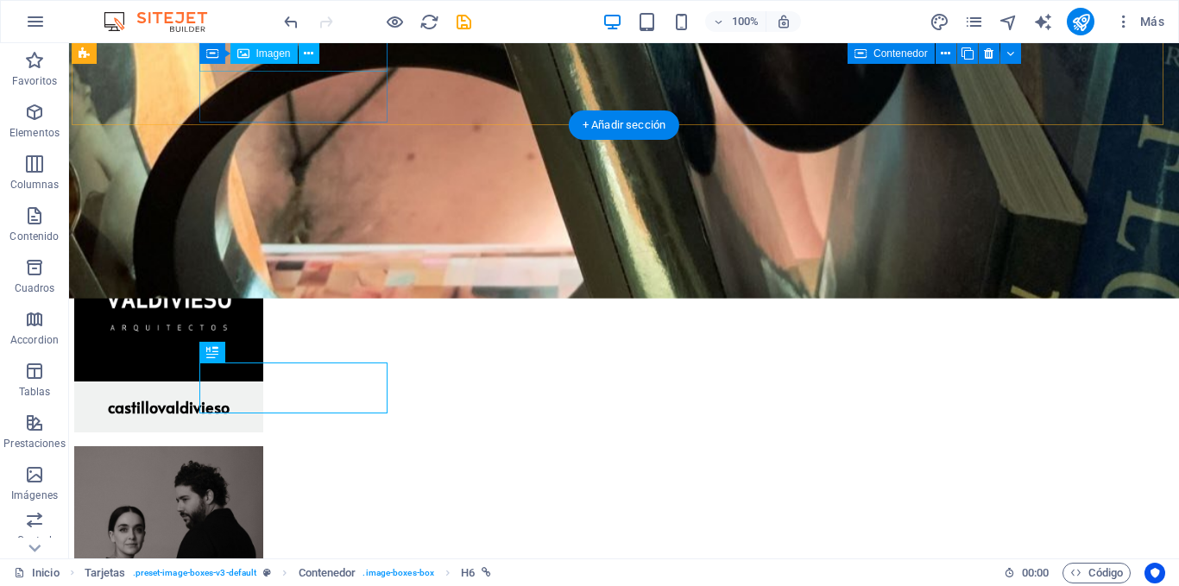
scroll to position [1438, 0]
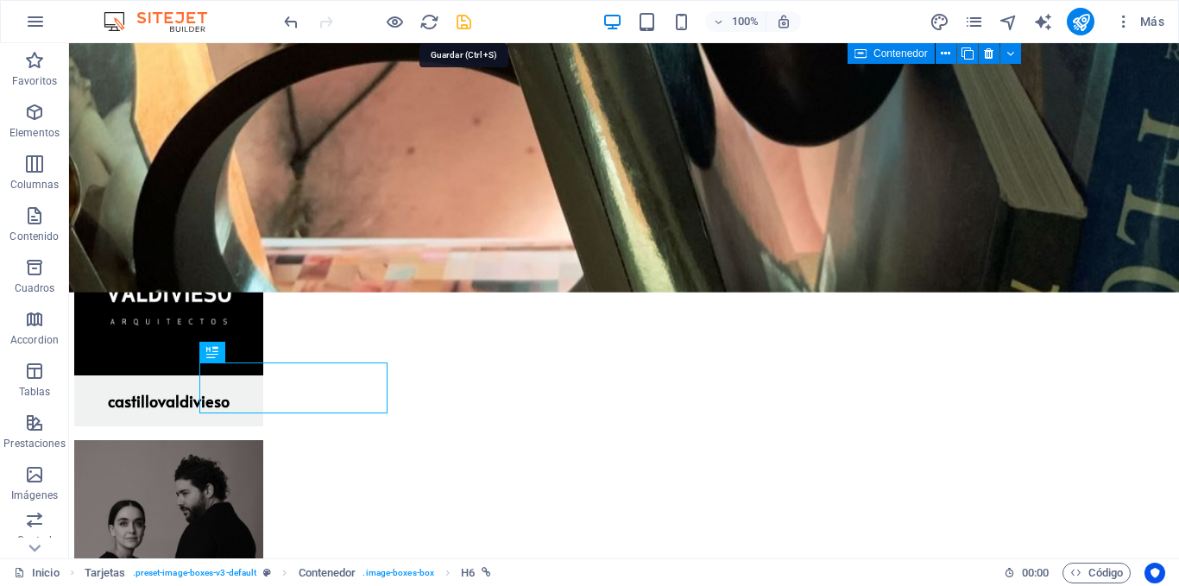
click at [462, 23] on icon "save" at bounding box center [464, 22] width 20 height 20
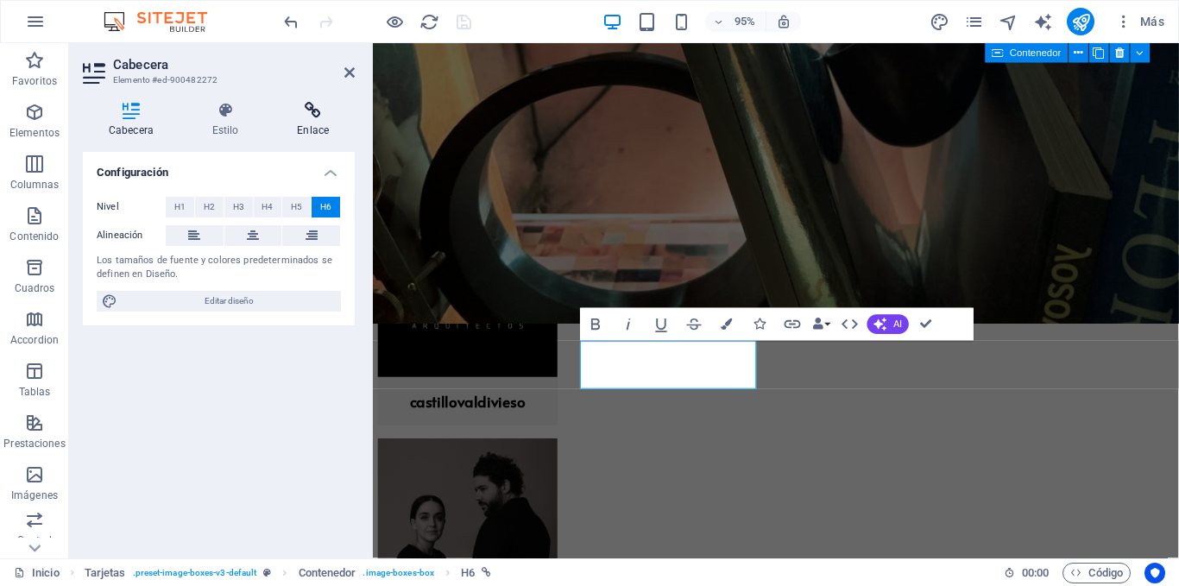
click at [297, 124] on h4 "Enlace" at bounding box center [313, 120] width 84 height 36
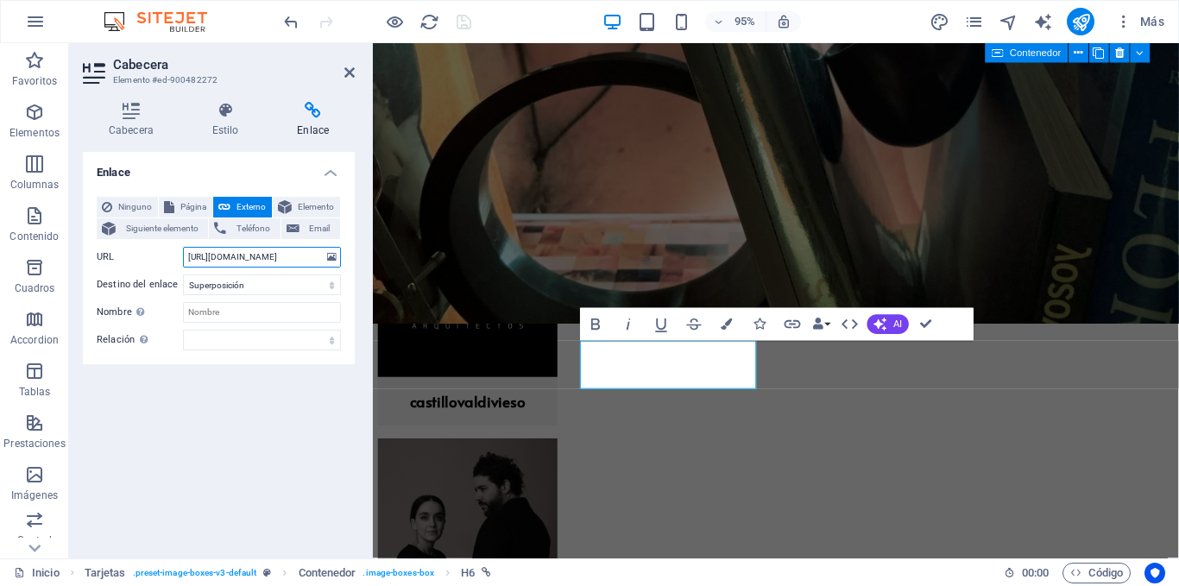
drag, startPoint x: 264, startPoint y: 259, endPoint x: 167, endPoint y: 259, distance: 97.6
click at [167, 259] on div "URL https://ecuadorpormislentes.com/" at bounding box center [219, 257] width 244 height 21
type input "/"
paste input "https://www.museoandino.com/"
type input "https://www.museoandino.com/"
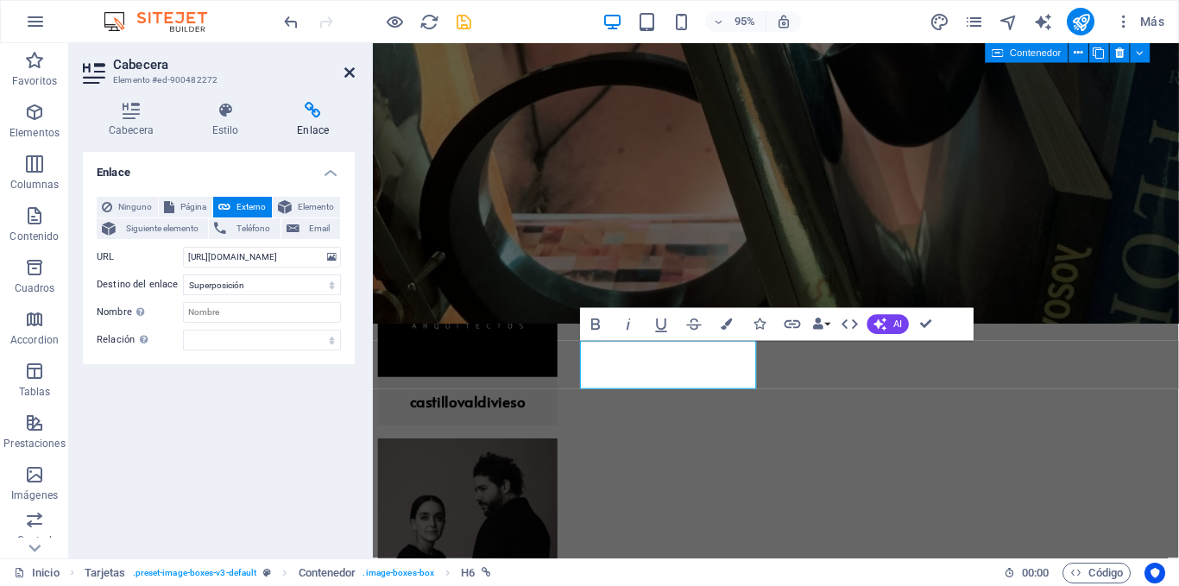
click at [349, 73] on icon at bounding box center [349, 73] width 10 height 14
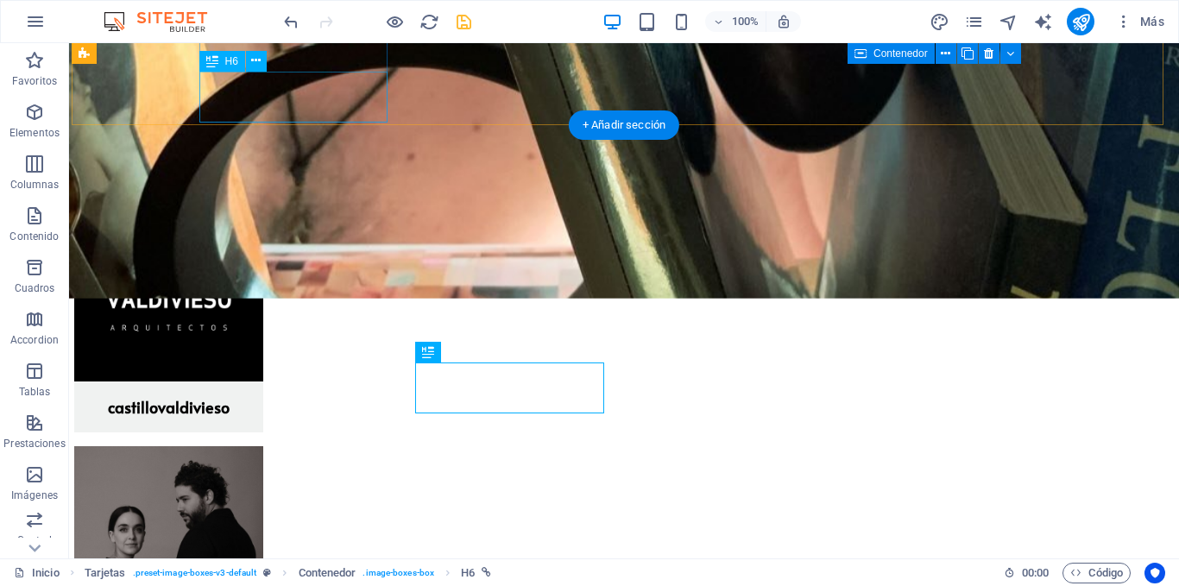
scroll to position [1438, 0]
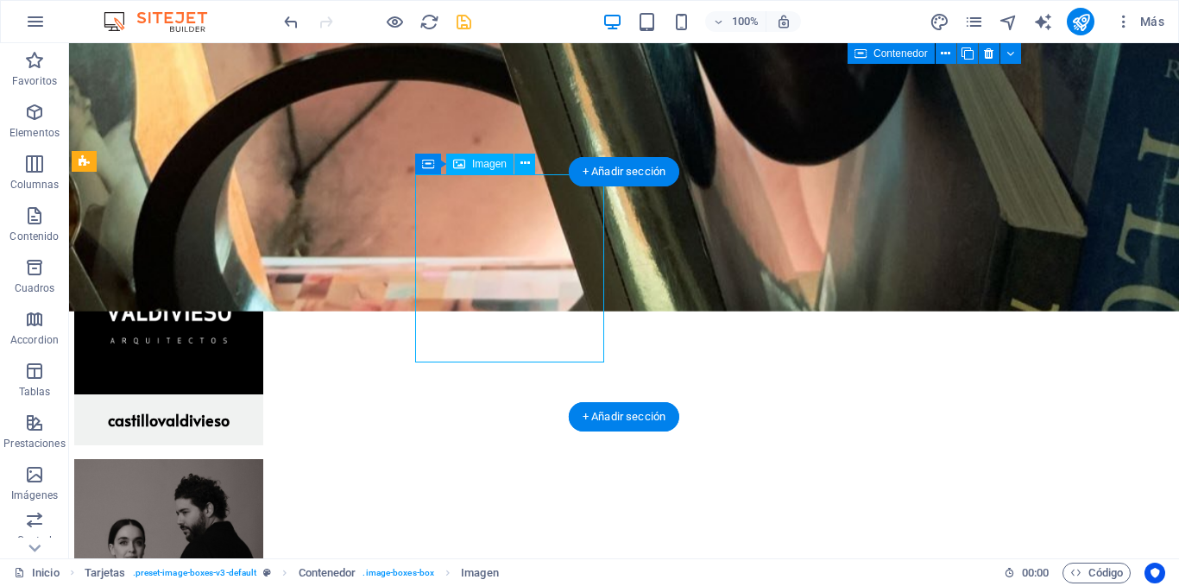
select select "%"
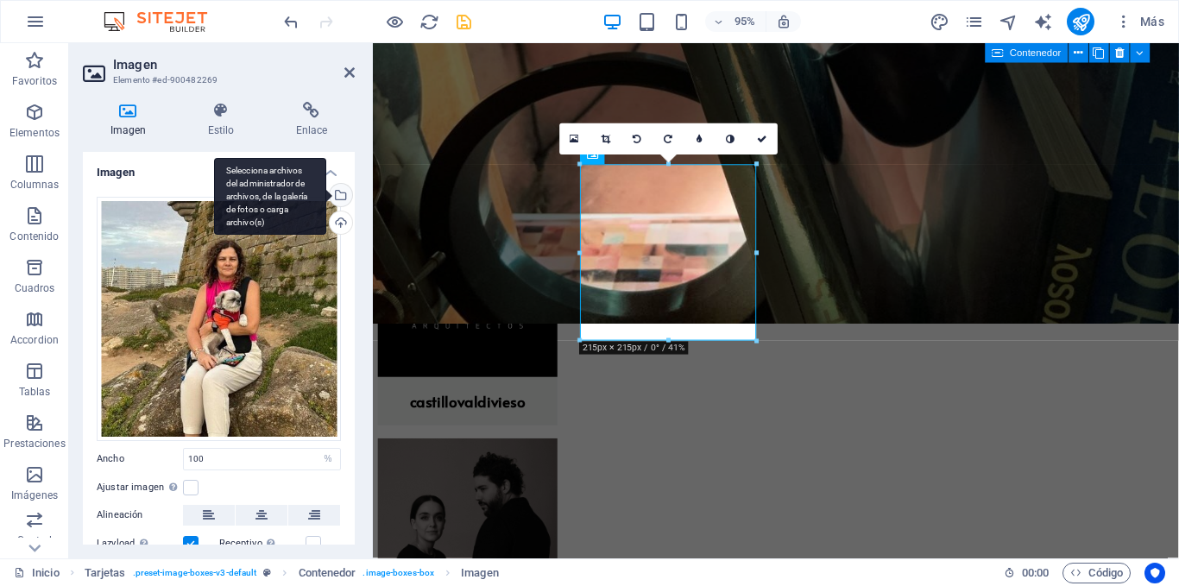
click at [326, 191] on div "Selecciona archivos del administrador de archivos, de la galería de fotos o car…" at bounding box center [270, 197] width 112 height 78
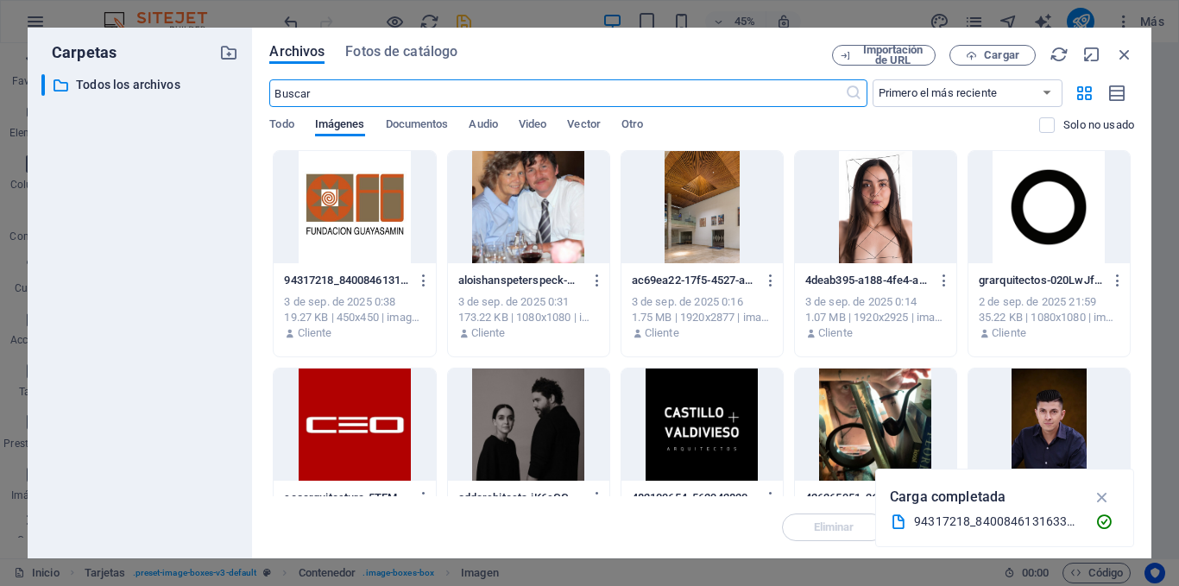
scroll to position [894, 0]
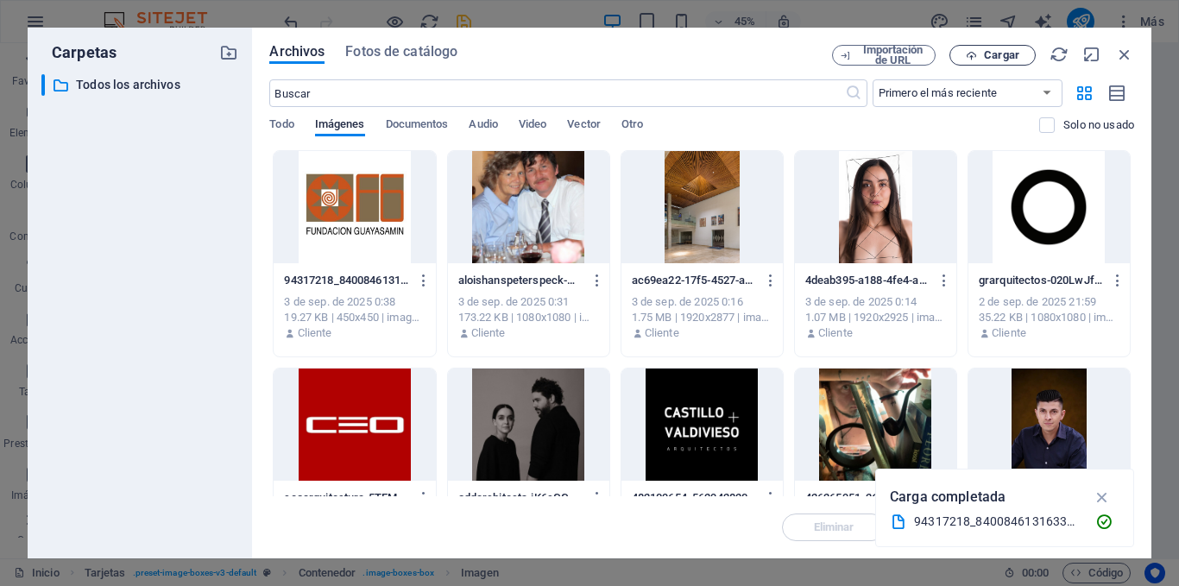
click at [1001, 53] on span "Cargar" at bounding box center [1001, 55] width 35 height 10
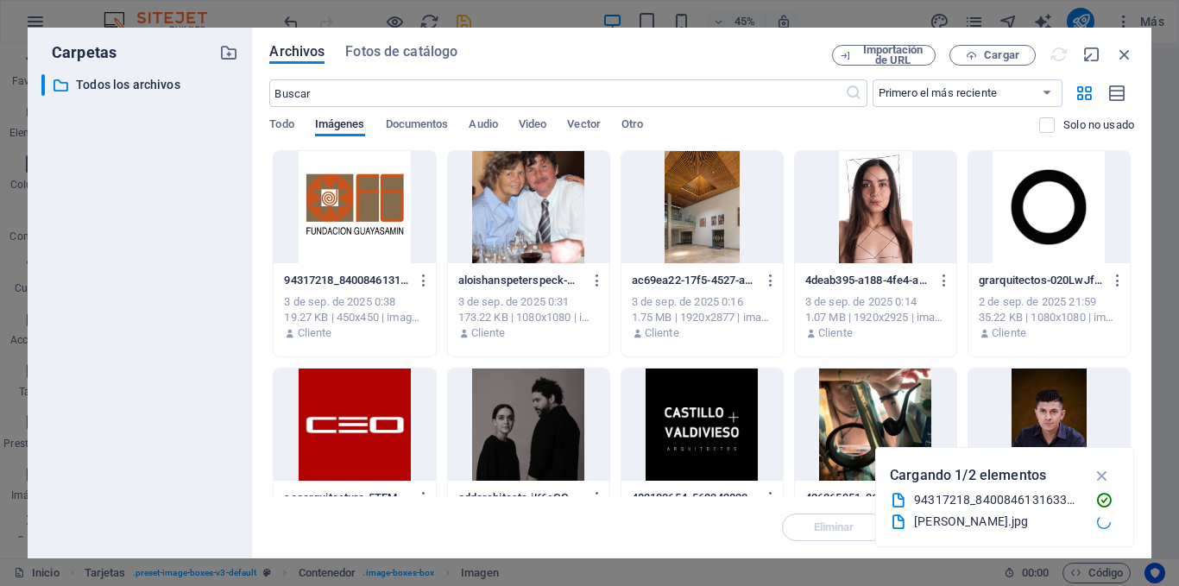
scroll to position [1432, 0]
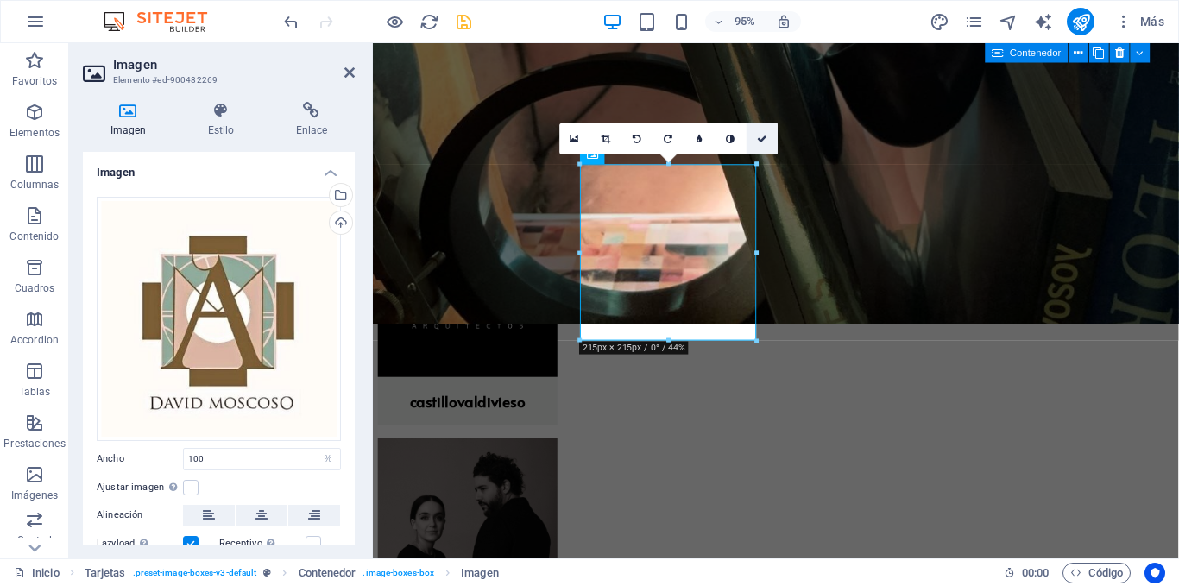
click at [761, 142] on icon at bounding box center [762, 138] width 10 height 9
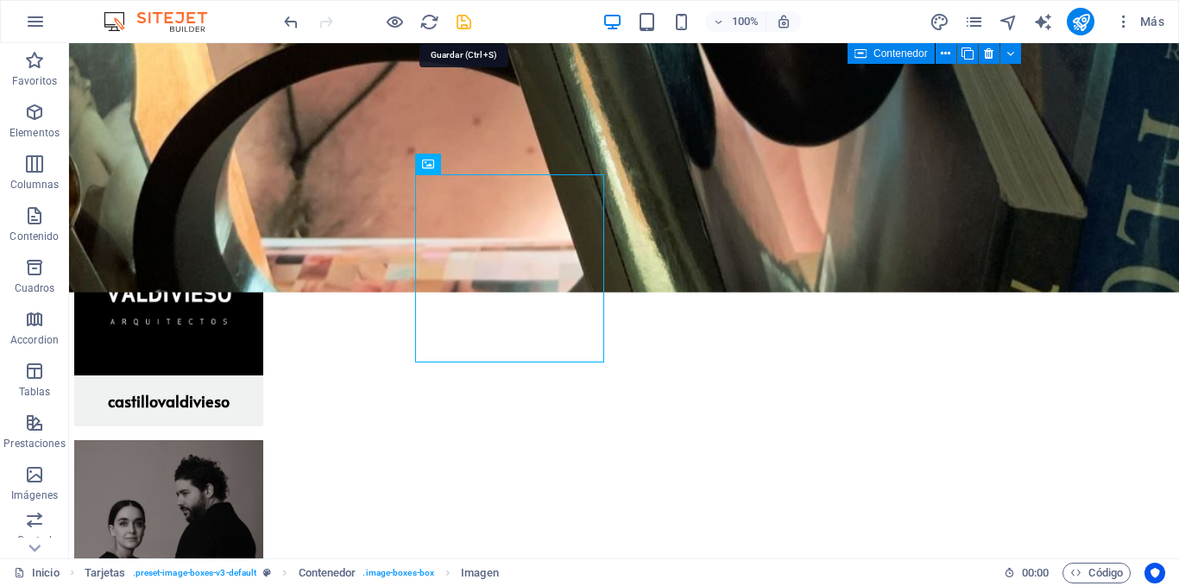
click at [462, 21] on icon "save" at bounding box center [464, 22] width 20 height 20
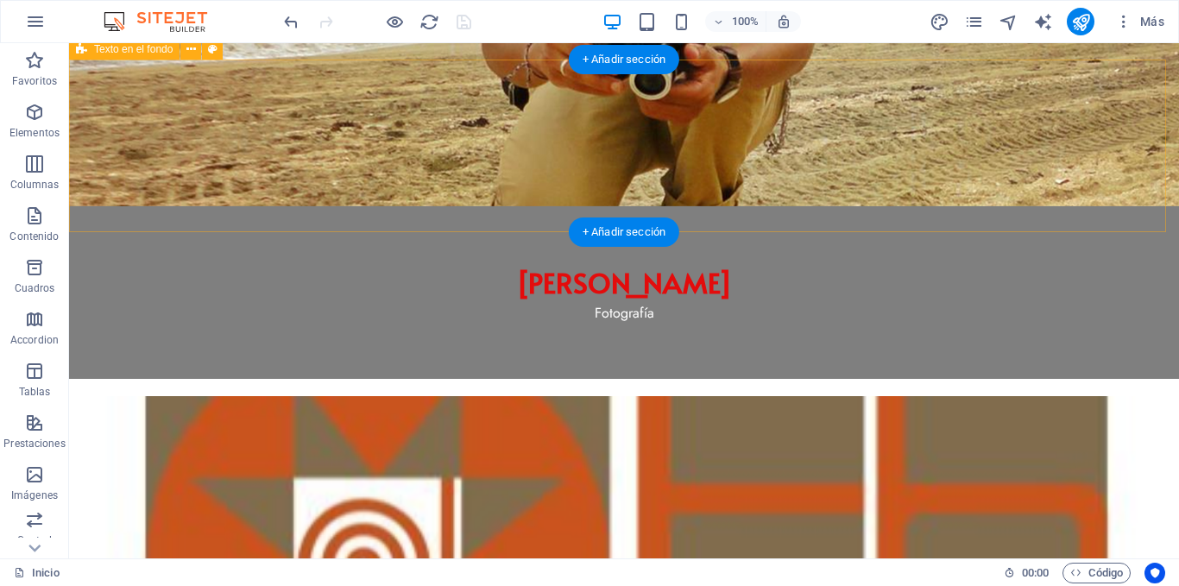
scroll to position [86, 0]
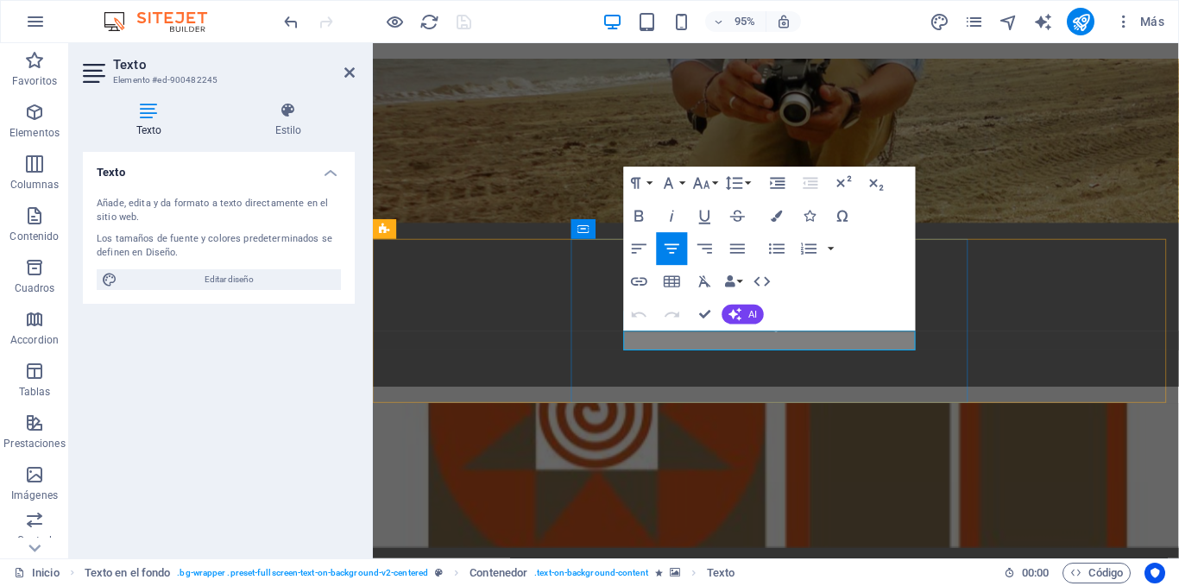
drag, startPoint x: 759, startPoint y: 360, endPoint x: 885, endPoint y: 359, distance: 126.1
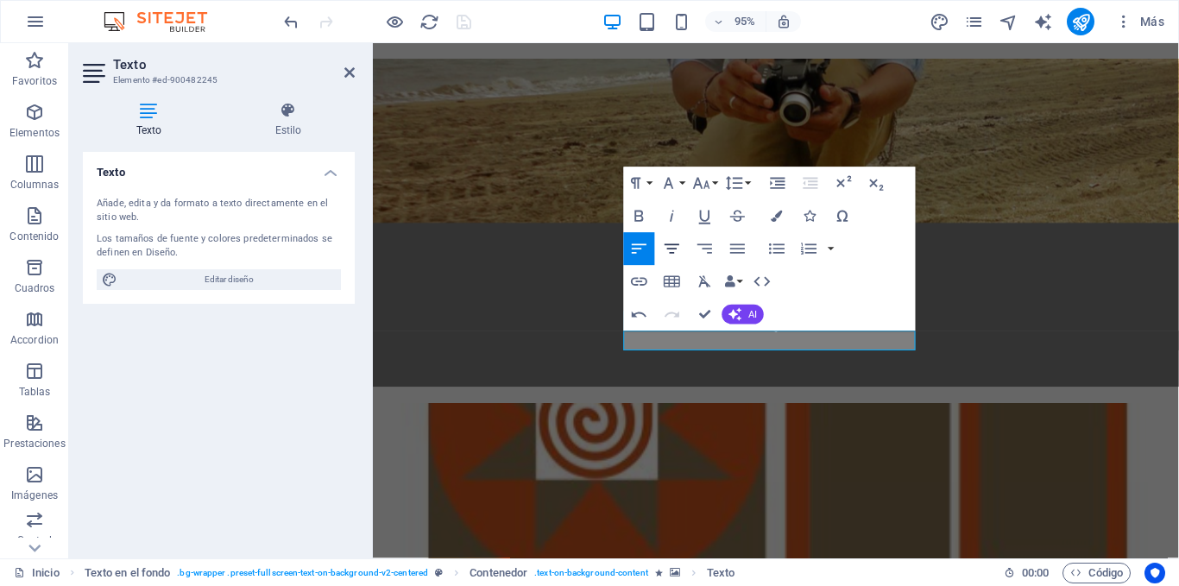
click at [673, 247] on icon "button" at bounding box center [672, 249] width 20 height 20
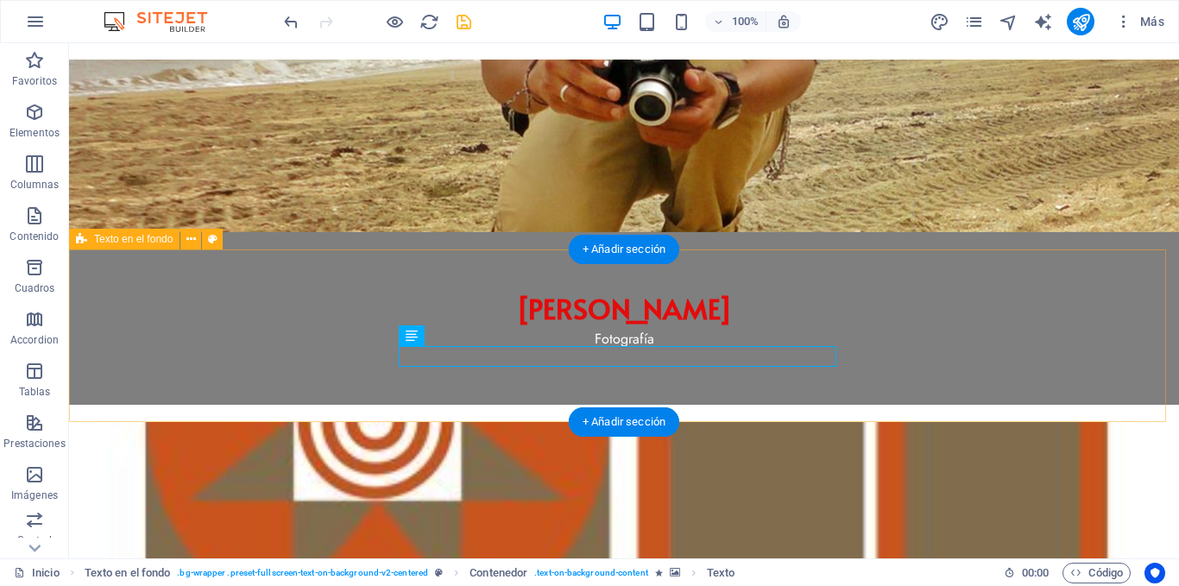
click at [181, 422] on div "Oswaldo Guayasamín Pintura" at bounding box center [624, 594] width 1110 height 345
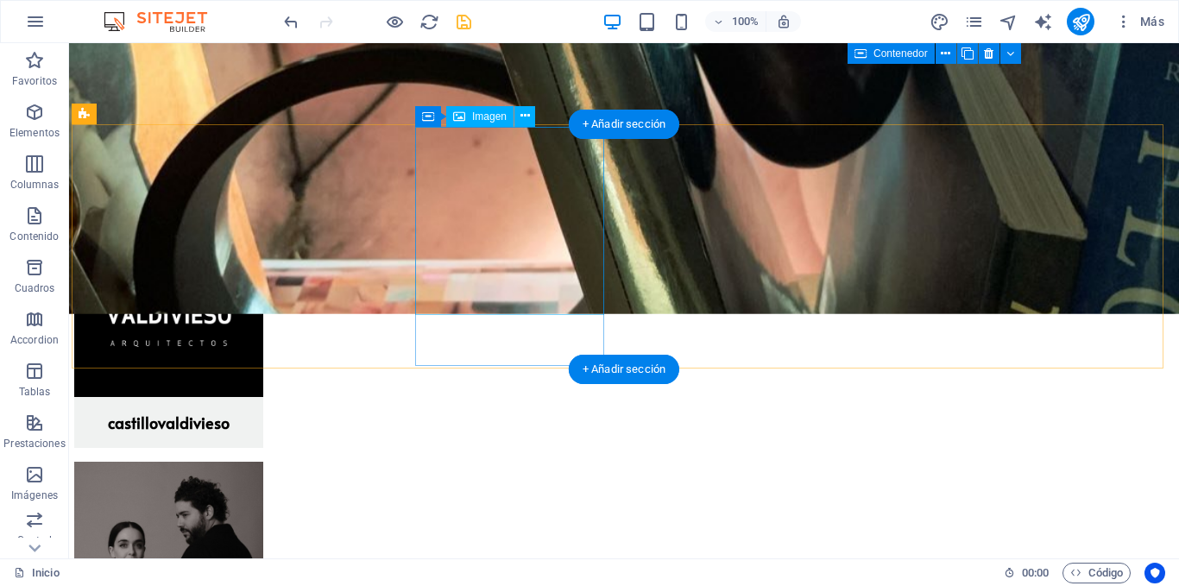
scroll to position [1273, 0]
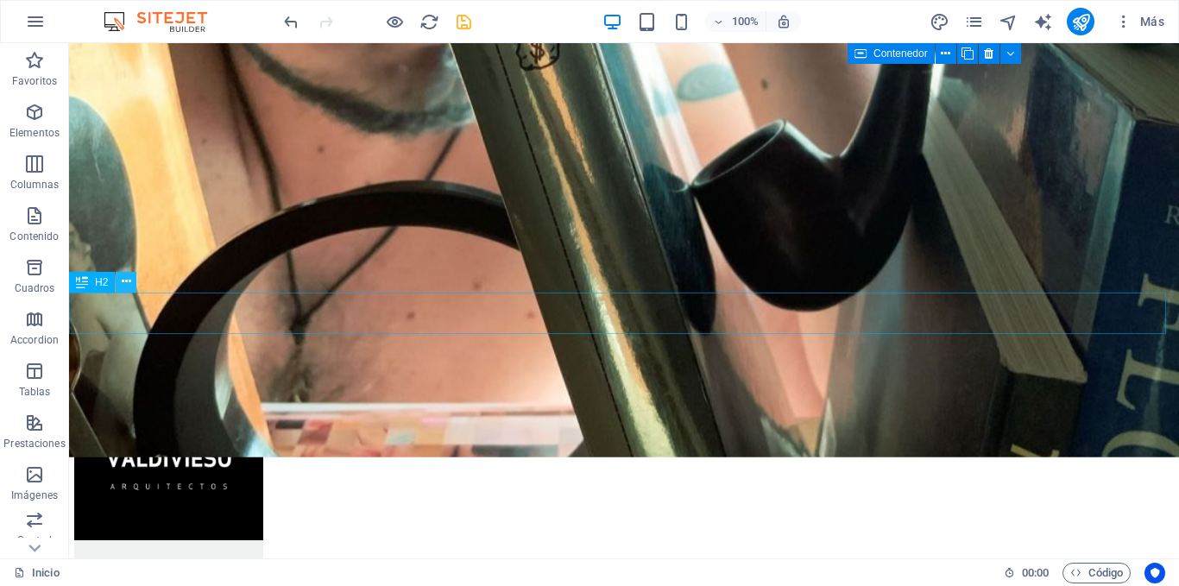
click at [120, 281] on button at bounding box center [126, 282] width 21 height 21
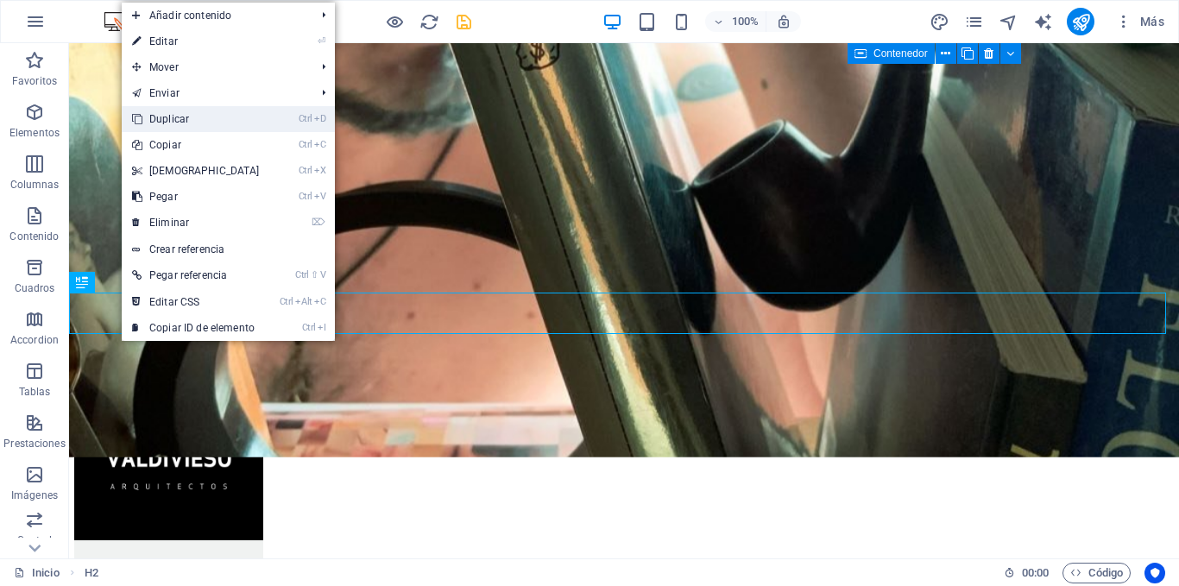
drag, startPoint x: 190, startPoint y: 124, endPoint x: 107, endPoint y: 161, distance: 90.5
click at [190, 124] on link "Ctrl D Duplicar" at bounding box center [196, 119] width 148 height 26
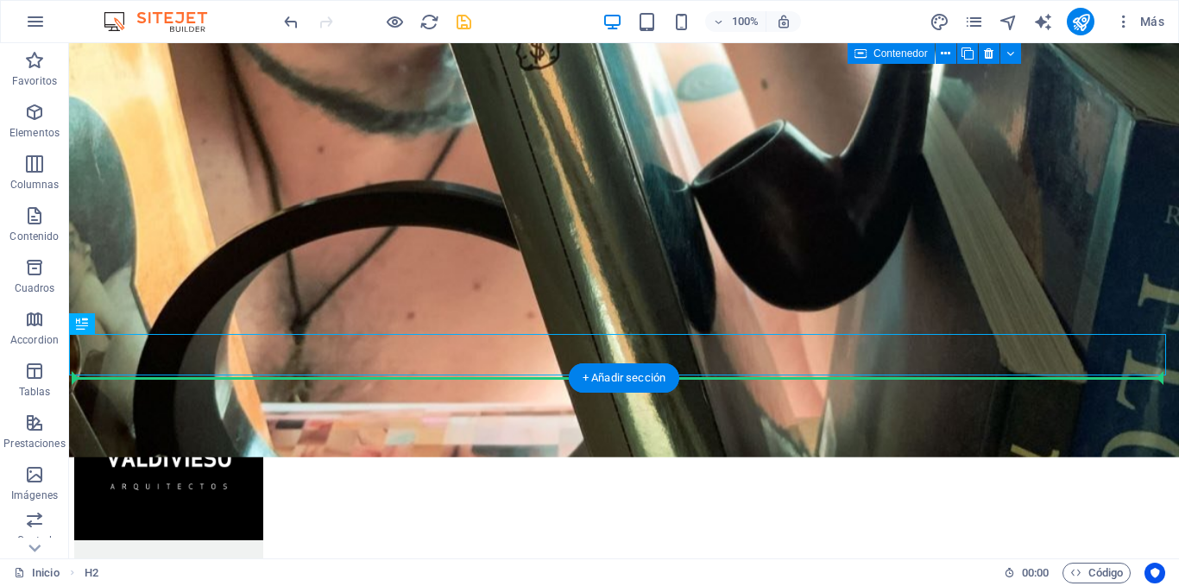
scroll to position [1532, 0]
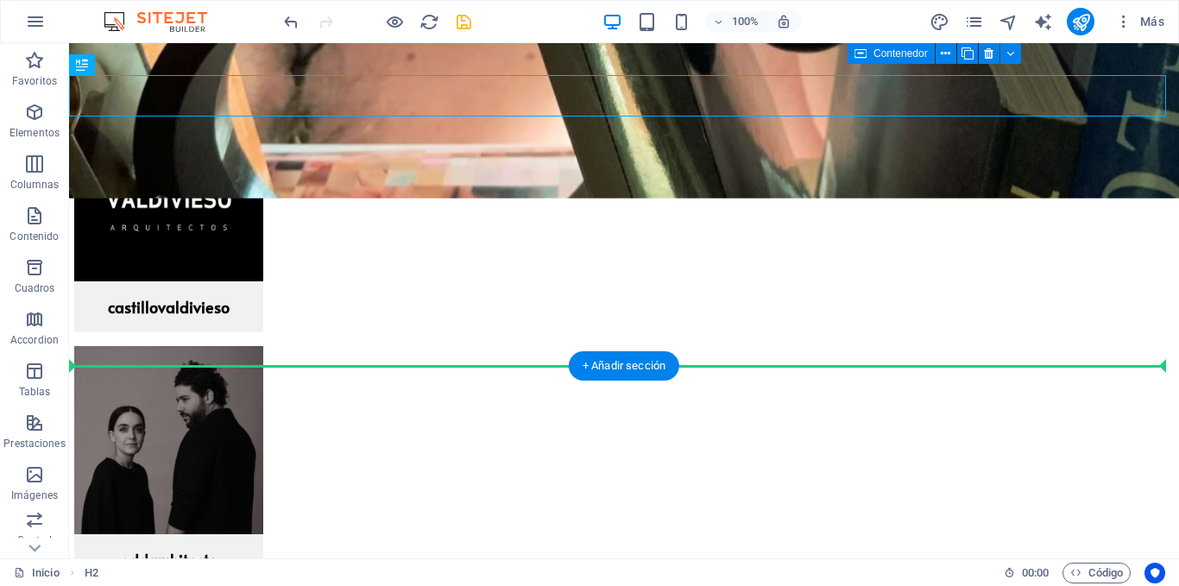
drag, startPoint x: 167, startPoint y: 369, endPoint x: 239, endPoint y: 412, distance: 84.4
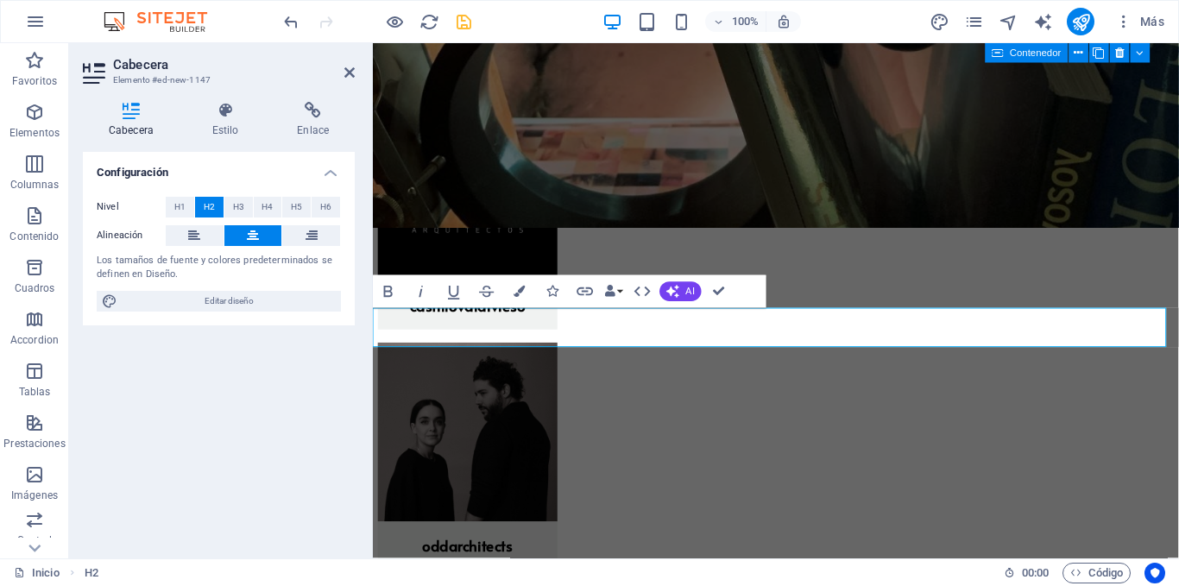
scroll to position [1523, 0]
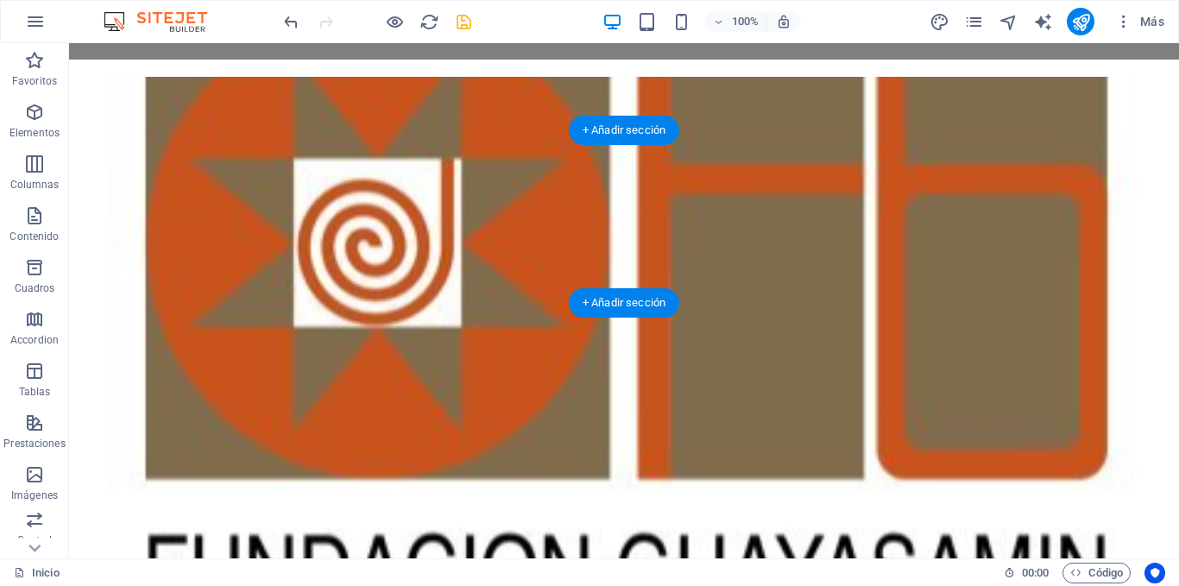
scroll to position [345, 0]
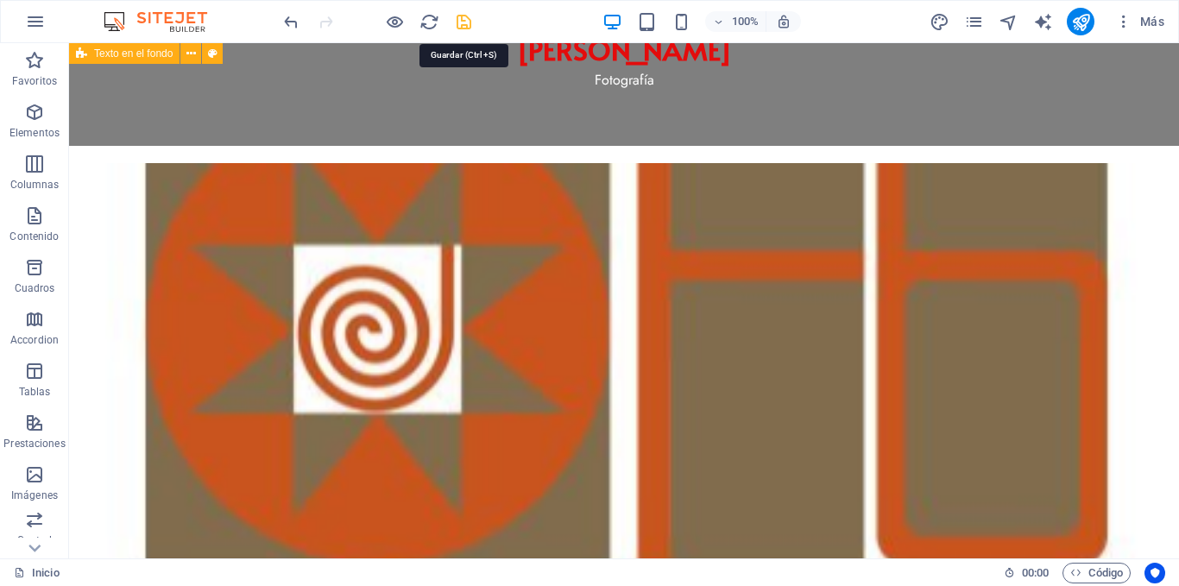
click at [461, 20] on icon "save" at bounding box center [464, 22] width 20 height 20
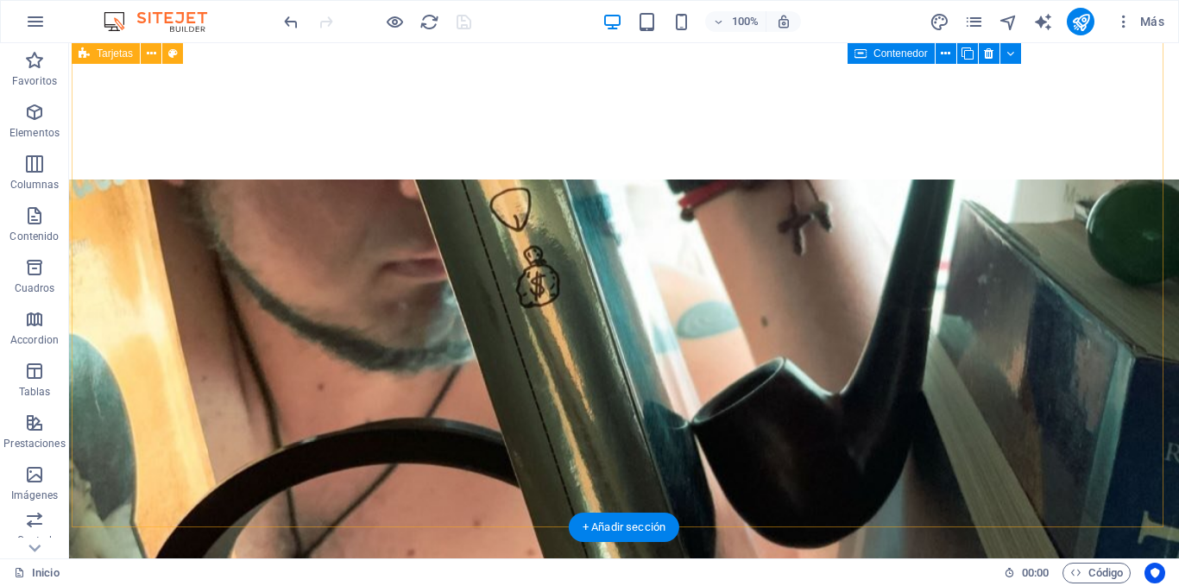
scroll to position [950, 0]
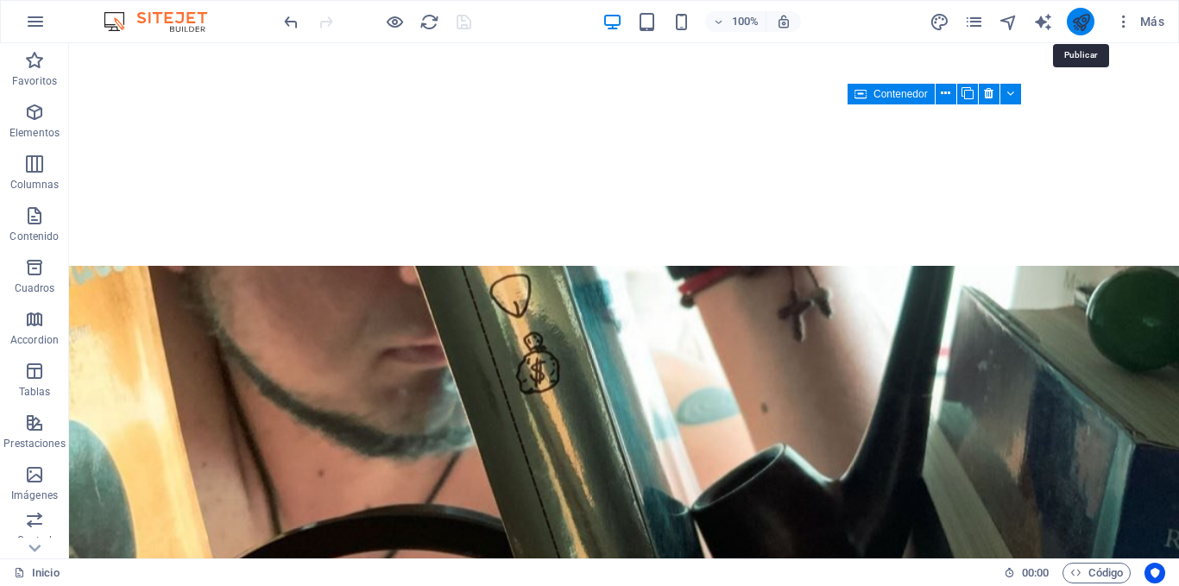
click at [1077, 25] on icon "publish" at bounding box center [1081, 22] width 20 height 20
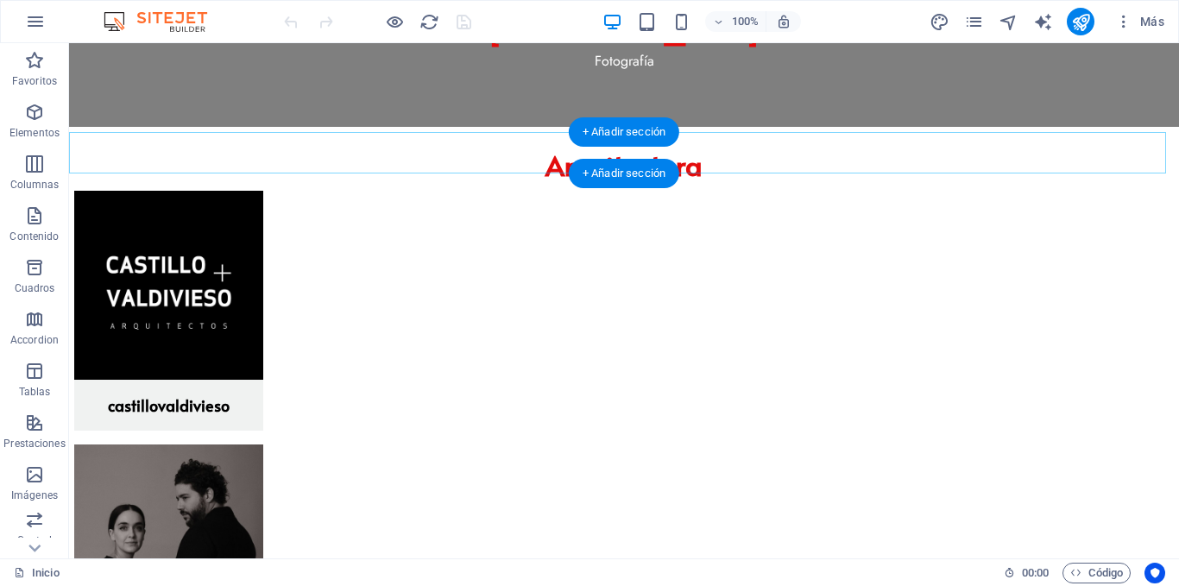
scroll to position [1574, 0]
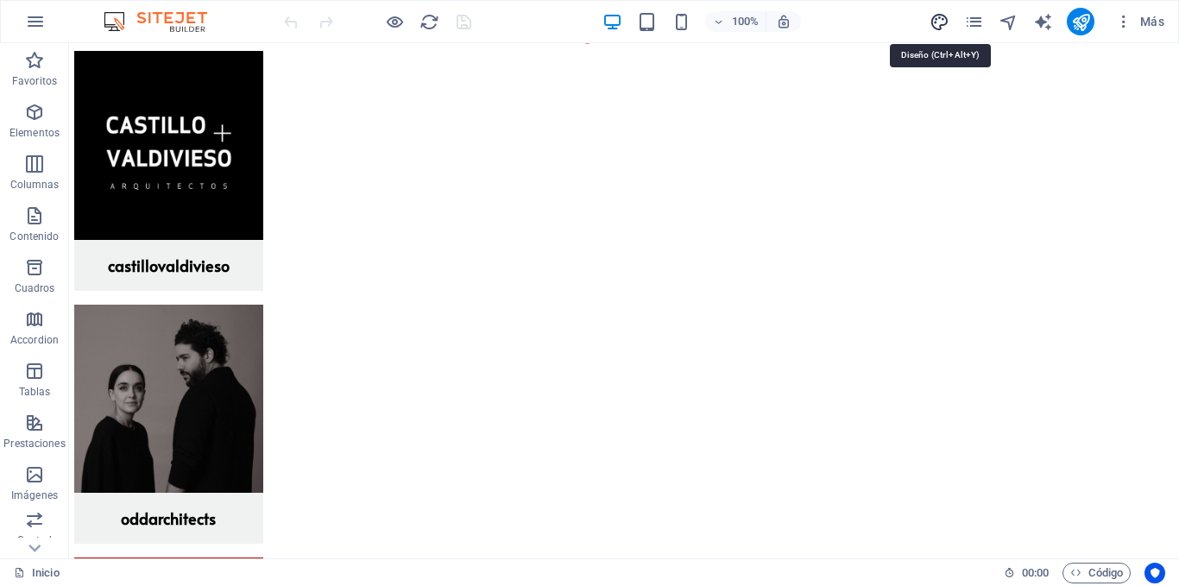
click at [938, 28] on icon "design" at bounding box center [940, 22] width 20 height 20
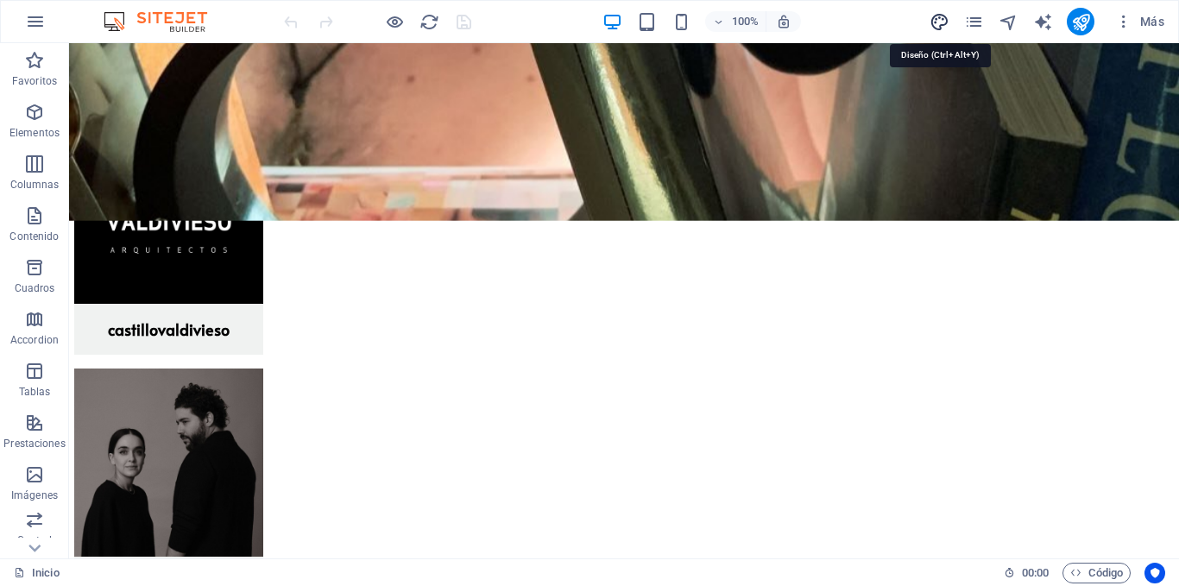
select select "px"
select select "400"
select select "px"
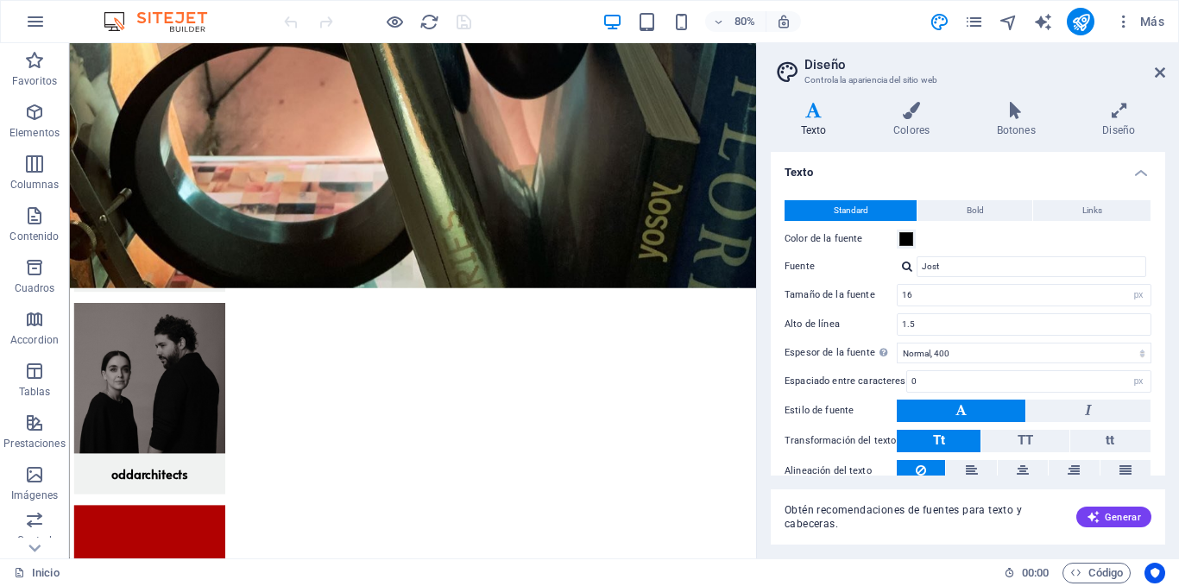
scroll to position [1444, 0]
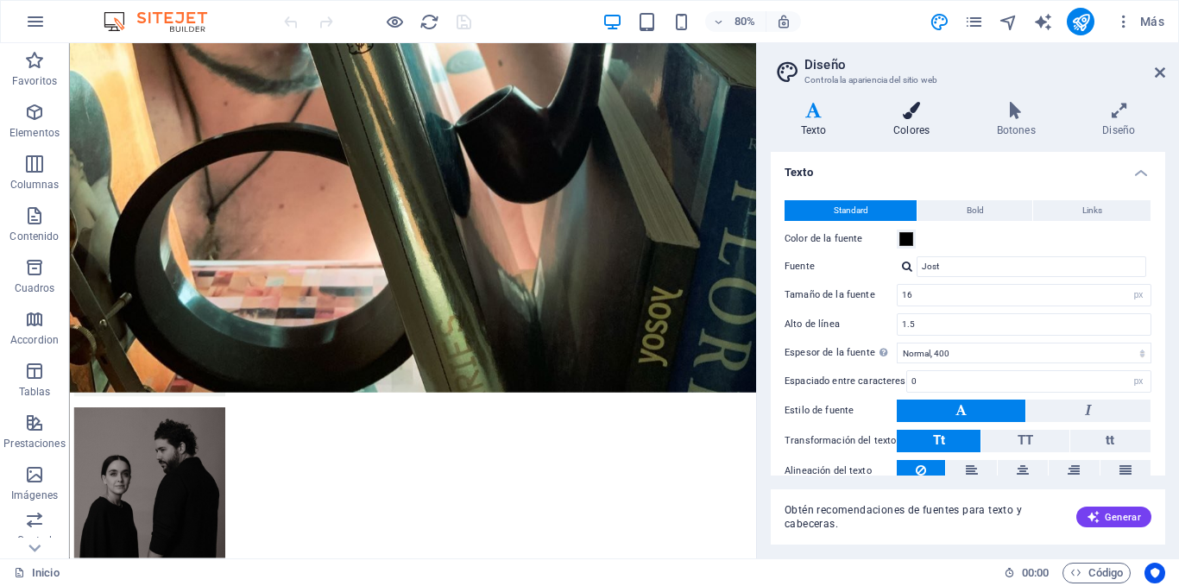
click at [925, 111] on icon at bounding box center [911, 110] width 97 height 17
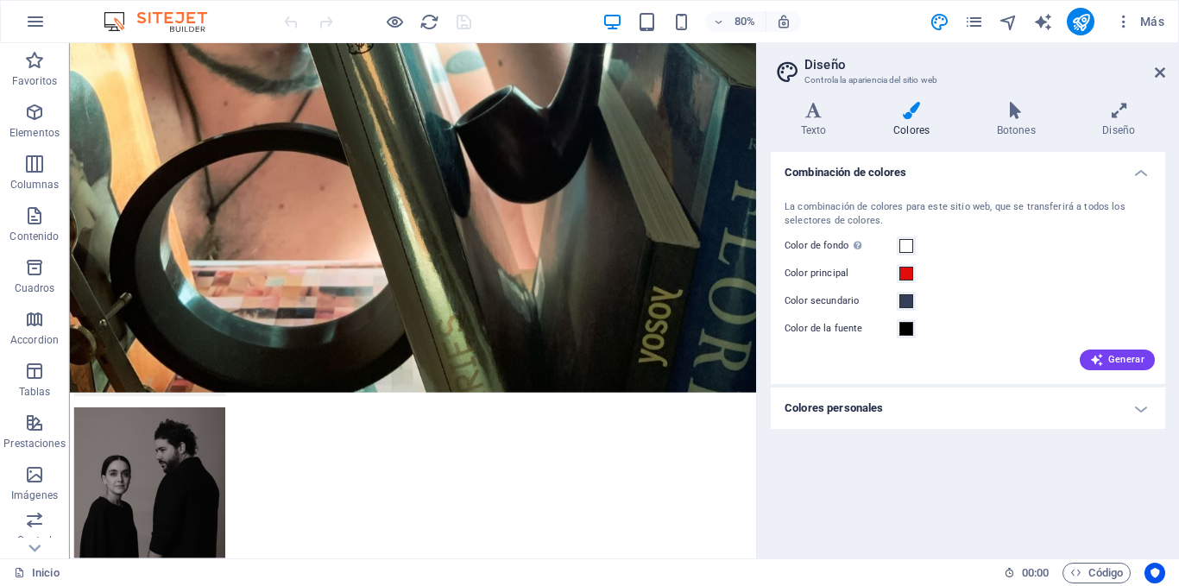
click at [877, 369] on div "Generar" at bounding box center [968, 357] width 374 height 28
click at [869, 404] on h4 "Colores personales" at bounding box center [968, 408] width 395 height 41
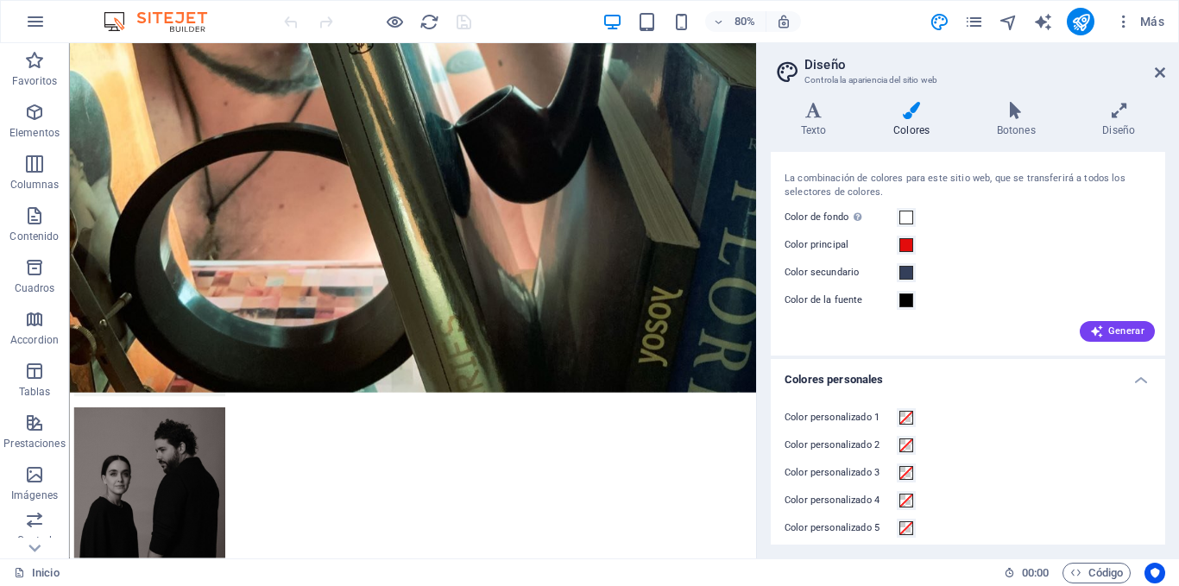
scroll to position [40, 0]
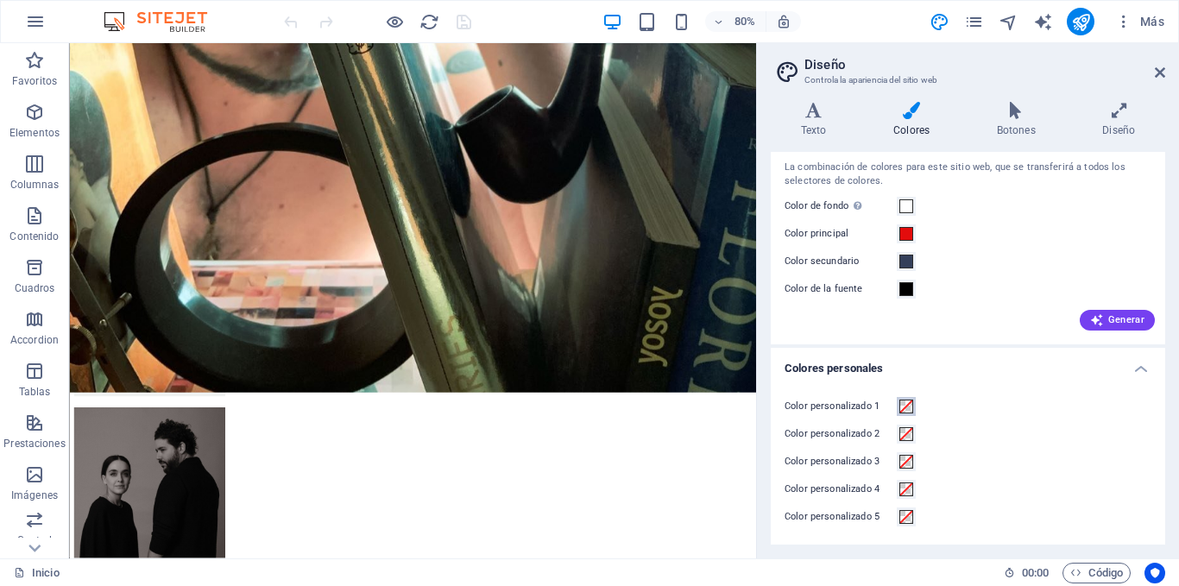
click at [902, 400] on span at bounding box center [907, 407] width 14 height 14
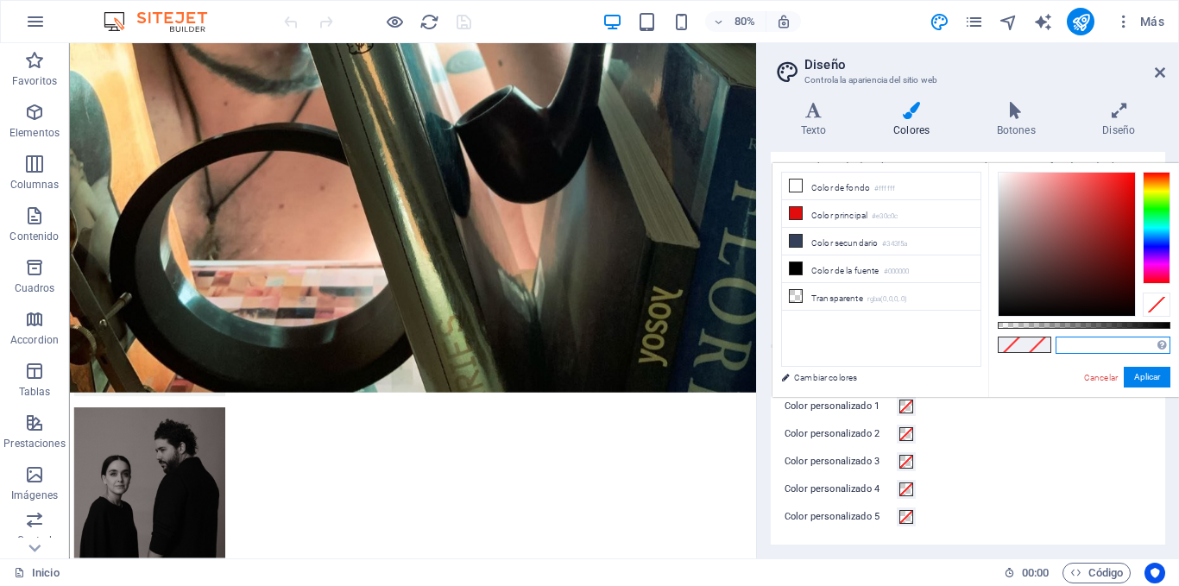
click at [1071, 350] on input "text" at bounding box center [1113, 345] width 115 height 17
paste input "#25D366"
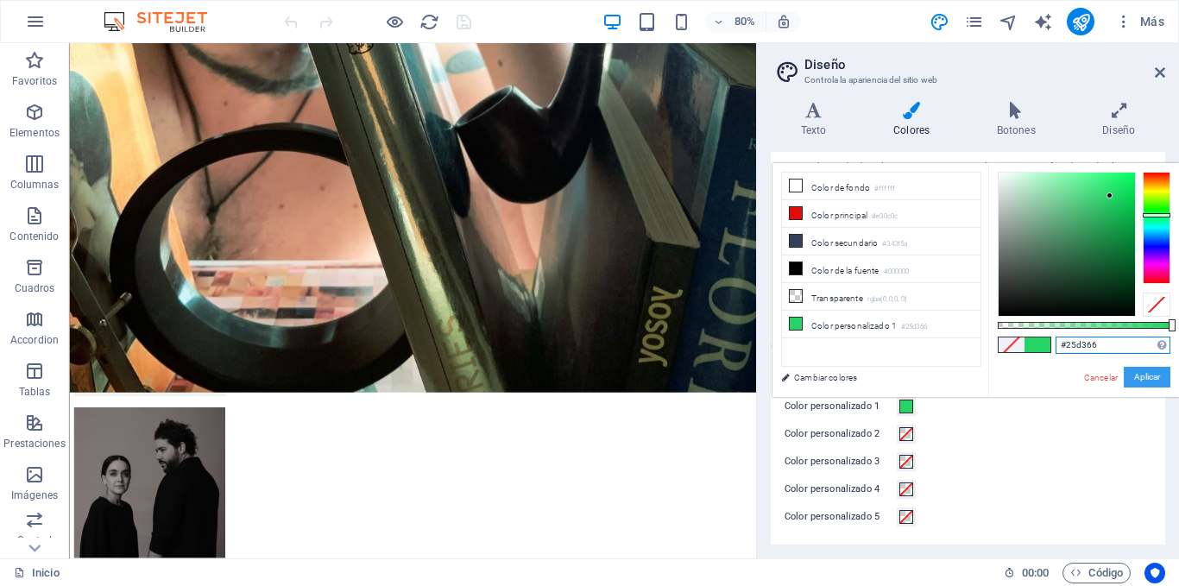
type input "#25d366"
click at [1137, 381] on button "Aplicar" at bounding box center [1147, 377] width 47 height 21
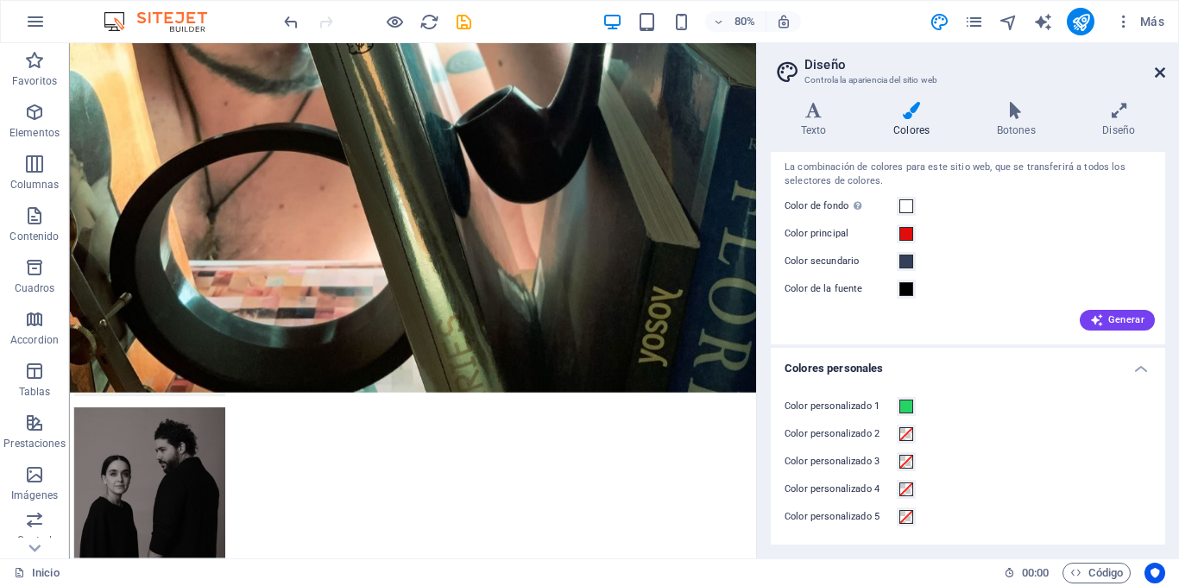
click at [1164, 74] on icon at bounding box center [1160, 73] width 10 height 14
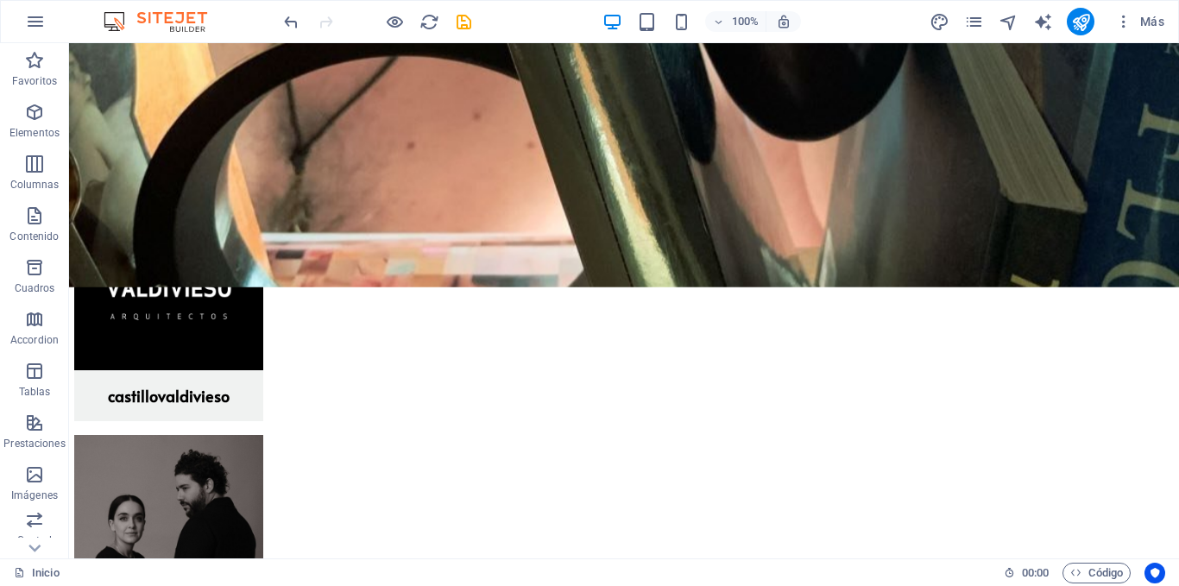
scroll to position [1574, 0]
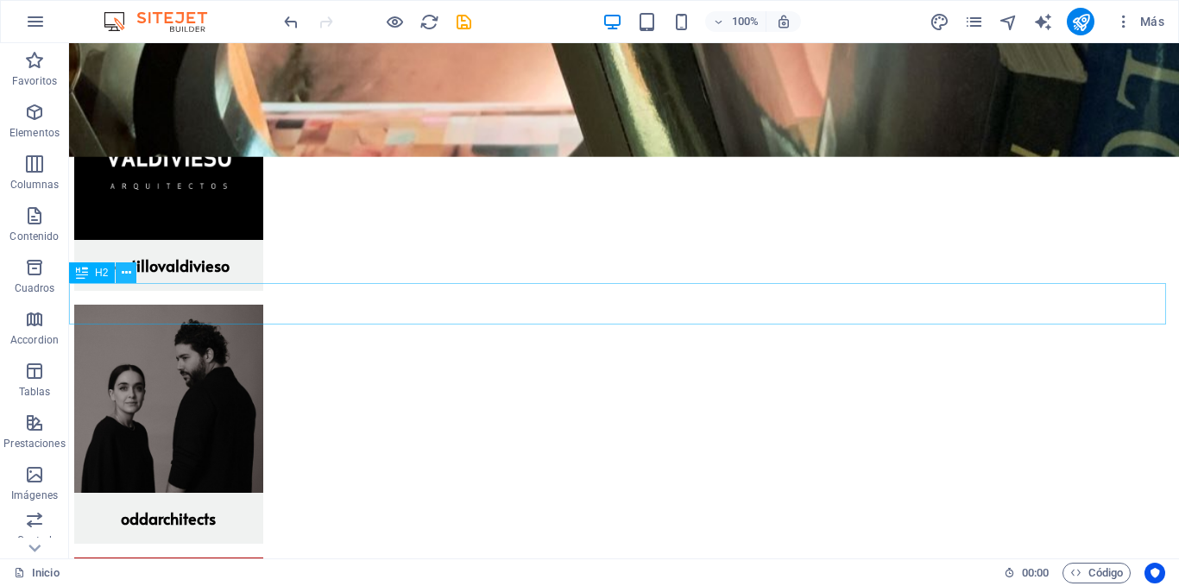
click at [125, 275] on icon at bounding box center [126, 273] width 9 height 18
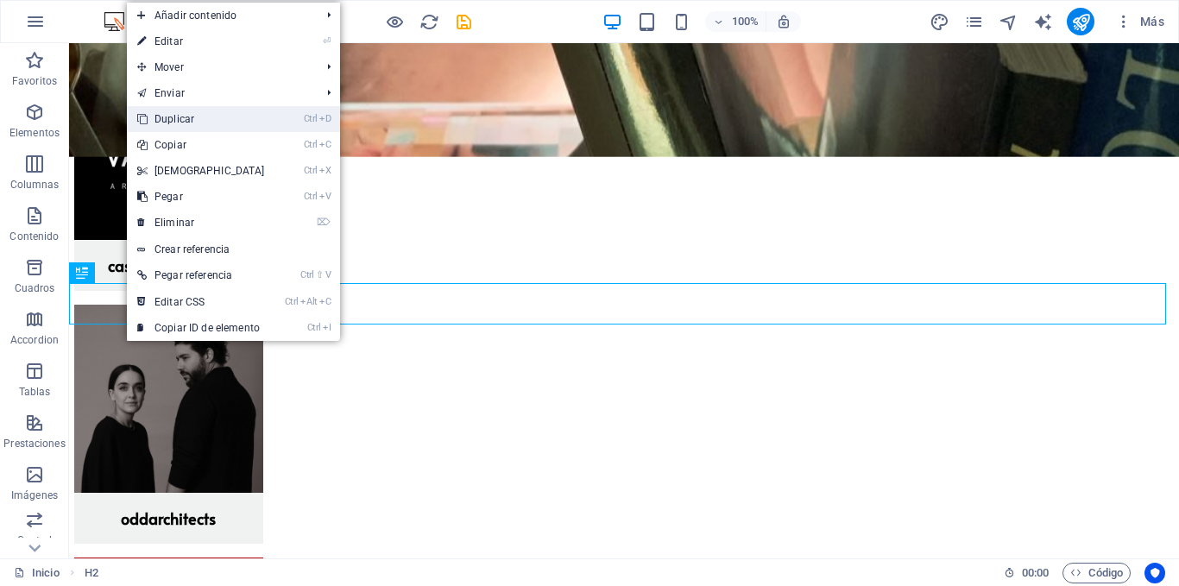
click at [170, 114] on link "Ctrl D Duplicar" at bounding box center [201, 119] width 148 height 26
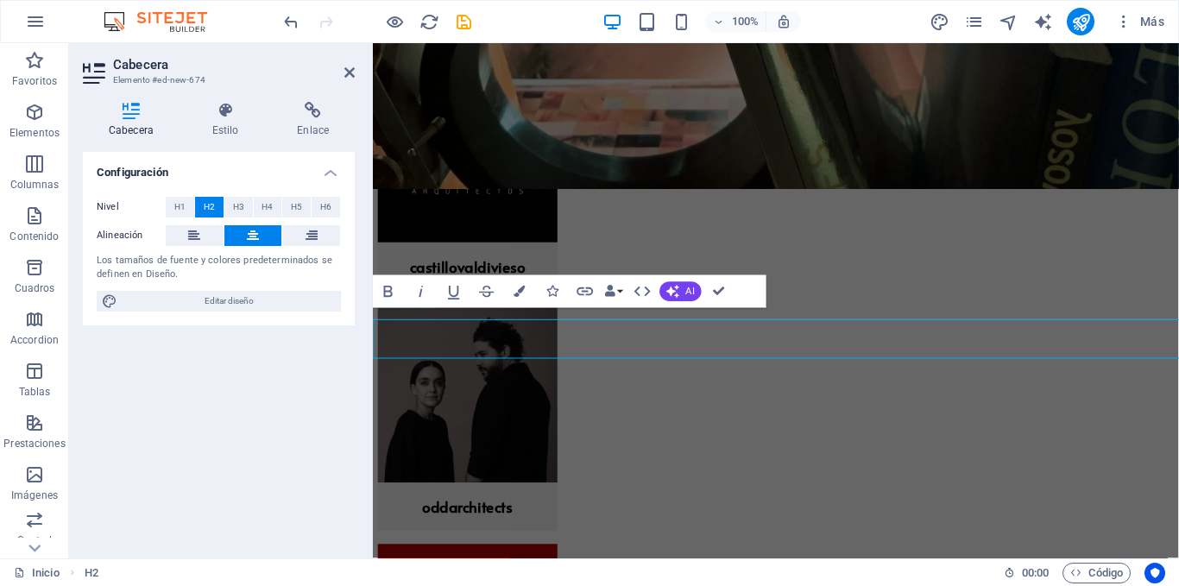
scroll to position [1564, 0]
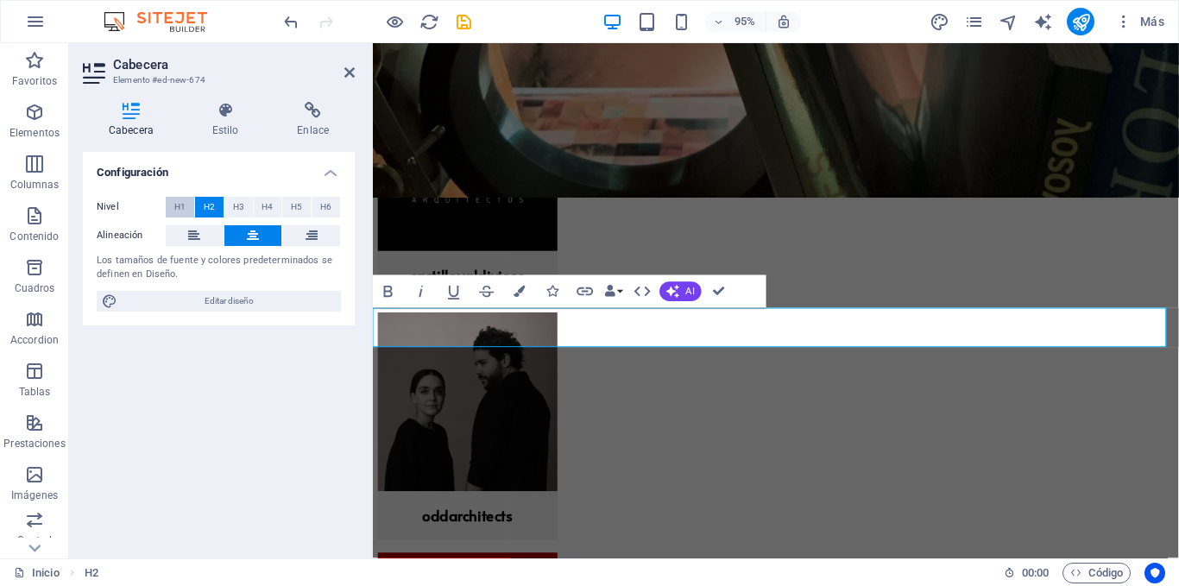
click at [183, 206] on span "H1" at bounding box center [179, 207] width 11 height 21
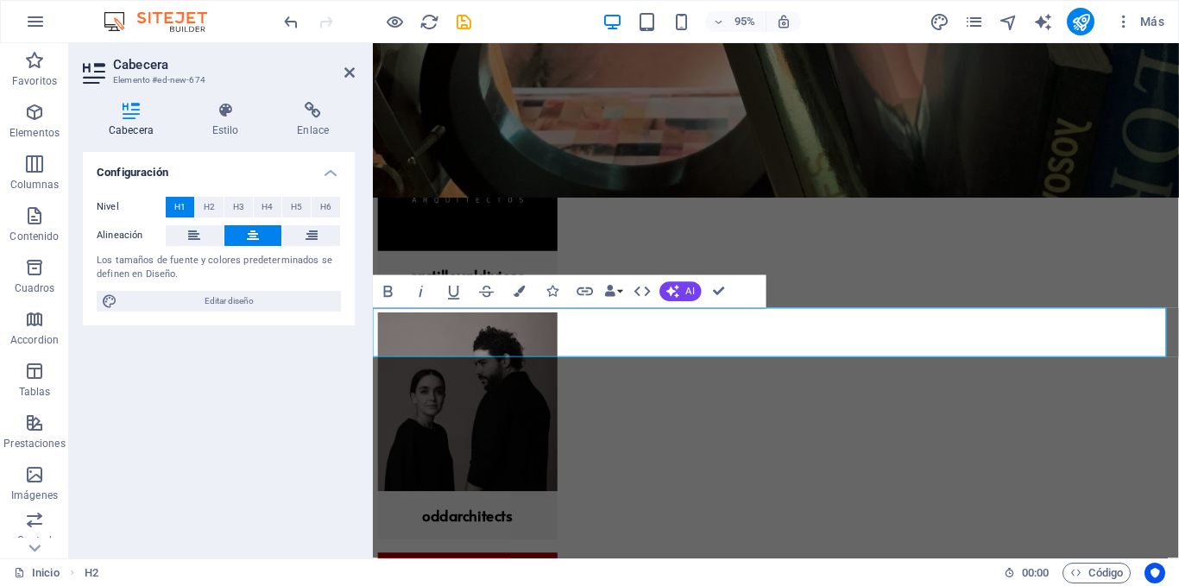
drag, startPoint x: 910, startPoint y: 351, endPoint x: 625, endPoint y: 349, distance: 284.9
click at [549, 287] on icon "button" at bounding box center [552, 291] width 11 height 11
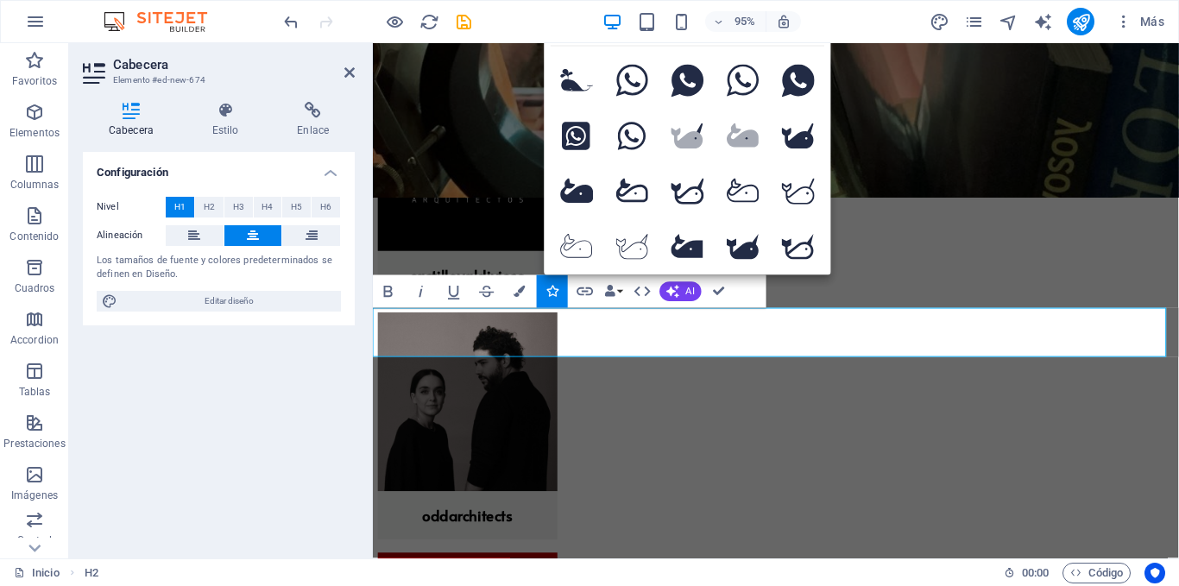
type input "what"
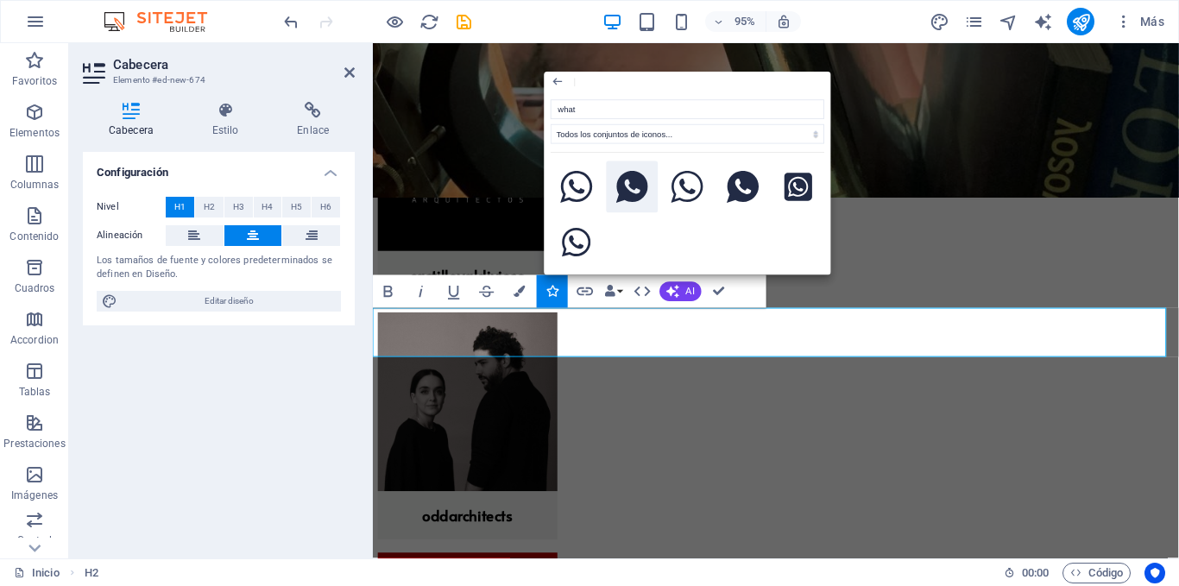
click at [625, 193] on icon at bounding box center [632, 187] width 32 height 33
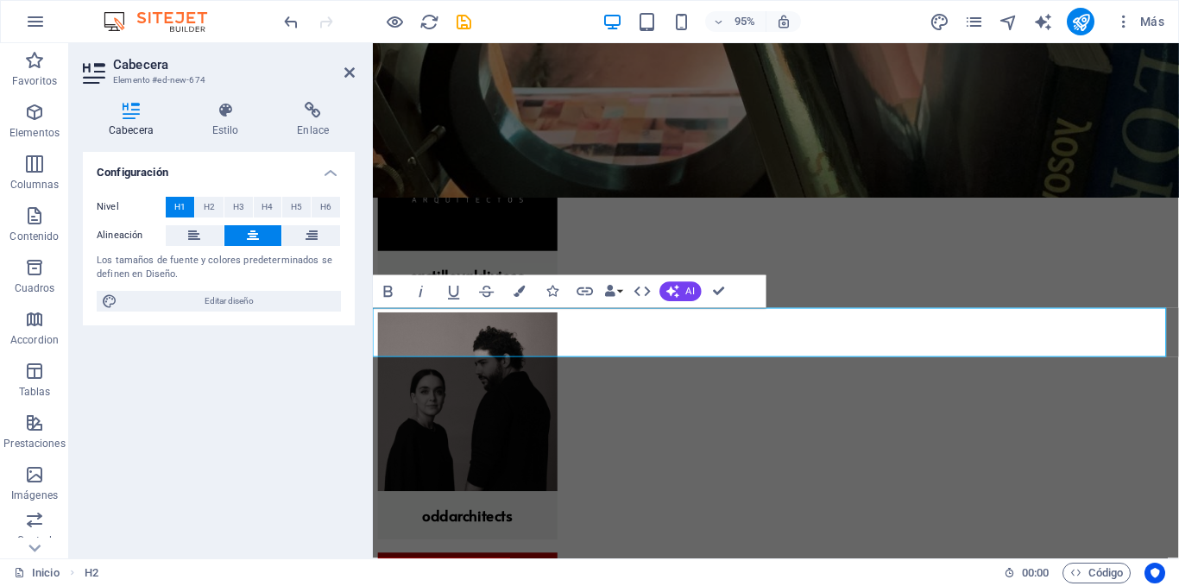
drag, startPoint x: 827, startPoint y: 348, endPoint x: 730, endPoint y: 352, distance: 96.8
click at [528, 290] on button "Colors" at bounding box center [519, 291] width 31 height 33
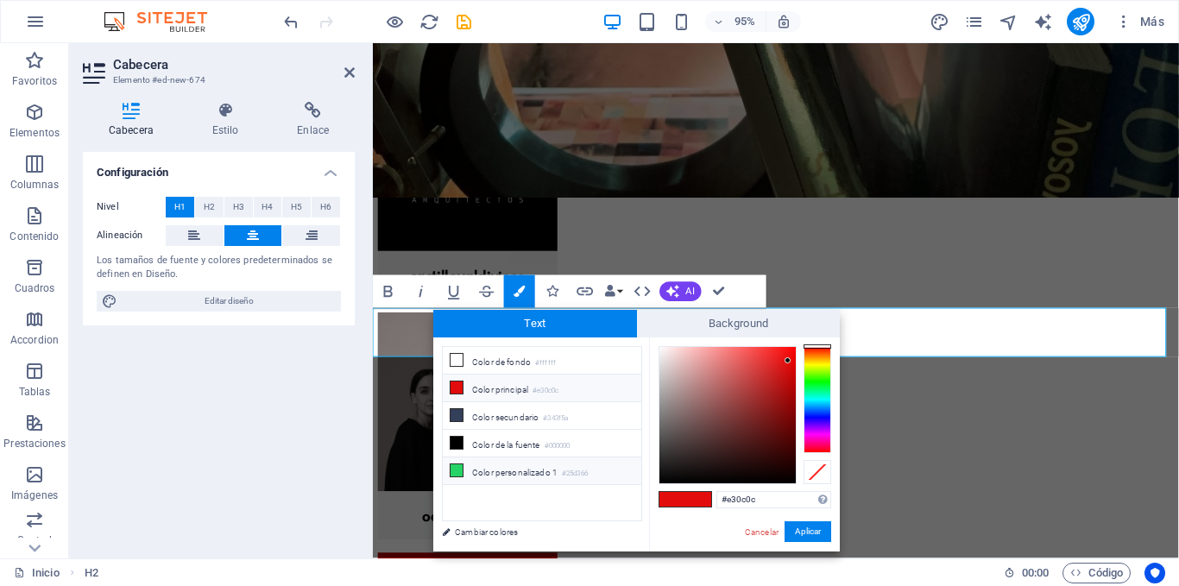
click at [487, 466] on li "Color personalizado 1 #25d366" at bounding box center [542, 472] width 199 height 28
type input "#25d366"
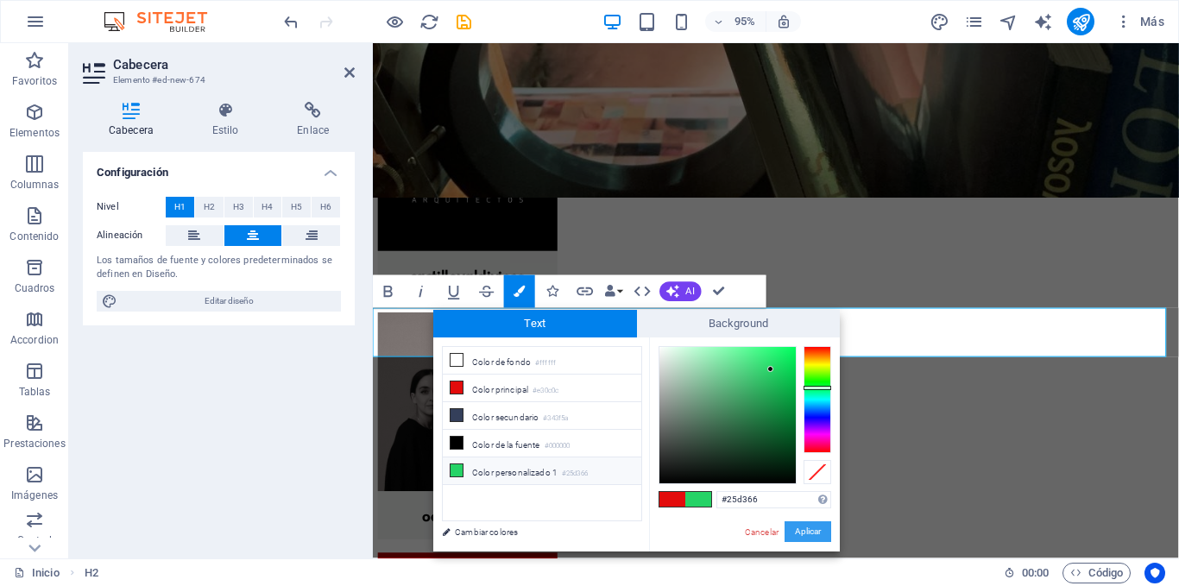
click at [819, 530] on button "Aplicar" at bounding box center [808, 531] width 47 height 21
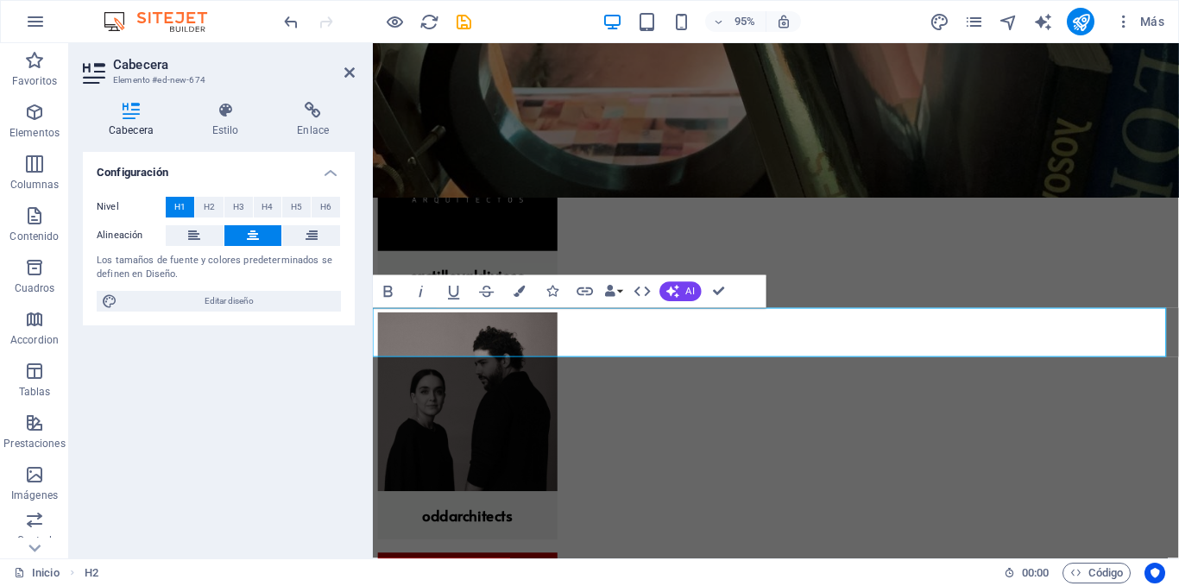
click at [319, 228] on button at bounding box center [311, 235] width 58 height 21
click at [177, 199] on span "H1" at bounding box center [179, 207] width 11 height 21
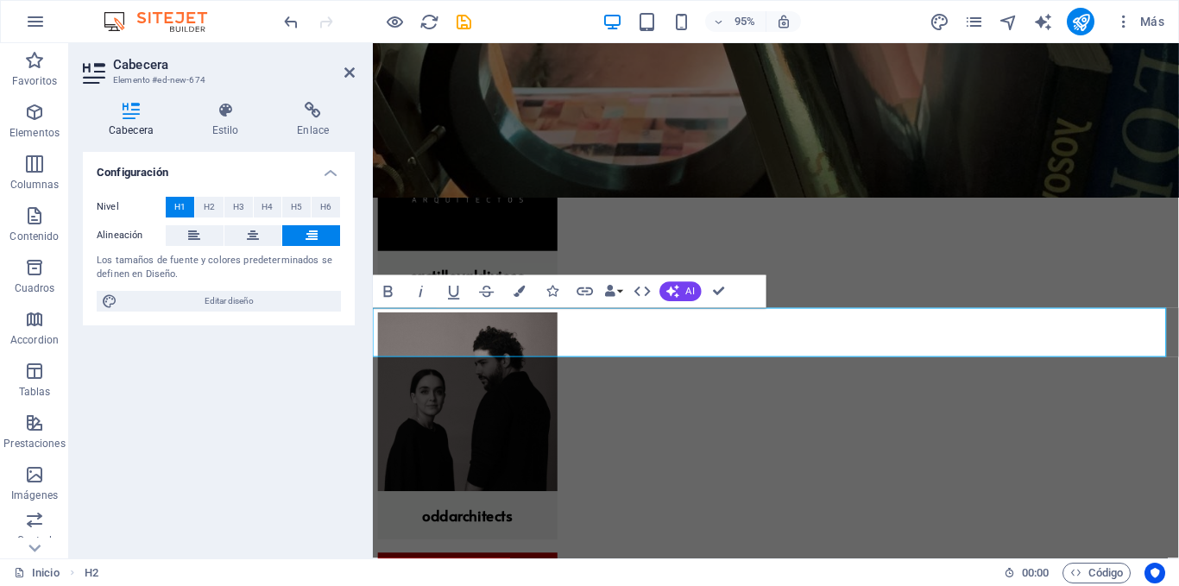
drag, startPoint x: 999, startPoint y: 348, endPoint x: 1068, endPoint y: 358, distance: 69.8
drag, startPoint x: 1079, startPoint y: 358, endPoint x: 1216, endPoint y: 358, distance: 137.3
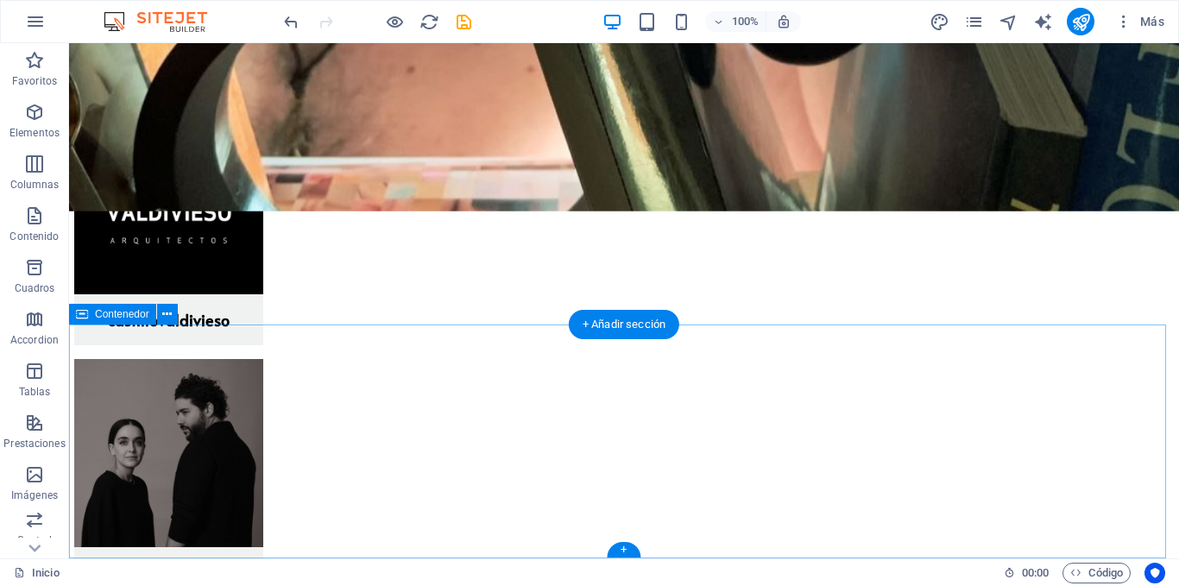
scroll to position [1574, 0]
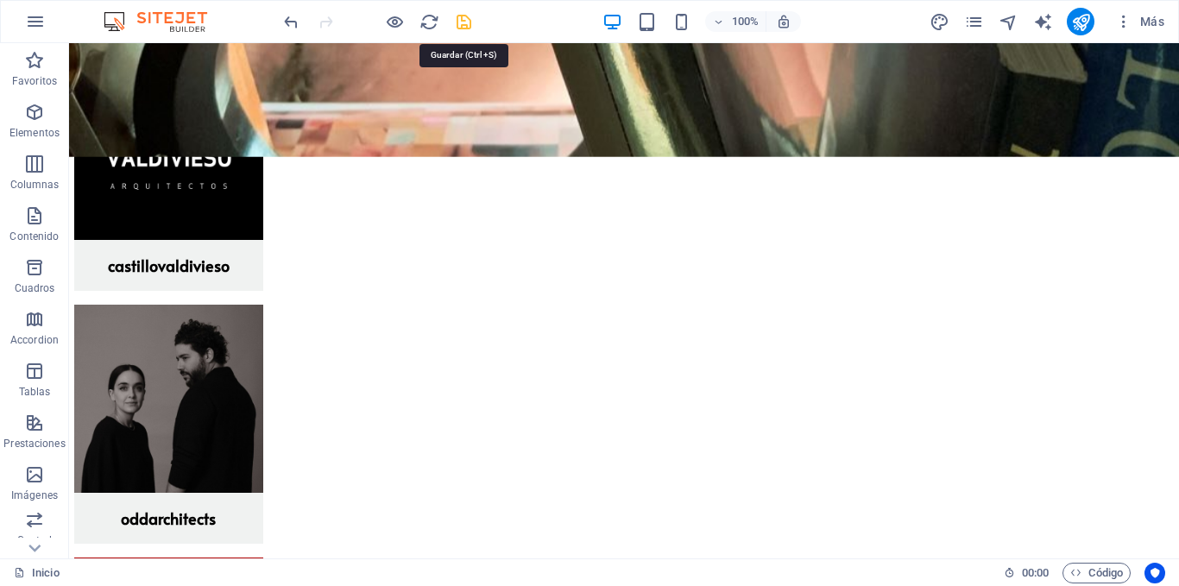
click at [458, 21] on icon "save" at bounding box center [464, 22] width 20 height 20
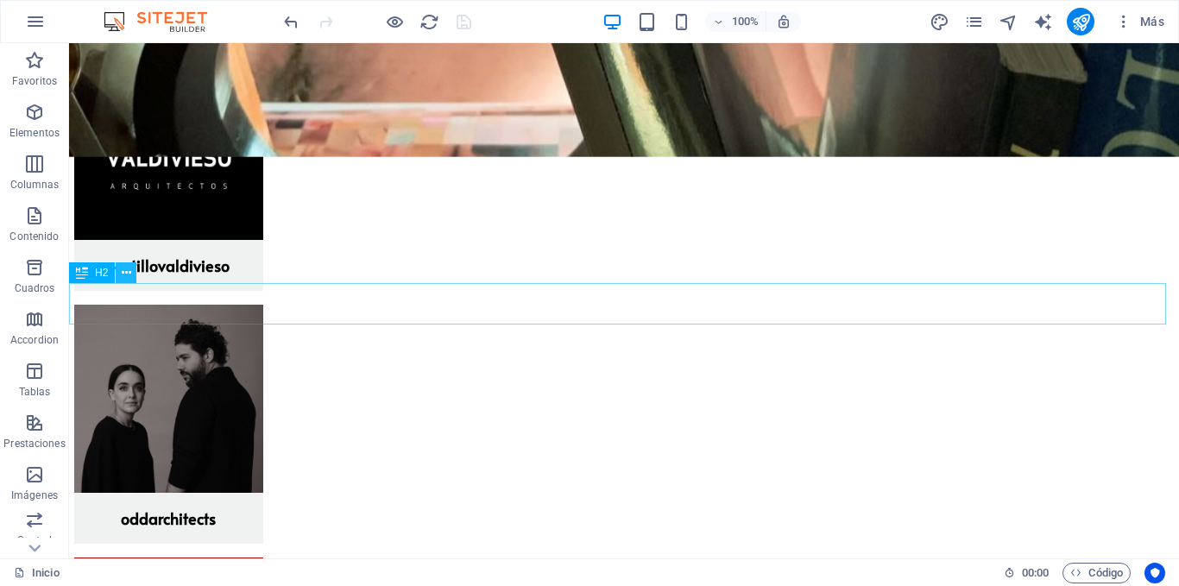
click at [125, 277] on icon at bounding box center [126, 273] width 9 height 18
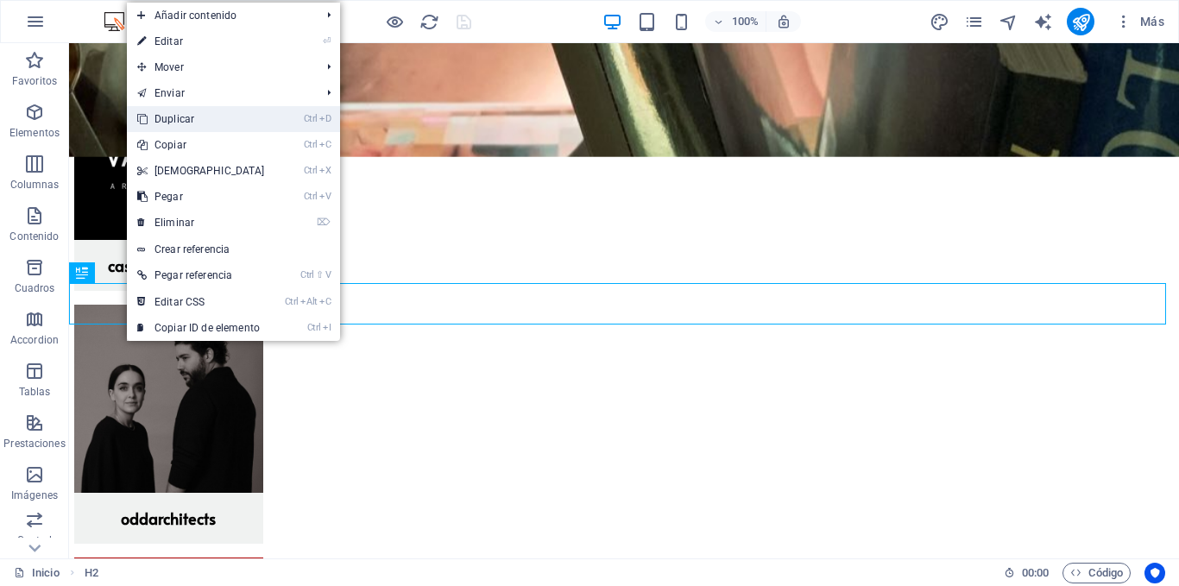
click at [190, 117] on link "Ctrl D Duplicar" at bounding box center [201, 119] width 148 height 26
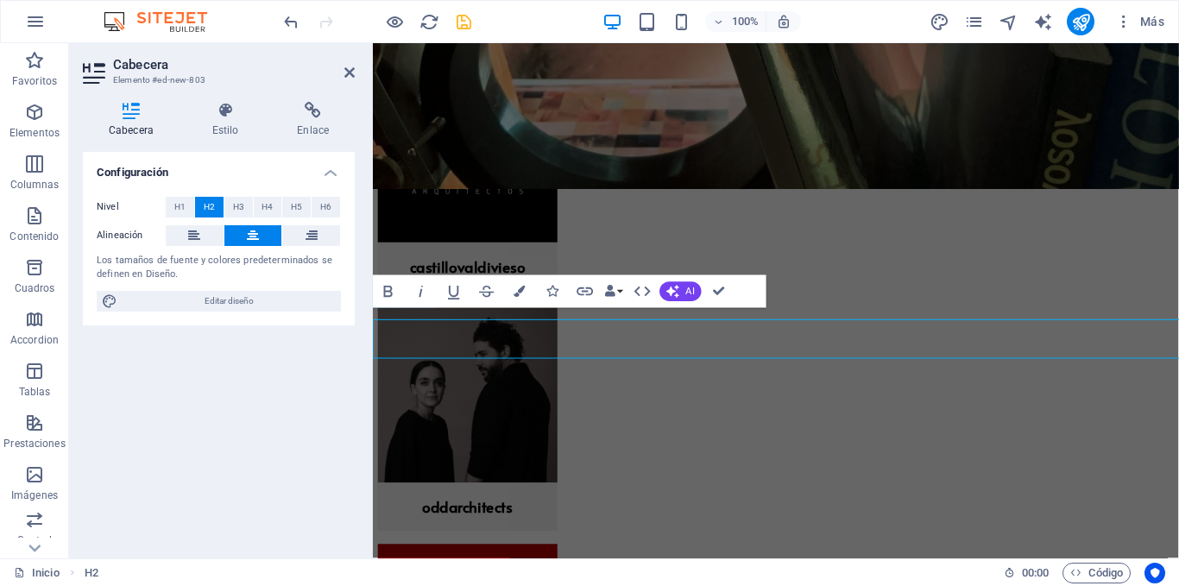
scroll to position [1564, 0]
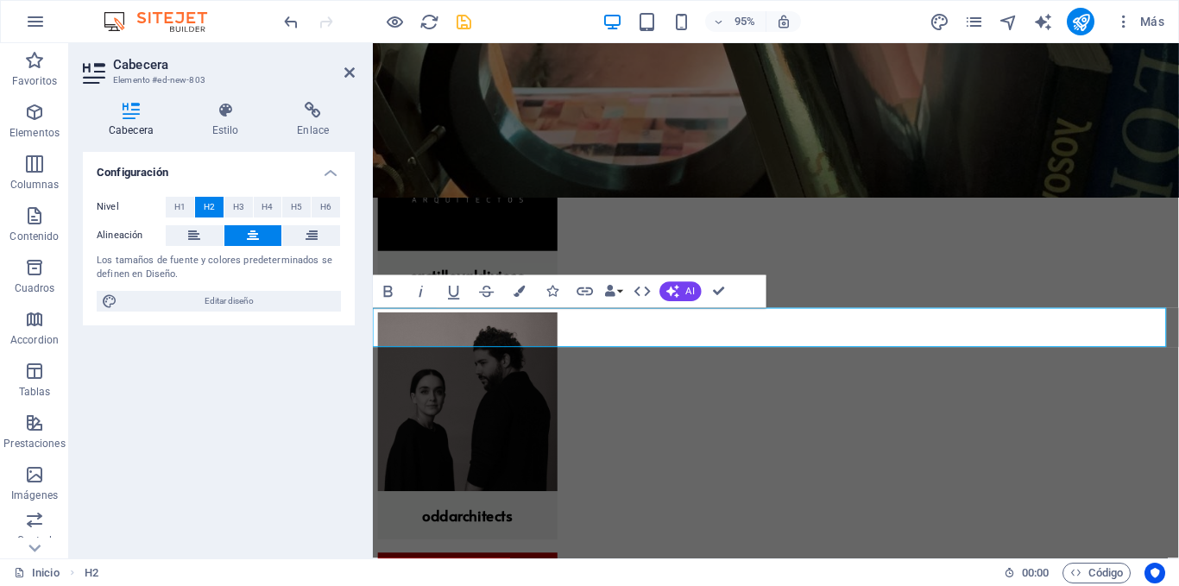
drag, startPoint x: 717, startPoint y: 344, endPoint x: 939, endPoint y: 347, distance: 221.9
click at [525, 288] on button "Colors" at bounding box center [519, 291] width 31 height 33
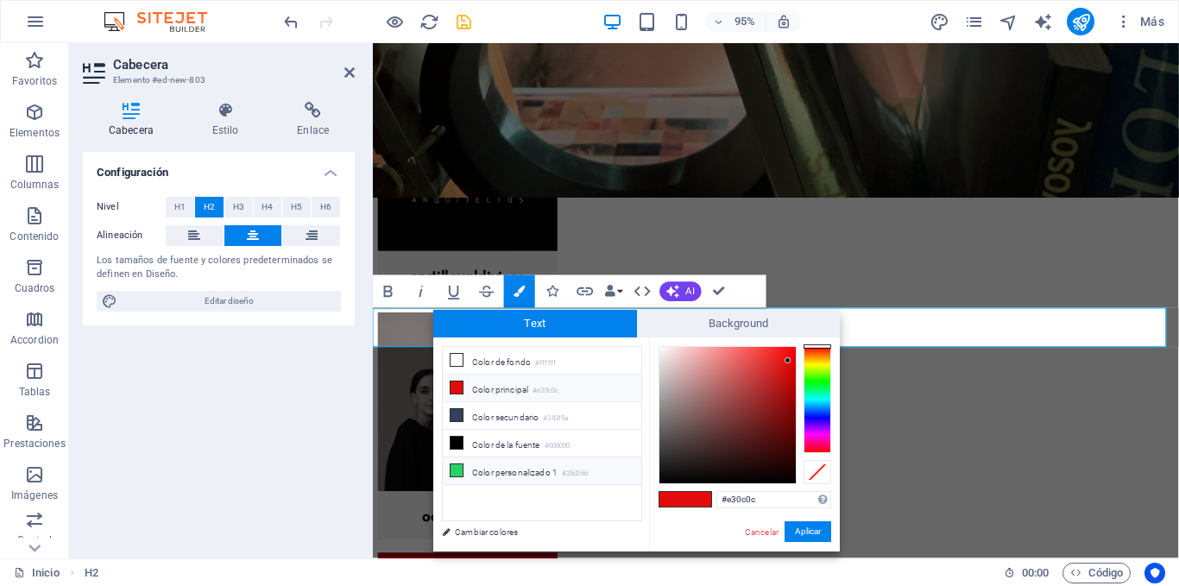
click at [503, 460] on li "Color personalizado 1 #25d366" at bounding box center [542, 472] width 199 height 28
type input "#25d366"
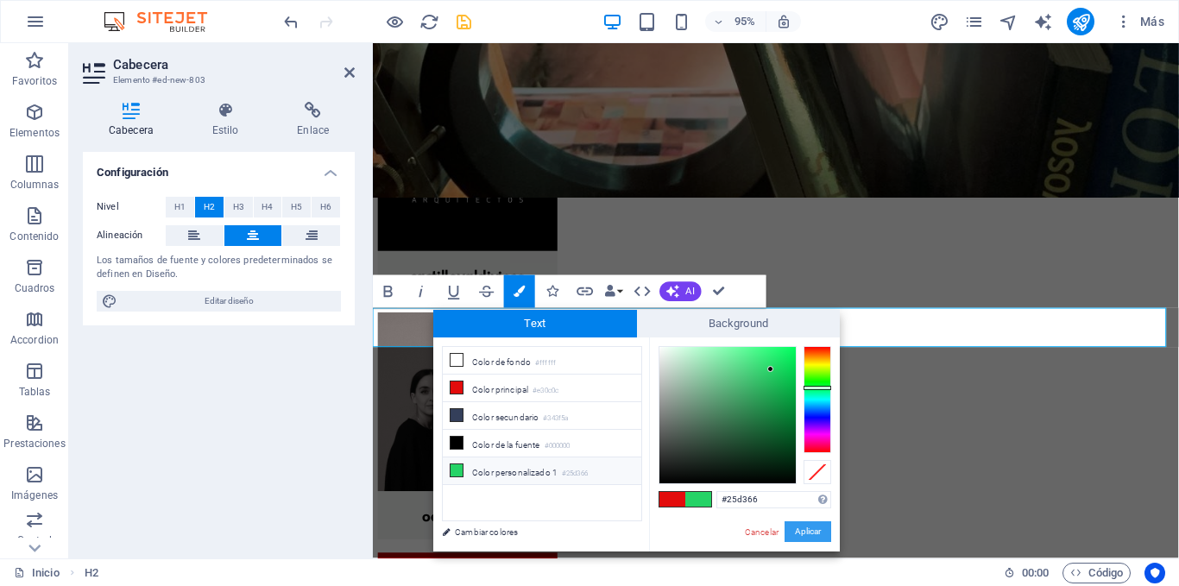
click at [806, 528] on button "Aplicar" at bounding box center [808, 531] width 47 height 21
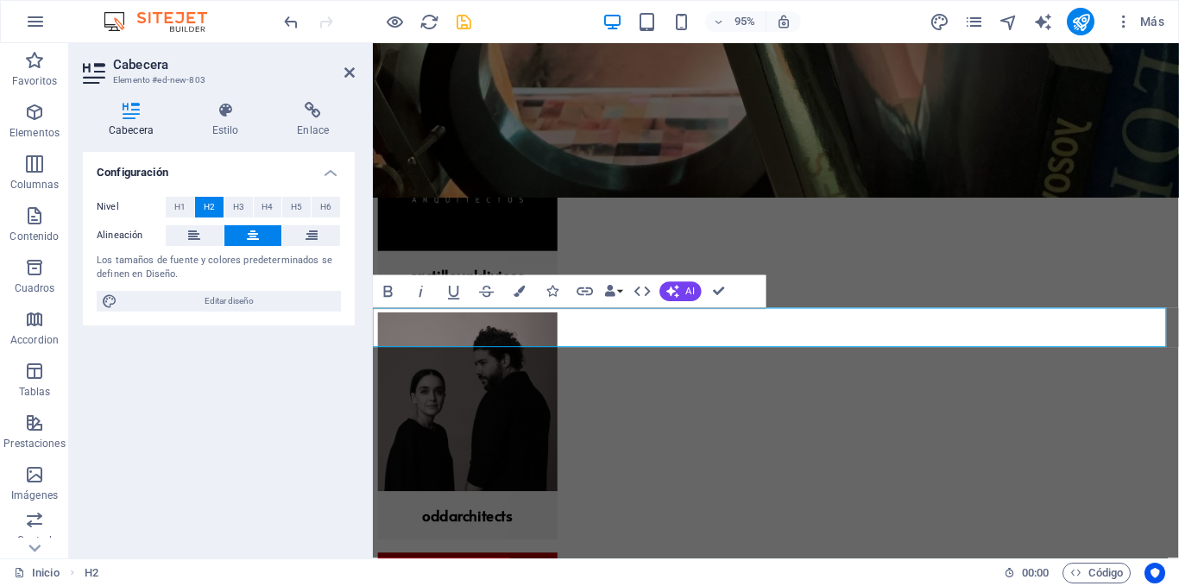
click at [557, 289] on icon "button" at bounding box center [552, 291] width 11 height 11
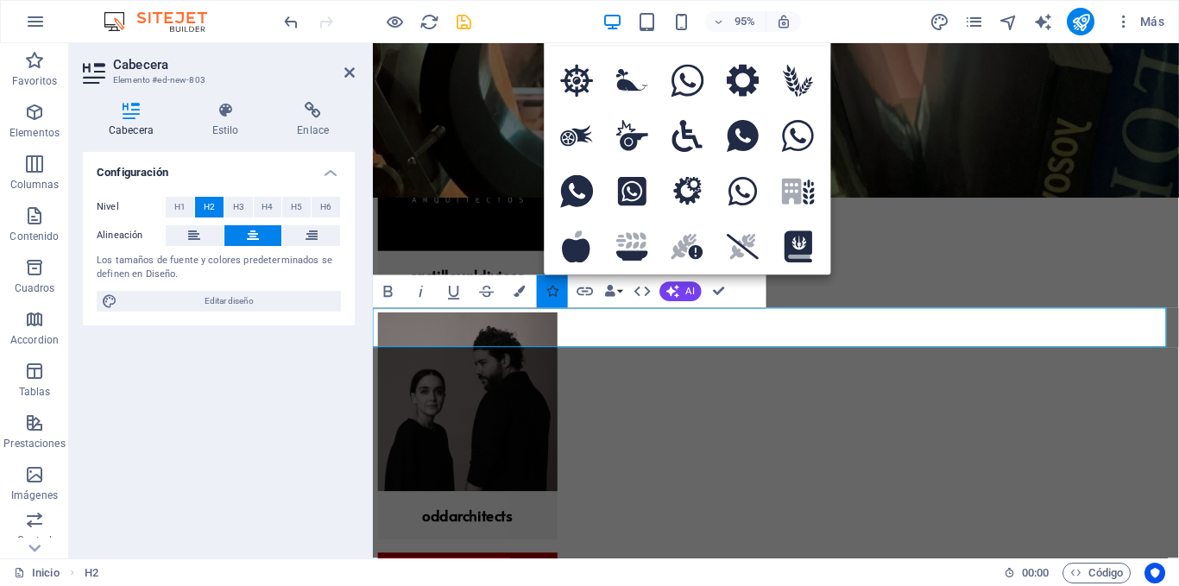
type input "wha"
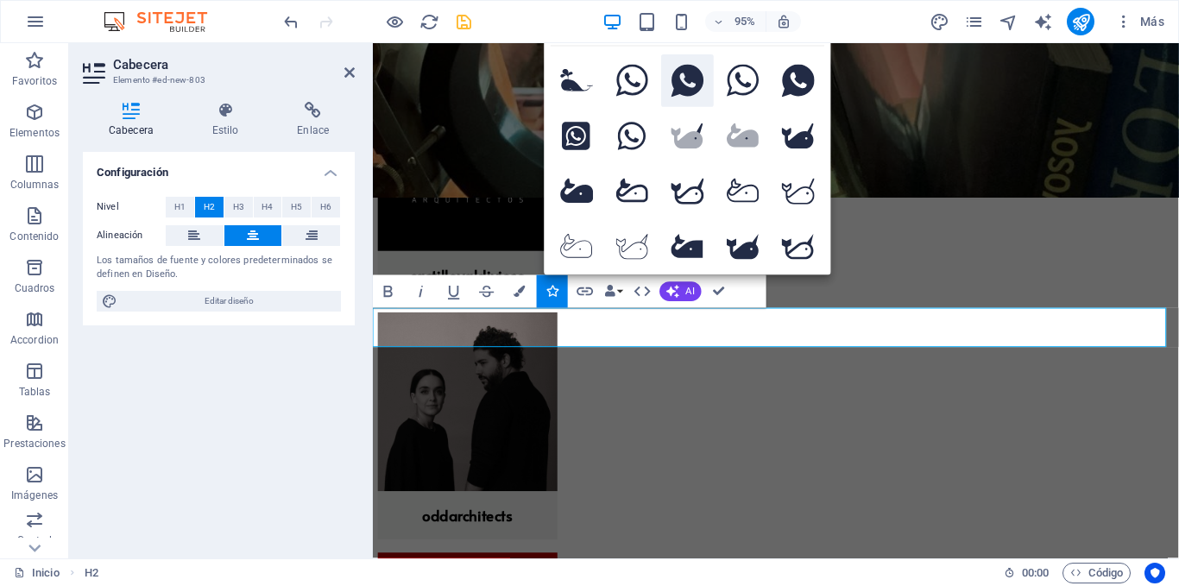
click at [681, 90] on icon at bounding box center [688, 81] width 32 height 33
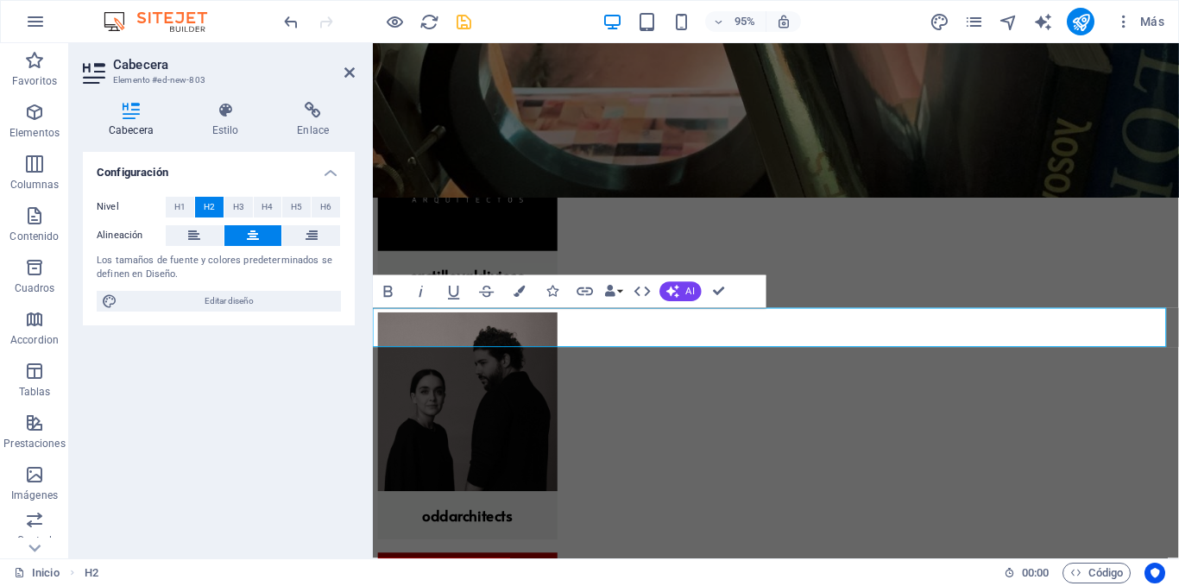
drag, startPoint x: 867, startPoint y: 344, endPoint x: 662, endPoint y: 345, distance: 204.6
click at [531, 291] on button "Colors" at bounding box center [519, 291] width 31 height 33
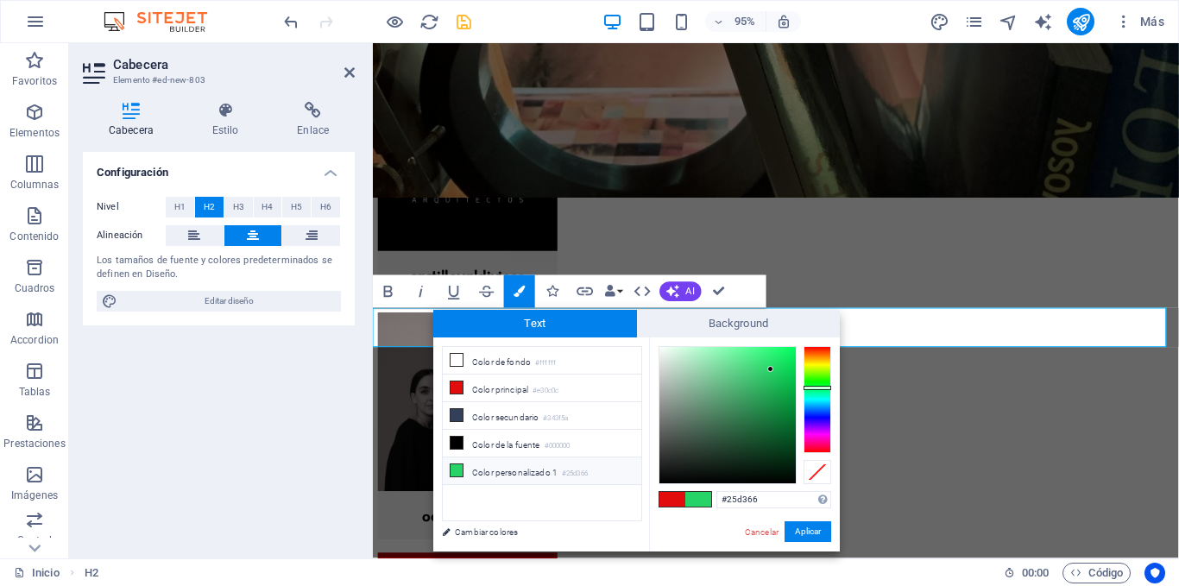
click at [550, 469] on li "Color personalizado 1 #25d366" at bounding box center [542, 472] width 199 height 28
click at [800, 528] on button "Aplicar" at bounding box center [808, 531] width 47 height 21
click at [802, 531] on button "Aplicar" at bounding box center [808, 531] width 47 height 21
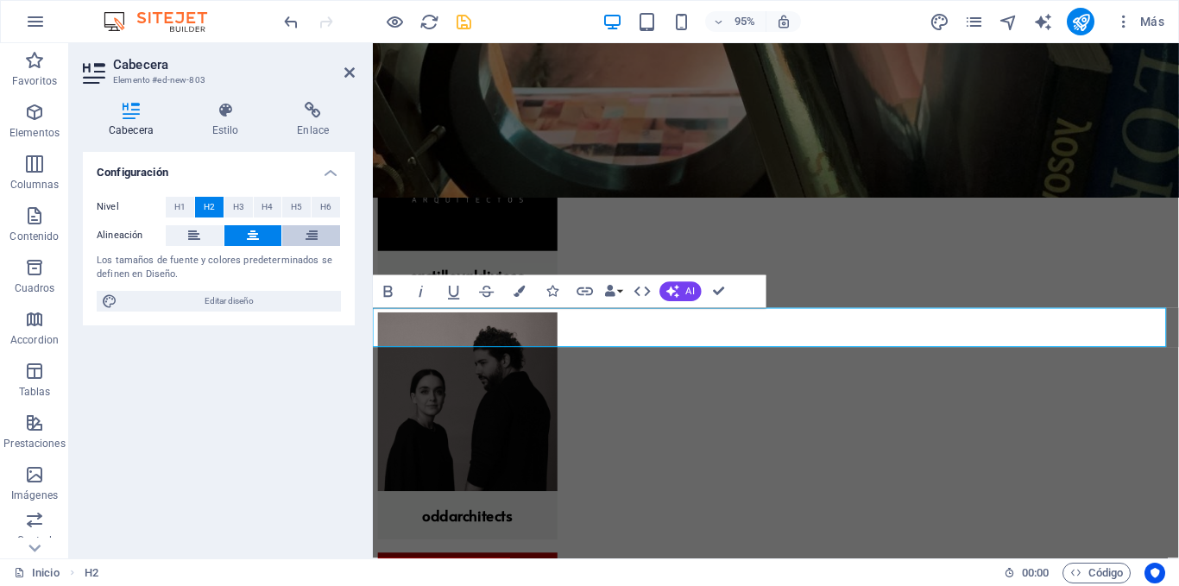
click at [313, 235] on icon at bounding box center [312, 235] width 12 height 21
click at [183, 202] on span "H1" at bounding box center [179, 207] width 11 height 21
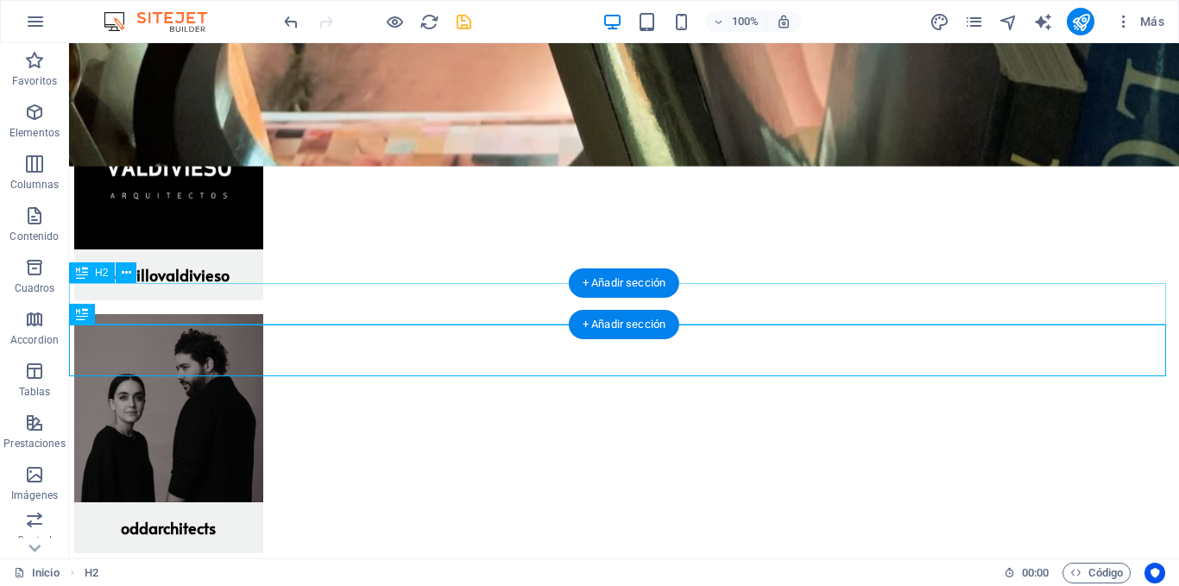
scroll to position [1574, 0]
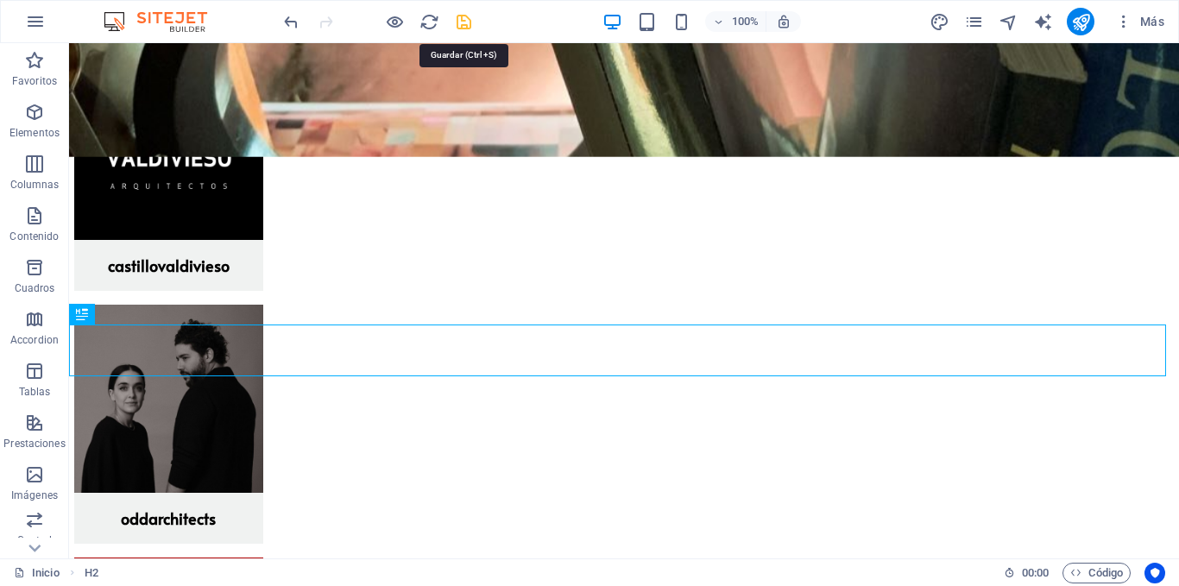
click at [468, 26] on icon "save" at bounding box center [464, 22] width 20 height 20
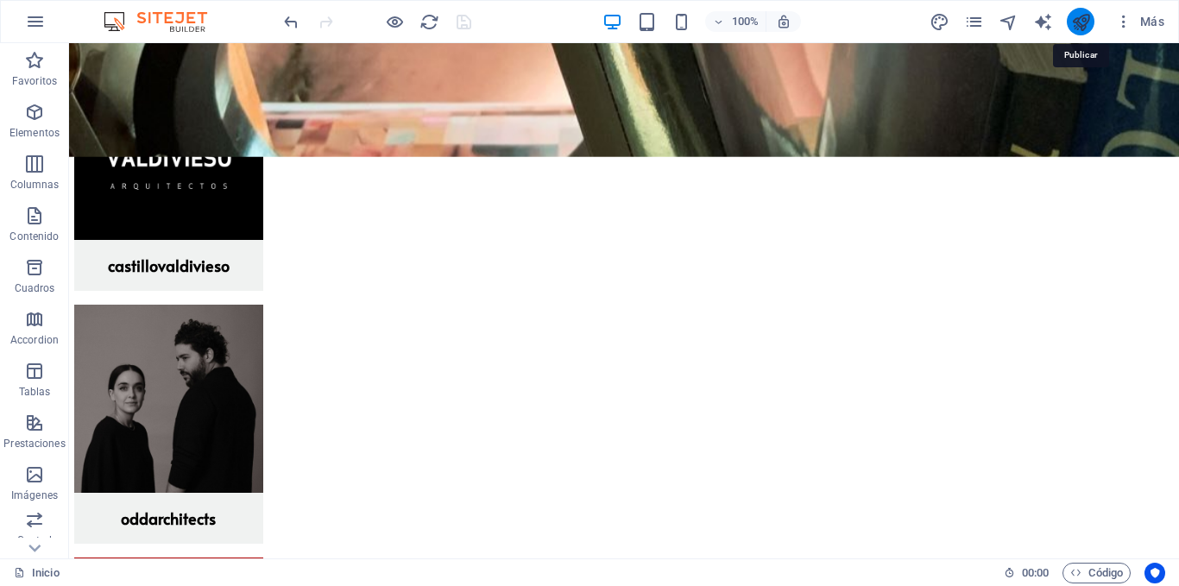
click at [1082, 23] on icon "publish" at bounding box center [1081, 22] width 20 height 20
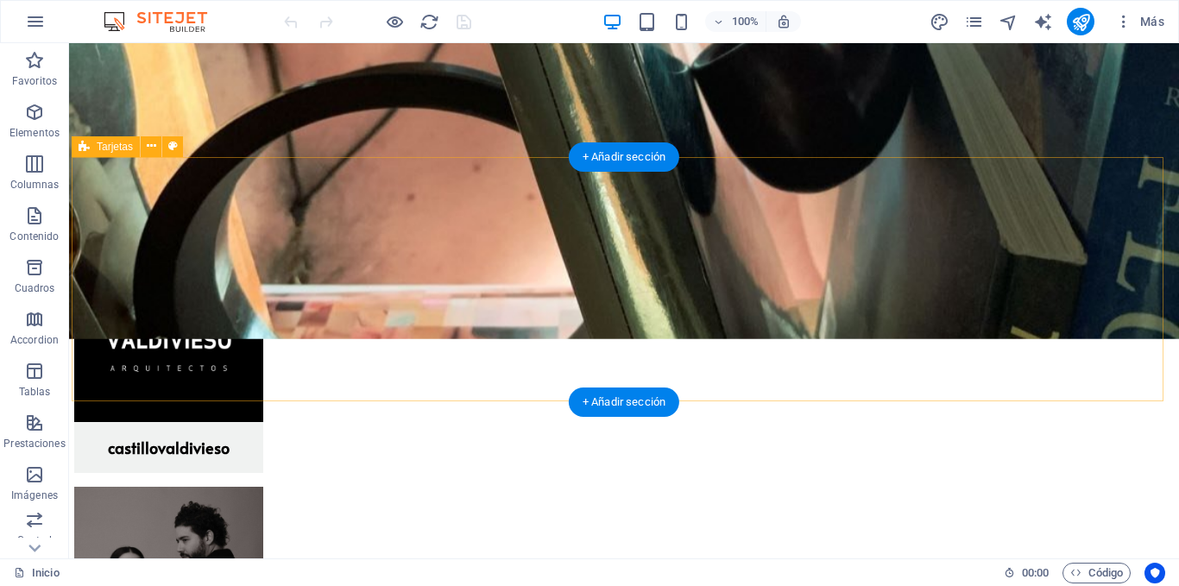
scroll to position [1367, 0]
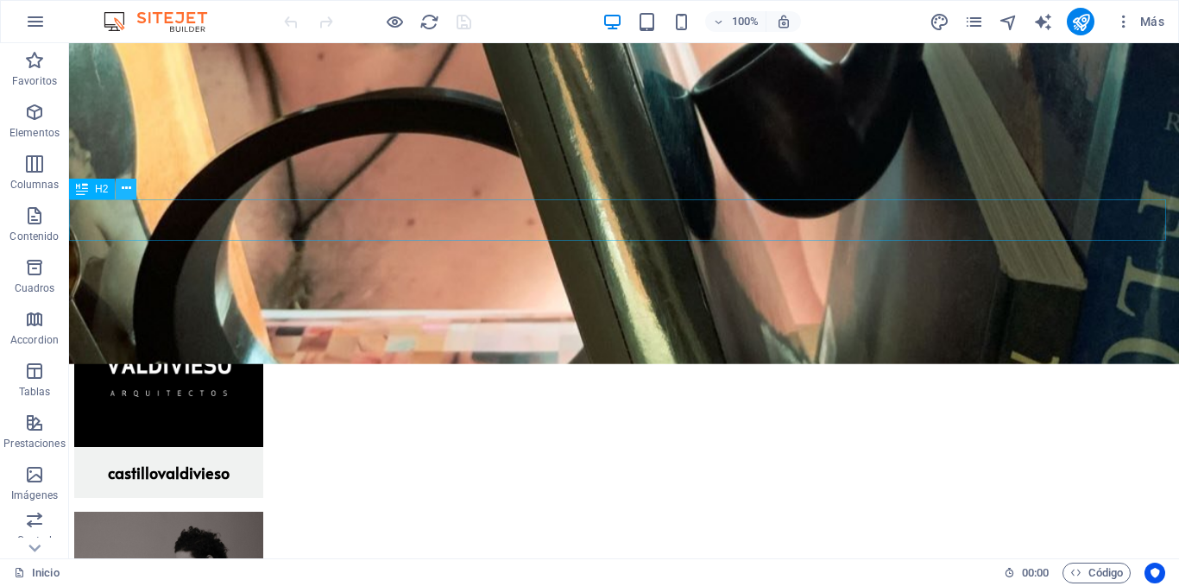
click at [129, 192] on icon at bounding box center [126, 189] width 9 height 18
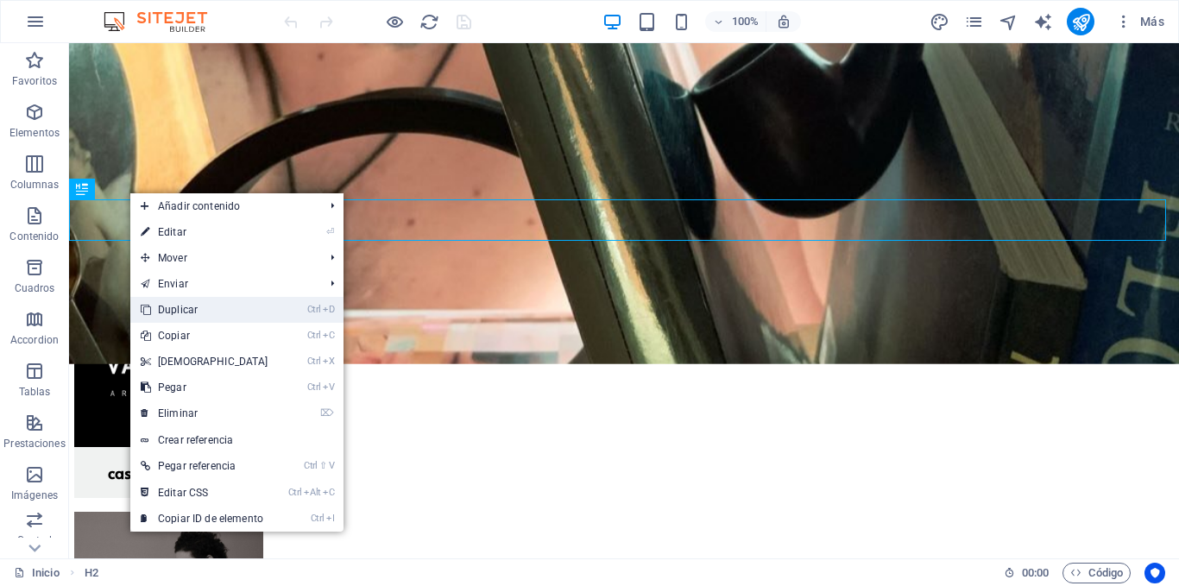
click at [170, 307] on link "Ctrl D Duplicar" at bounding box center [204, 310] width 148 height 26
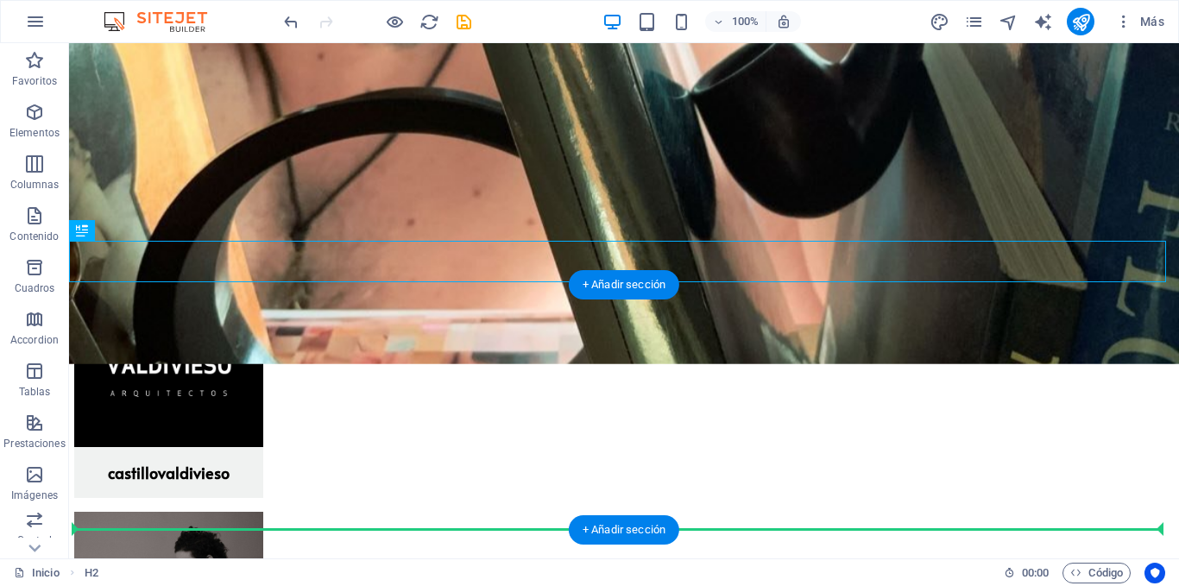
drag, startPoint x: 164, startPoint y: 276, endPoint x: 163, endPoint y: 521, distance: 245.2
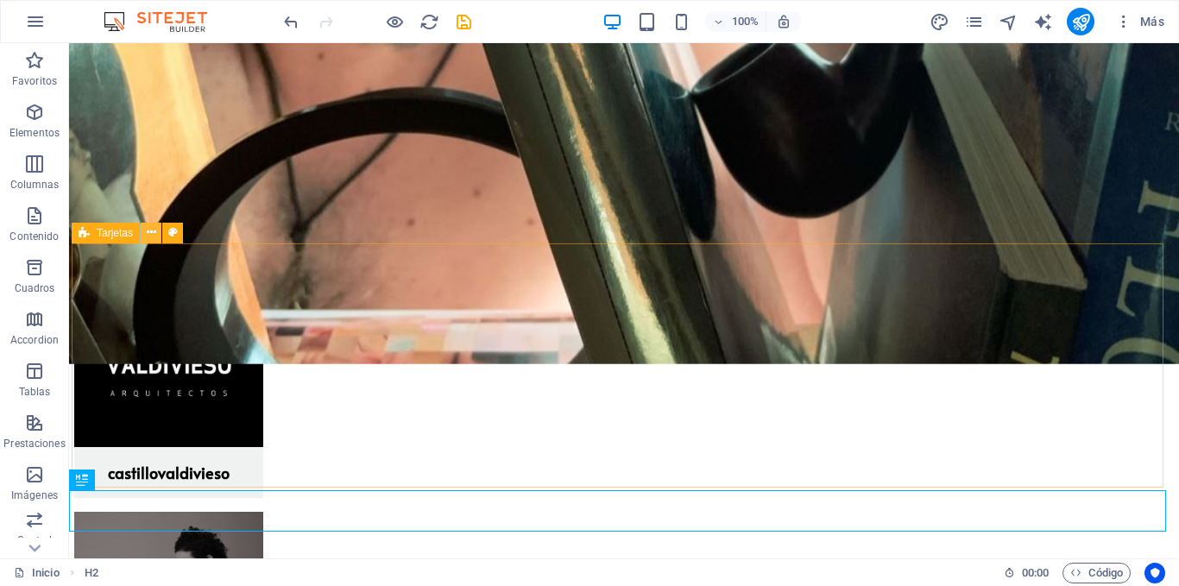
click at [145, 231] on button at bounding box center [151, 233] width 21 height 21
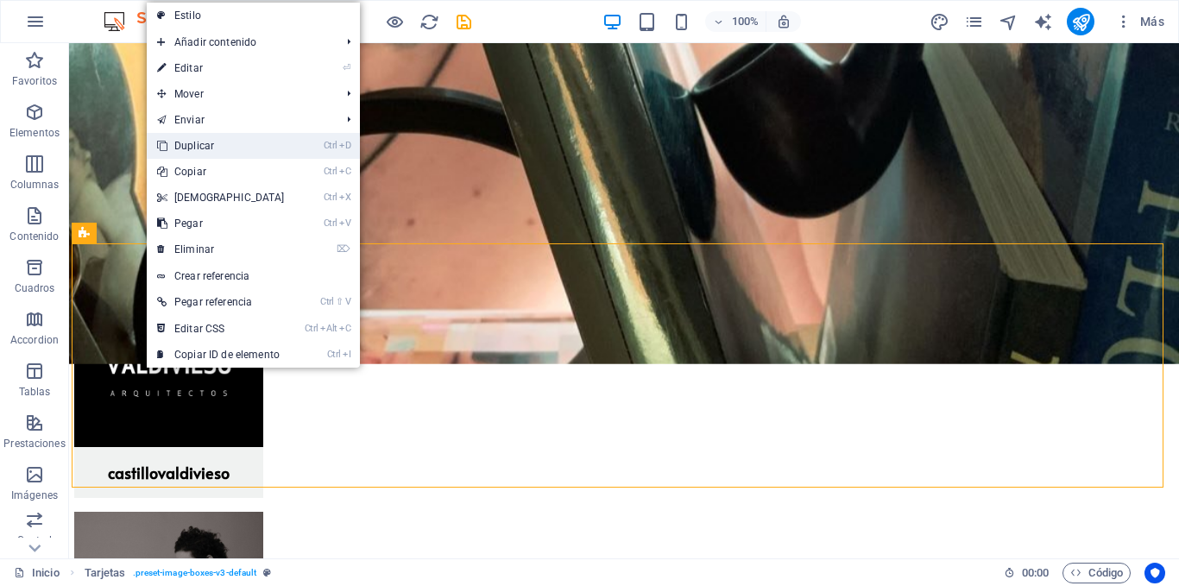
drag, startPoint x: 209, startPoint y: 142, endPoint x: 136, endPoint y: 111, distance: 80.0
click at [209, 142] on link "Ctrl D Duplicar" at bounding box center [221, 146] width 148 height 26
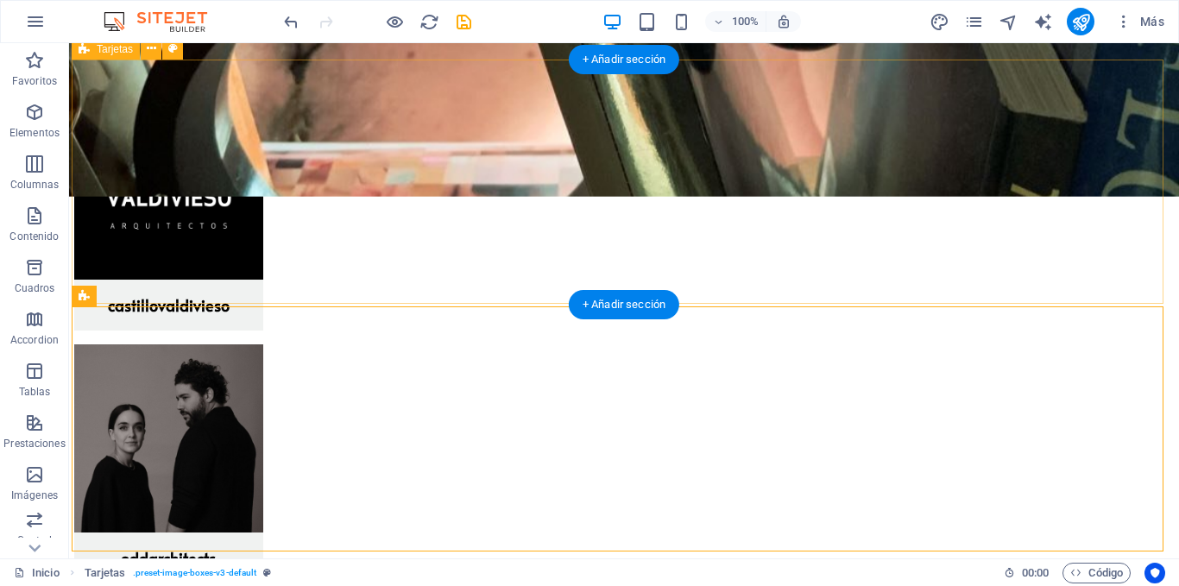
scroll to position [1626, 0]
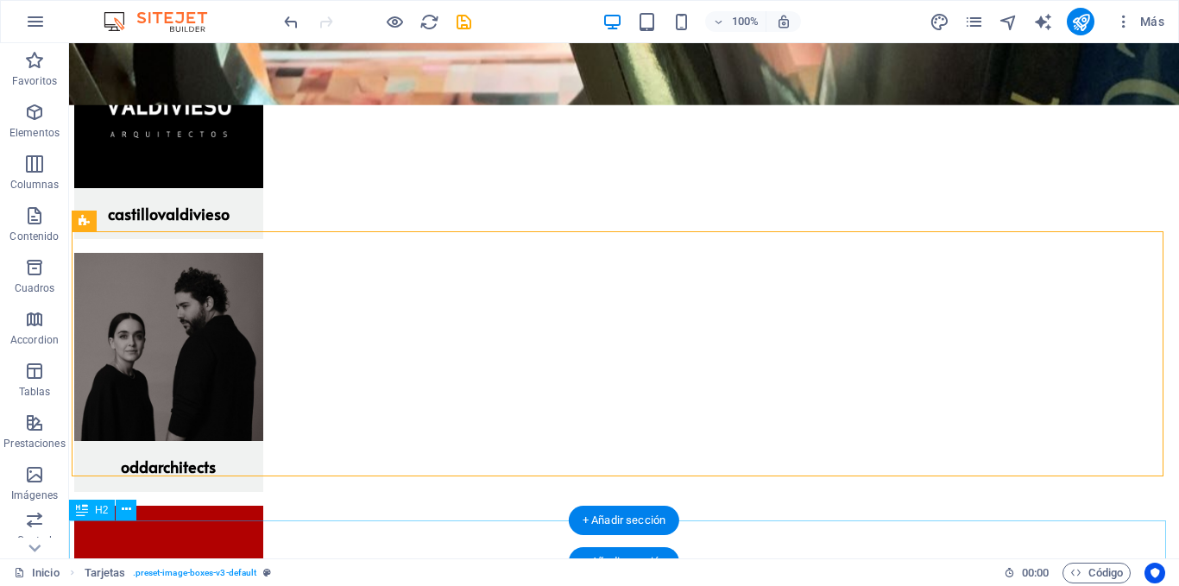
drag, startPoint x: 180, startPoint y: 266, endPoint x: 140, endPoint y: 524, distance: 261.3
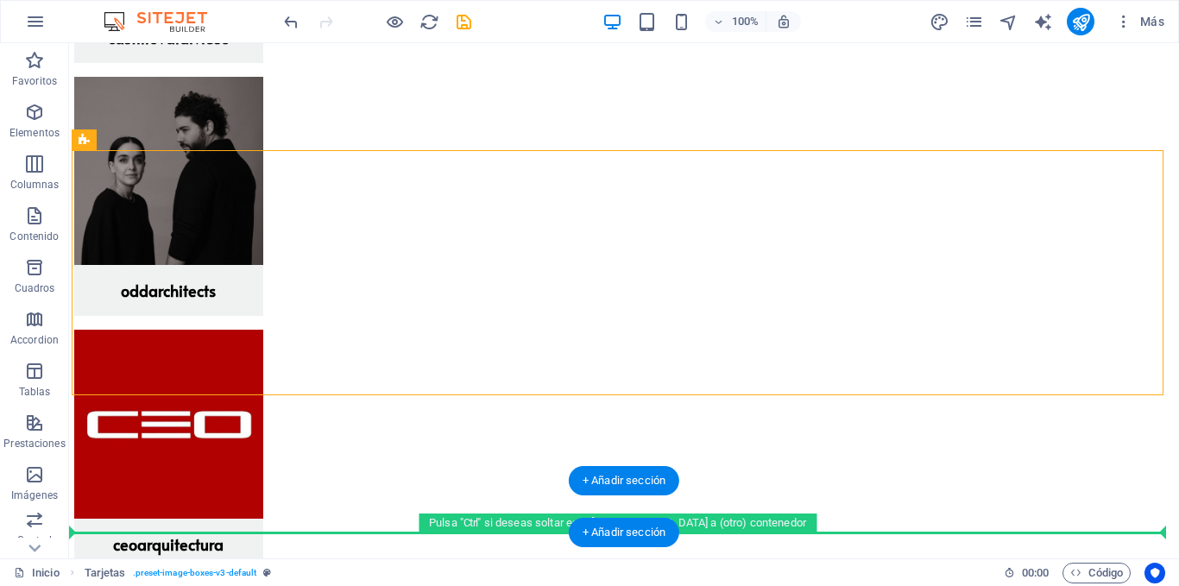
scroll to position [1915, 0]
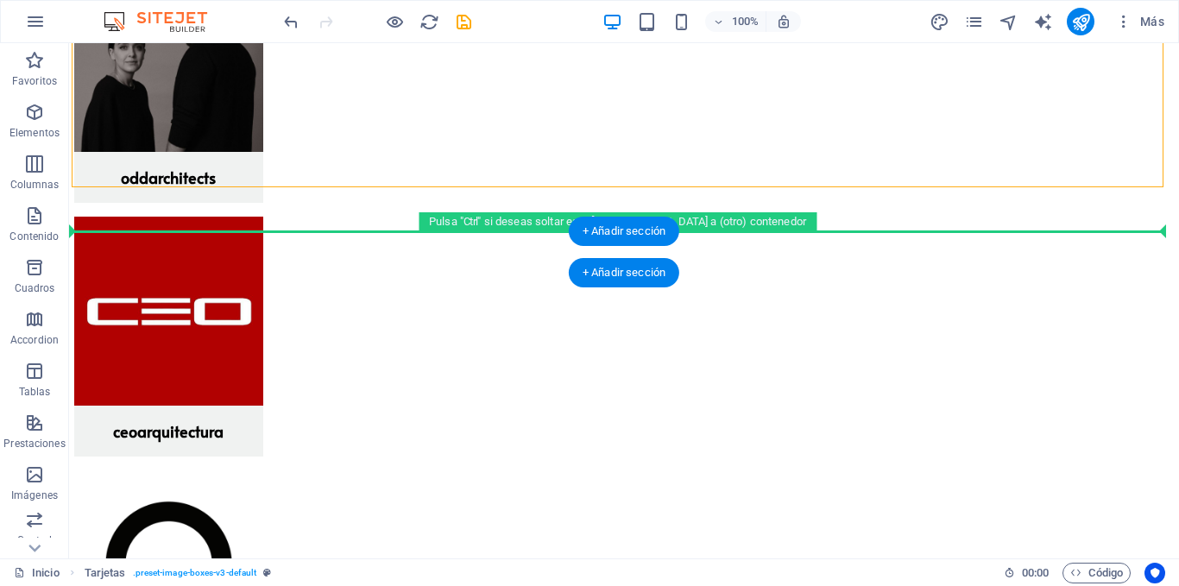
drag, startPoint x: 158, startPoint y: 260, endPoint x: 206, endPoint y: 250, distance: 49.4
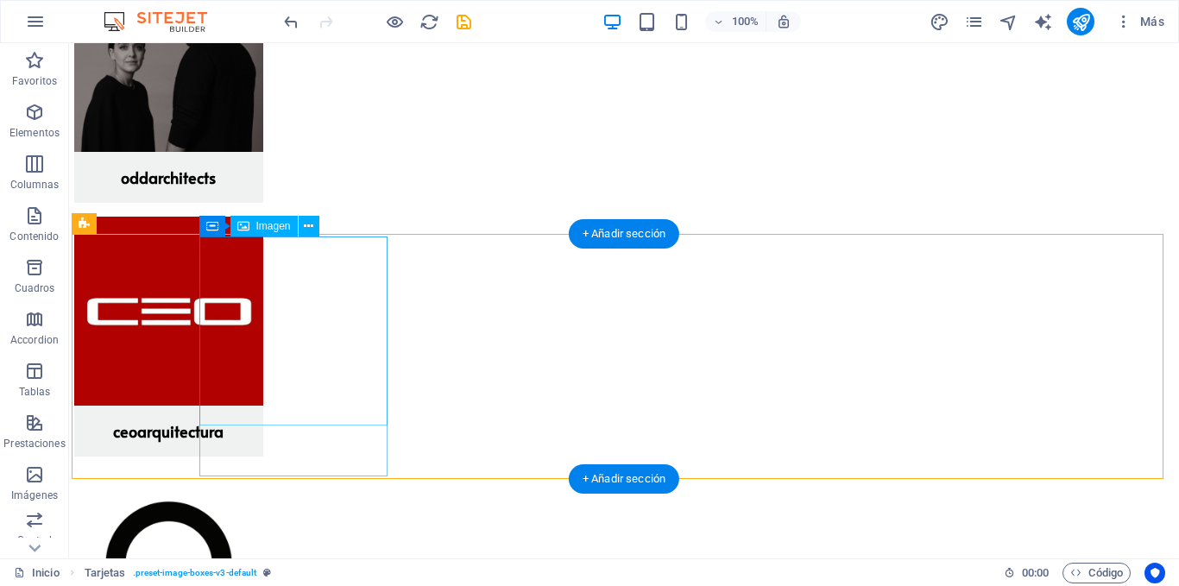
scroll to position [1667, 0]
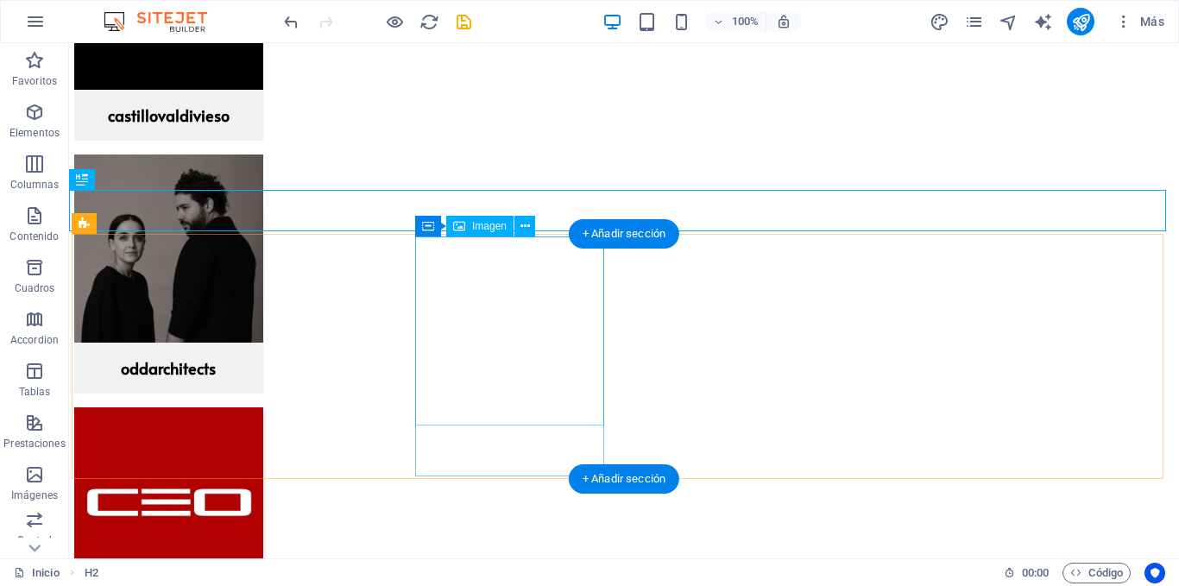
scroll to position [1753, 0]
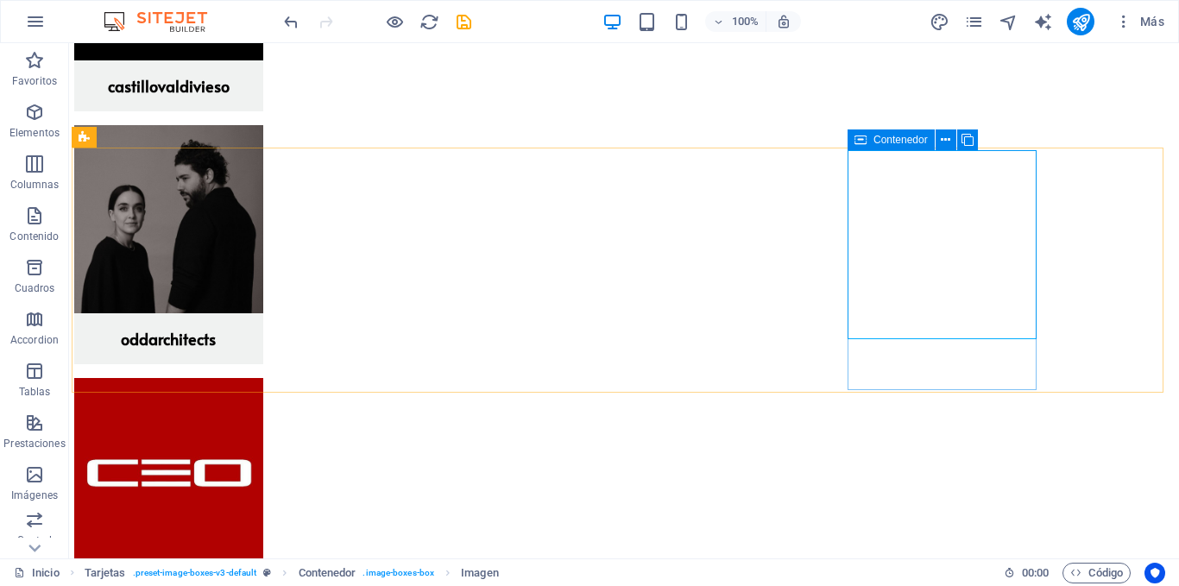
click at [917, 136] on span "Contenedor" at bounding box center [901, 140] width 54 height 10
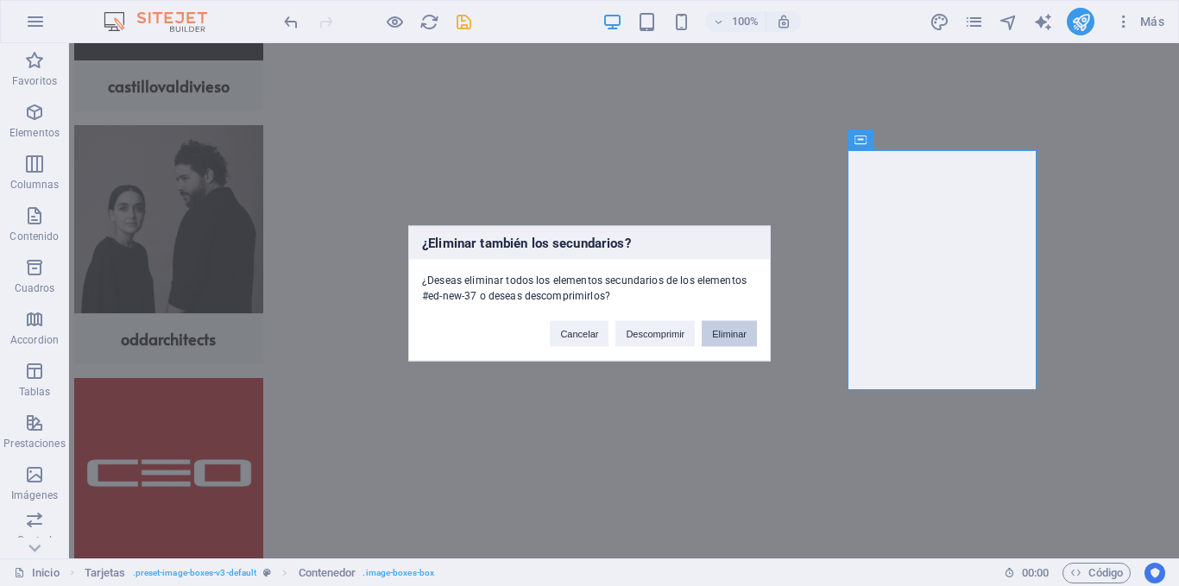
click at [736, 331] on button "Eliminar" at bounding box center [729, 333] width 55 height 26
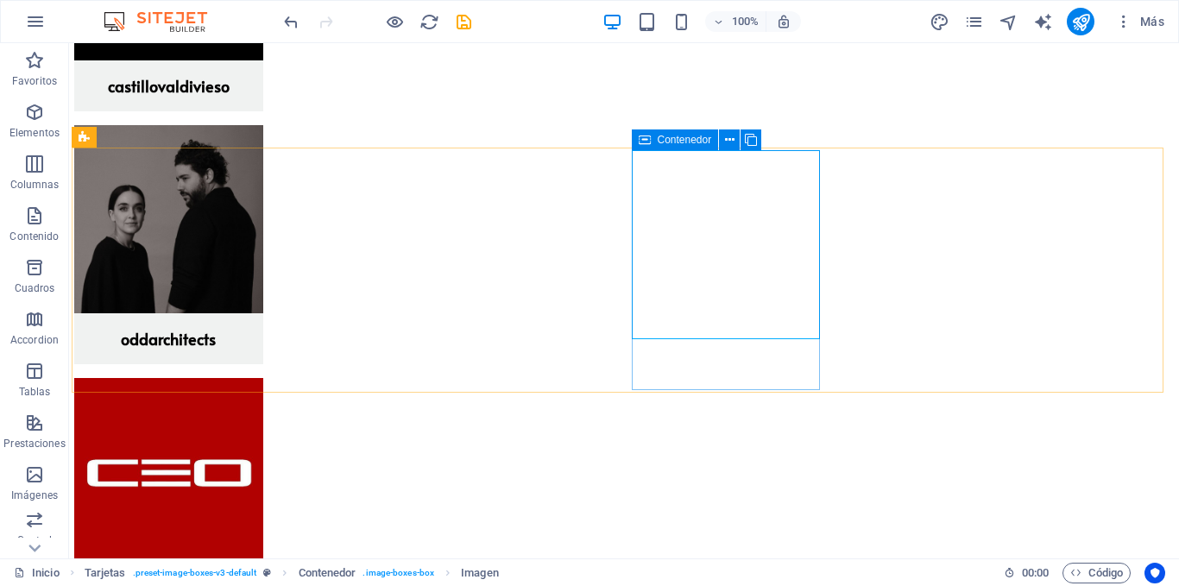
click at [651, 137] on div "Contenedor" at bounding box center [675, 140] width 87 height 21
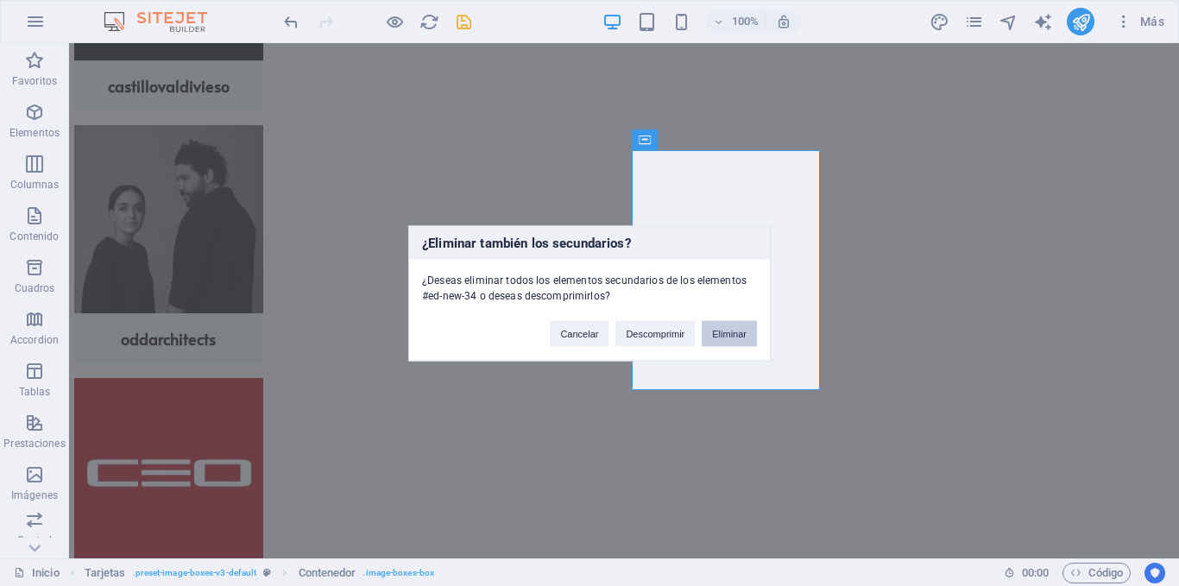
click at [738, 341] on button "Eliminar" at bounding box center [729, 333] width 55 height 26
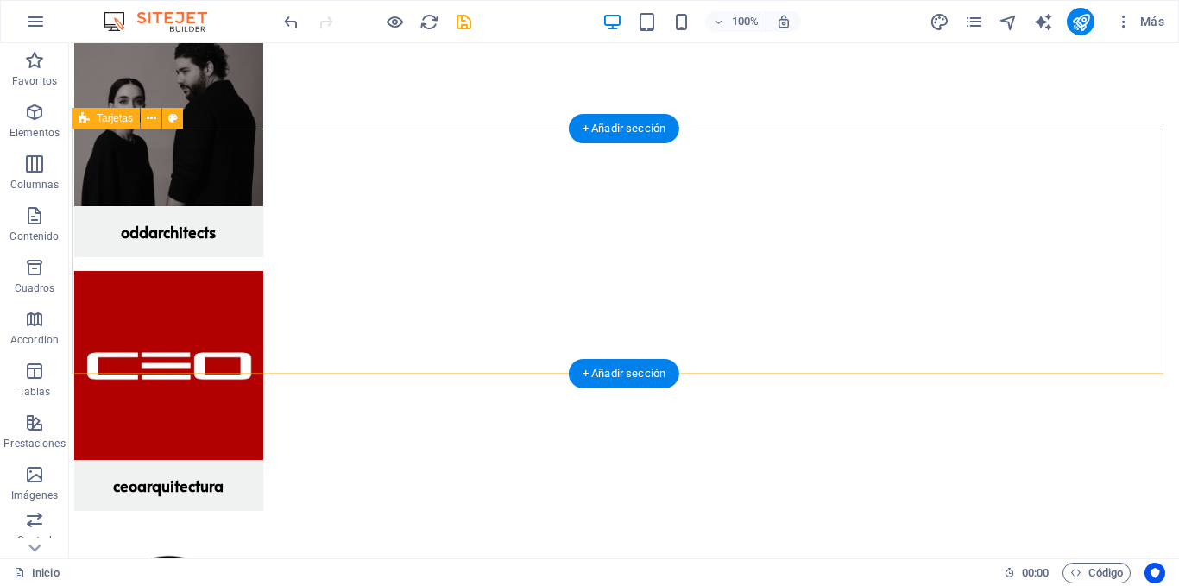
scroll to position [1899, 0]
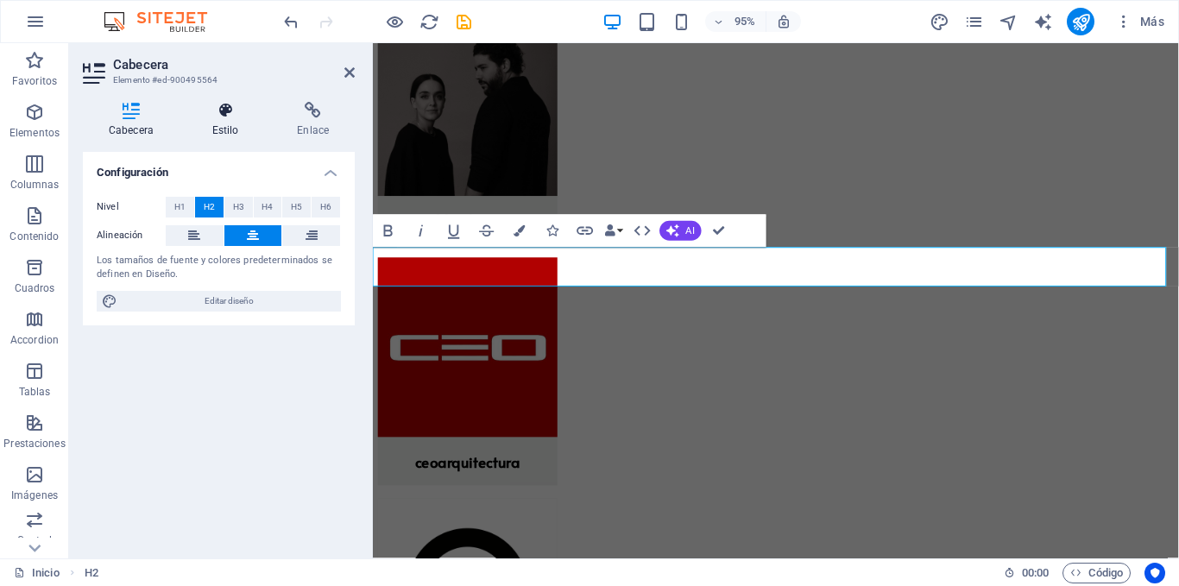
click at [215, 119] on h4 "Estilo" at bounding box center [228, 120] width 85 height 36
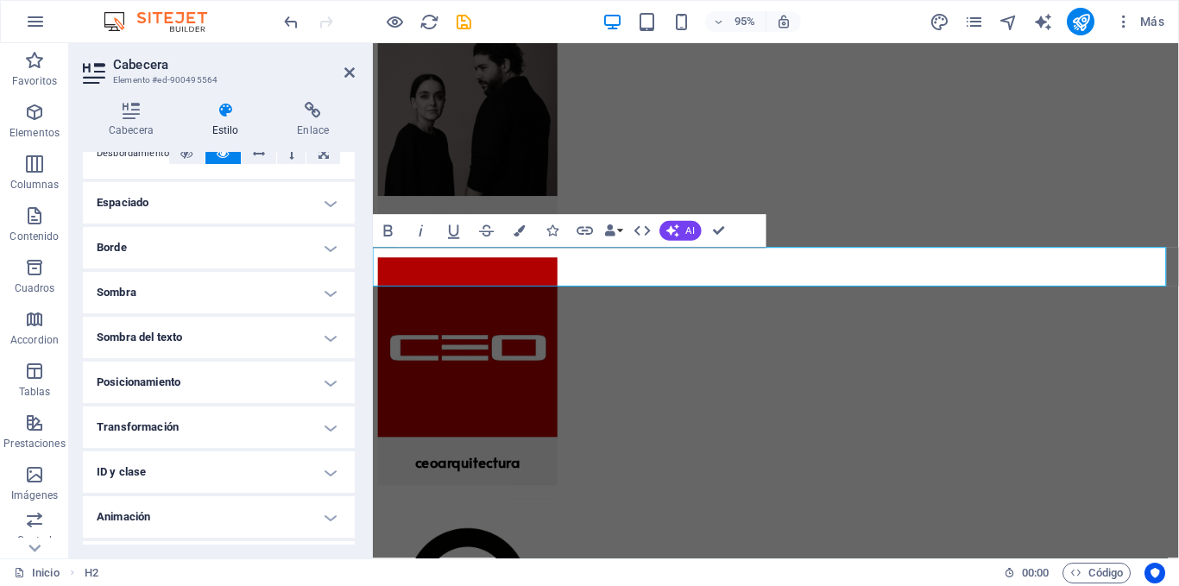
scroll to position [152, 0]
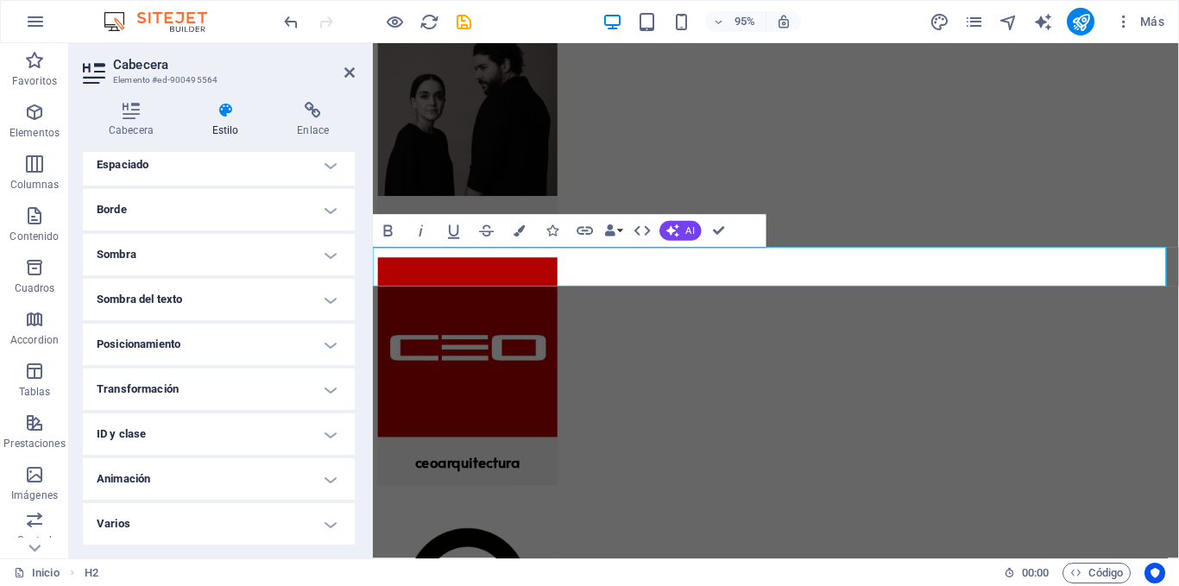
click at [305, 344] on h4 "Posicionamiento" at bounding box center [219, 344] width 272 height 41
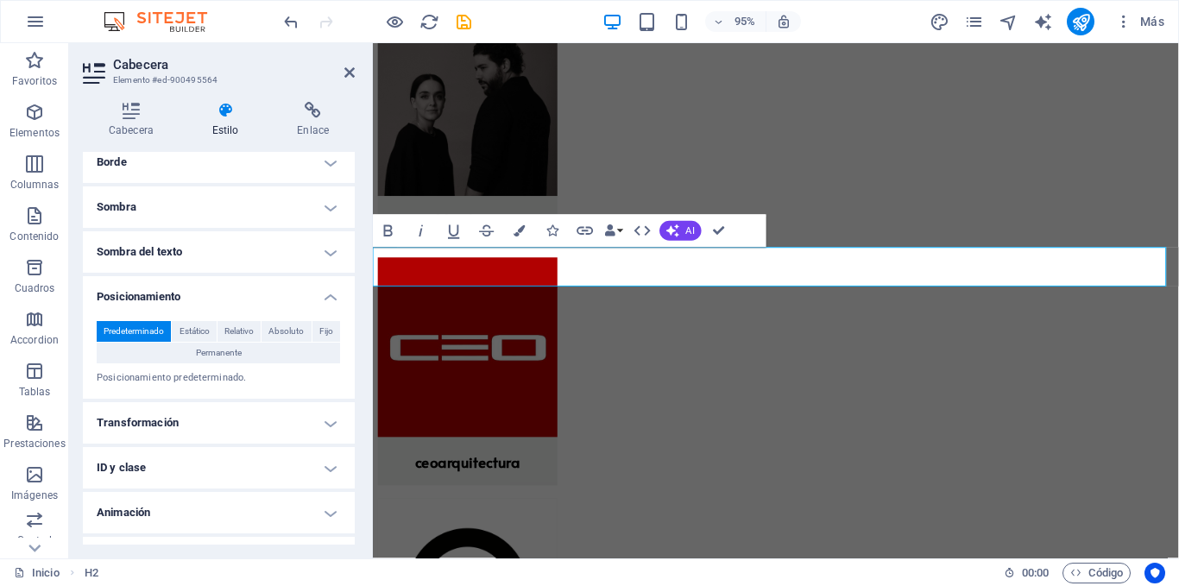
scroll to position [233, 0]
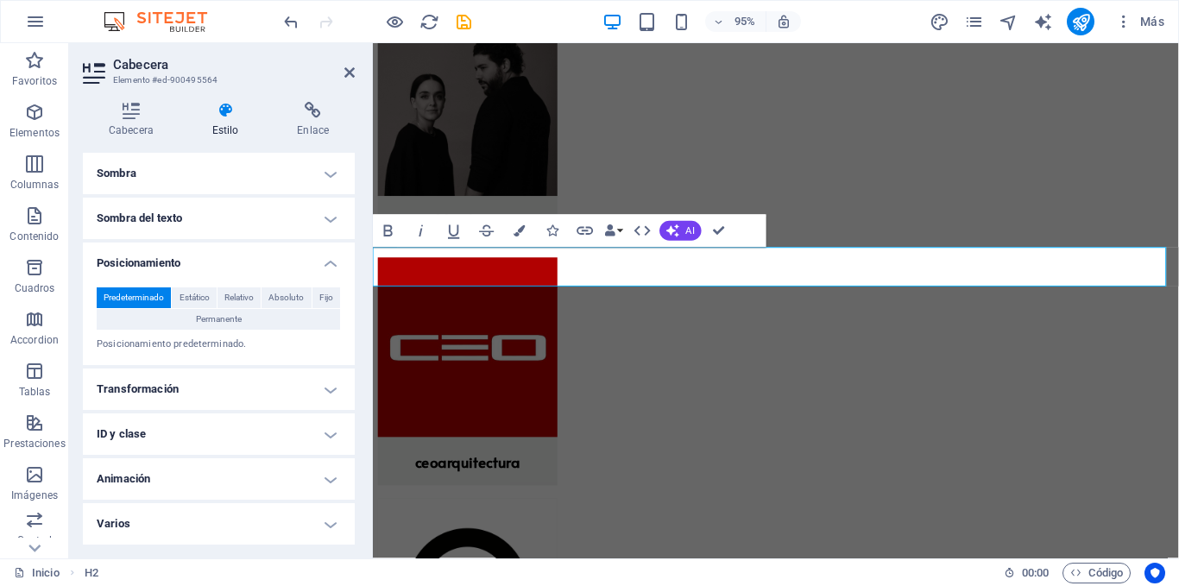
click at [321, 261] on h4 "Posicionamiento" at bounding box center [219, 258] width 272 height 31
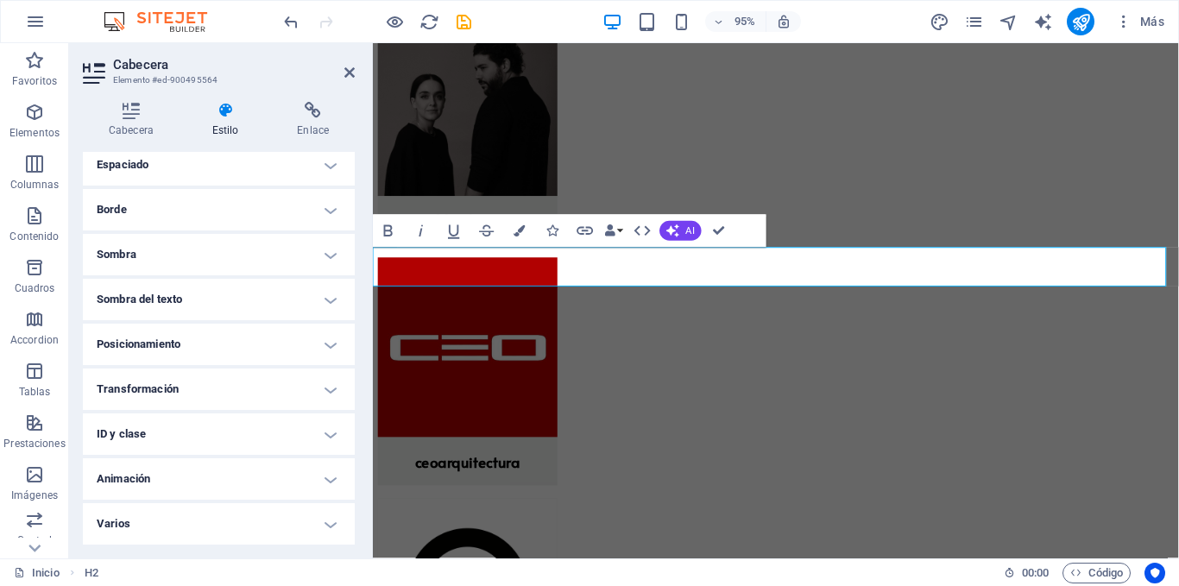
scroll to position [152, 0]
click at [305, 480] on h4 "Animación" at bounding box center [219, 478] width 272 height 41
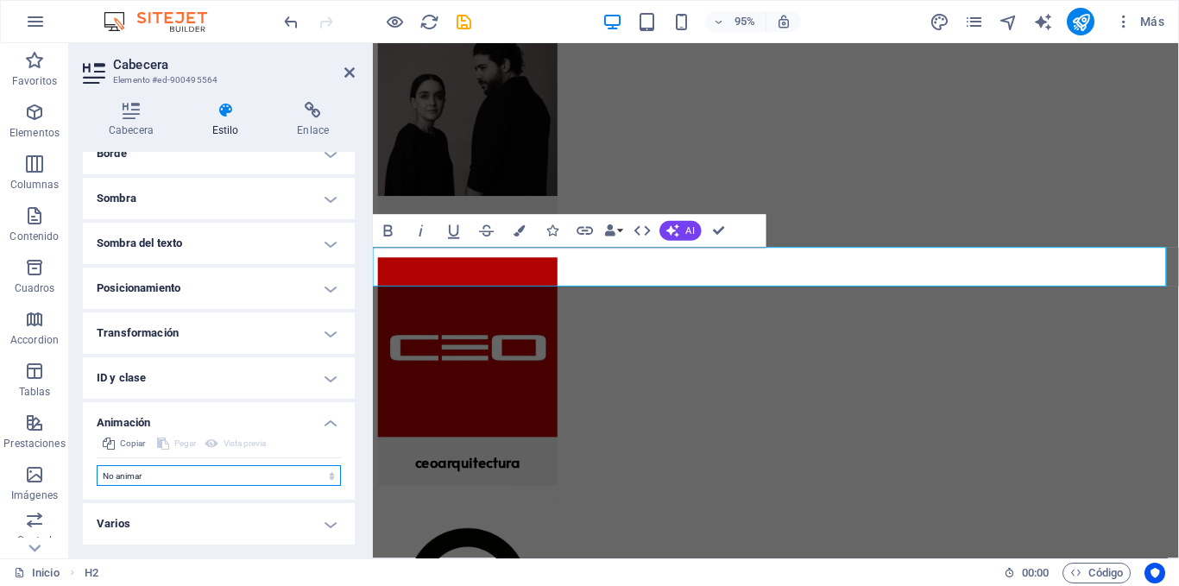
click at [297, 477] on select "No animar Mostrar / Ocultar Subir/bajar Acercar/alejar Deslizar de izquierda a …" at bounding box center [219, 475] width 244 height 21
select select "overlay"
click at [97, 465] on select "No animar Mostrar / Ocultar Subir/bajar Acercar/alejar Deslizar de izquierda a …" at bounding box center [219, 475] width 244 height 21
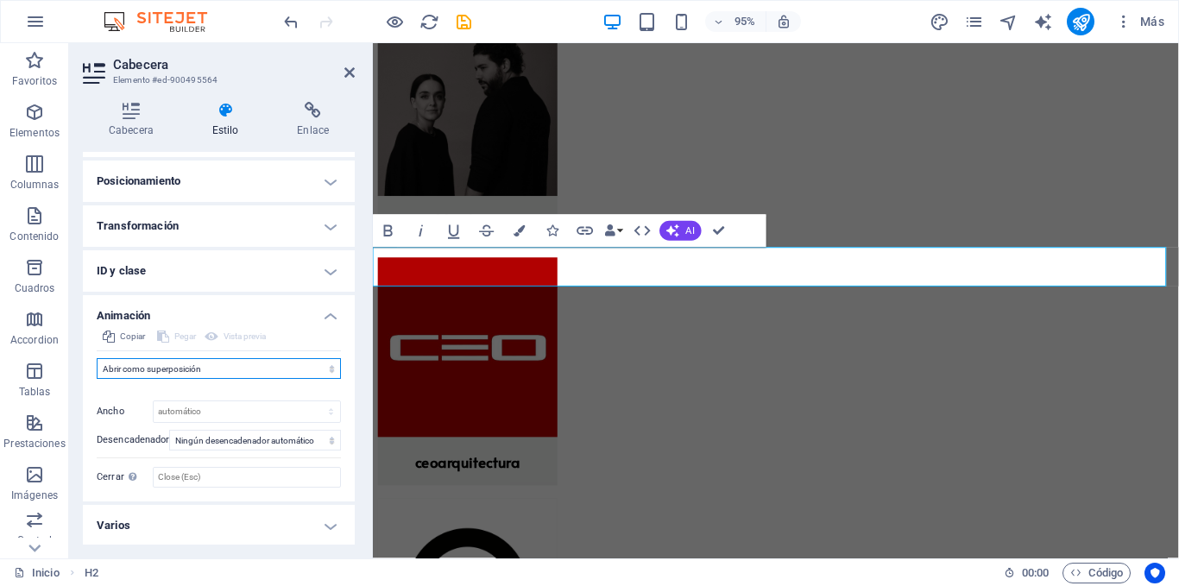
scroll to position [317, 0]
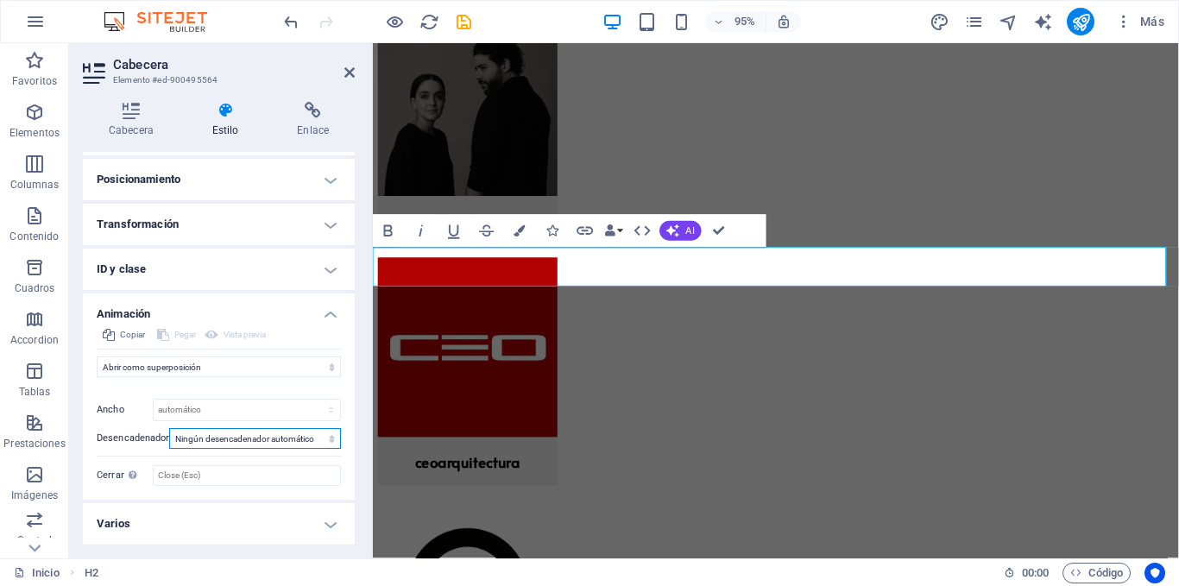
click at [306, 440] on select "Ningún desencadenador automático Al cargar la página Desplazar hasta que esté v…" at bounding box center [255, 438] width 172 height 21
select select "onload"
click at [169, 428] on select "Ningún desencadenador automático Al cargar la página Desplazar hasta que esté v…" at bounding box center [255, 438] width 172 height 21
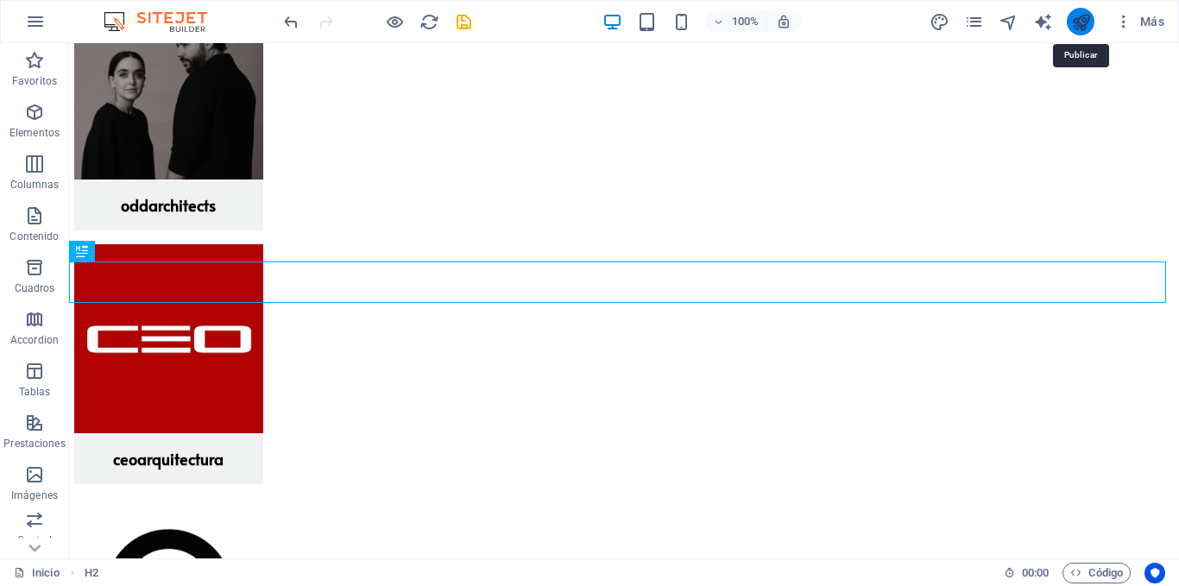
click at [1076, 22] on icon "publish" at bounding box center [1081, 22] width 20 height 20
